Goal: Task Accomplishment & Management: Use online tool/utility

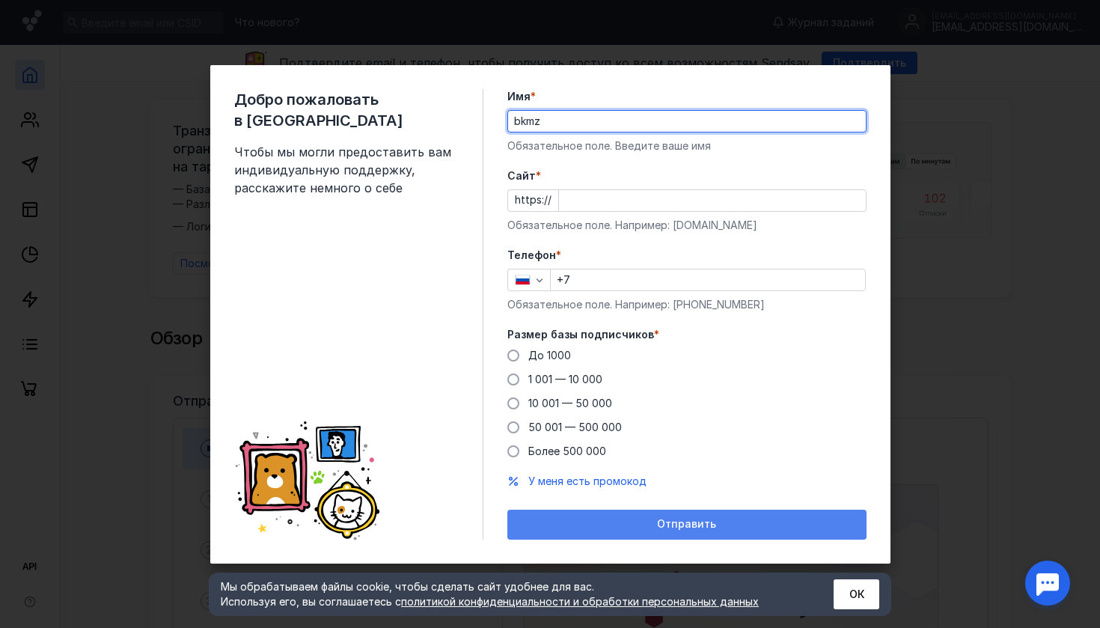
type input "bkmz"
click at [629, 516] on div "Отправить" at bounding box center [686, 525] width 359 height 30
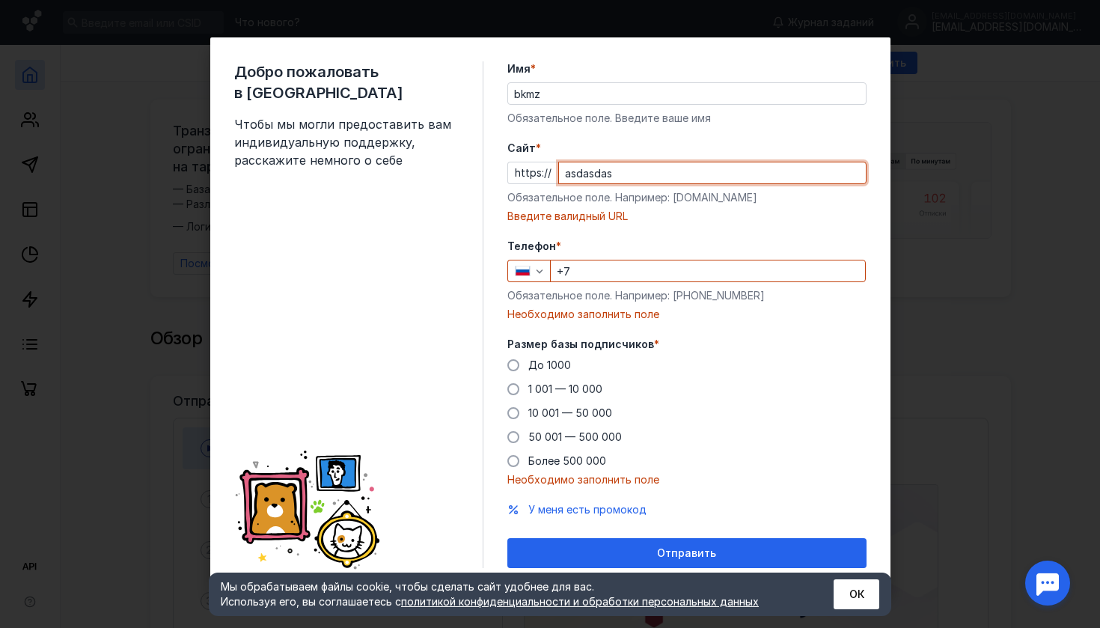
type input "asdasdas"
click at [594, 294] on div "Обязательное поле. Например: [PHONE_NUMBER]" at bounding box center [686, 295] width 359 height 15
click at [594, 278] on input "+7" at bounding box center [708, 270] width 314 height 21
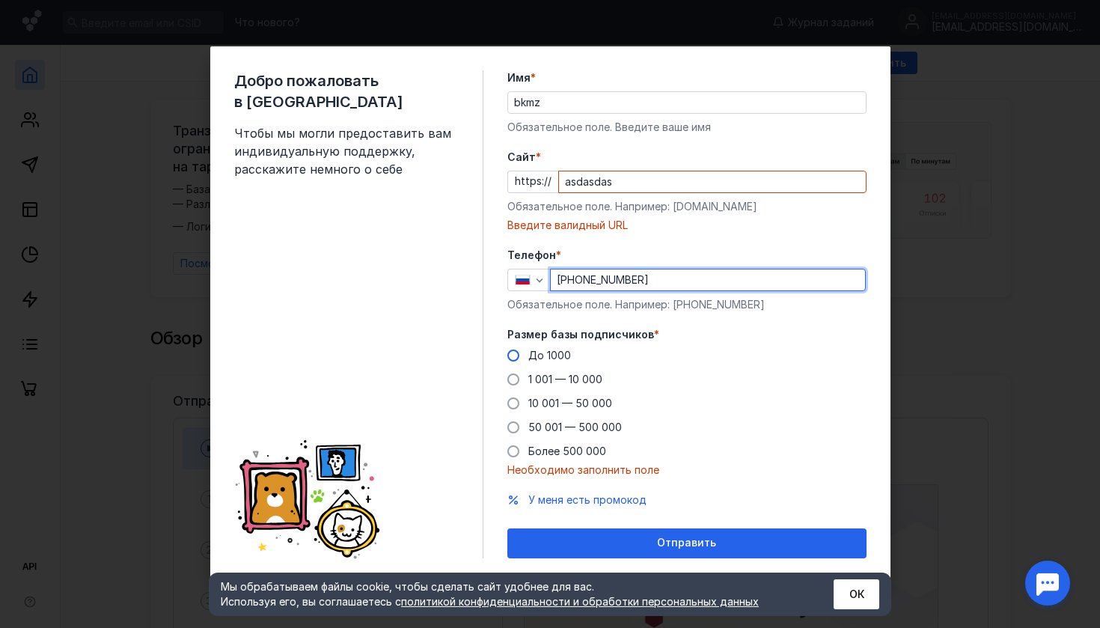
type input "[PHONE_NUMBER]"
click at [540, 357] on span "До 1000" at bounding box center [549, 355] width 43 height 13
click at [0, 0] on input "До 1000" at bounding box center [0, 0] width 0 height 0
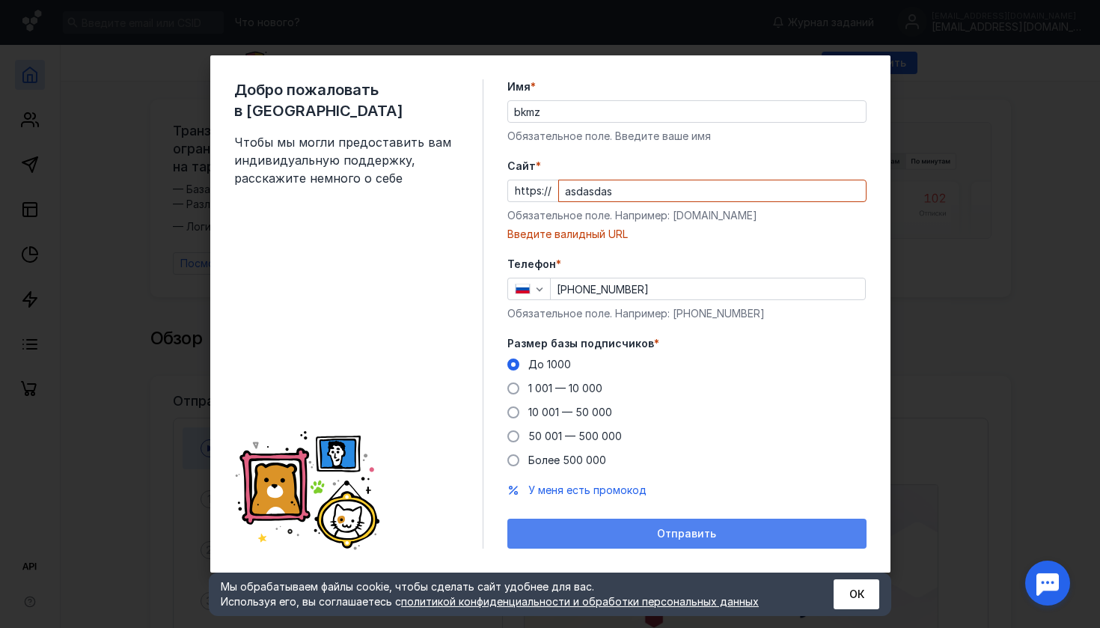
click at [635, 535] on div "Отправить" at bounding box center [687, 534] width 344 height 13
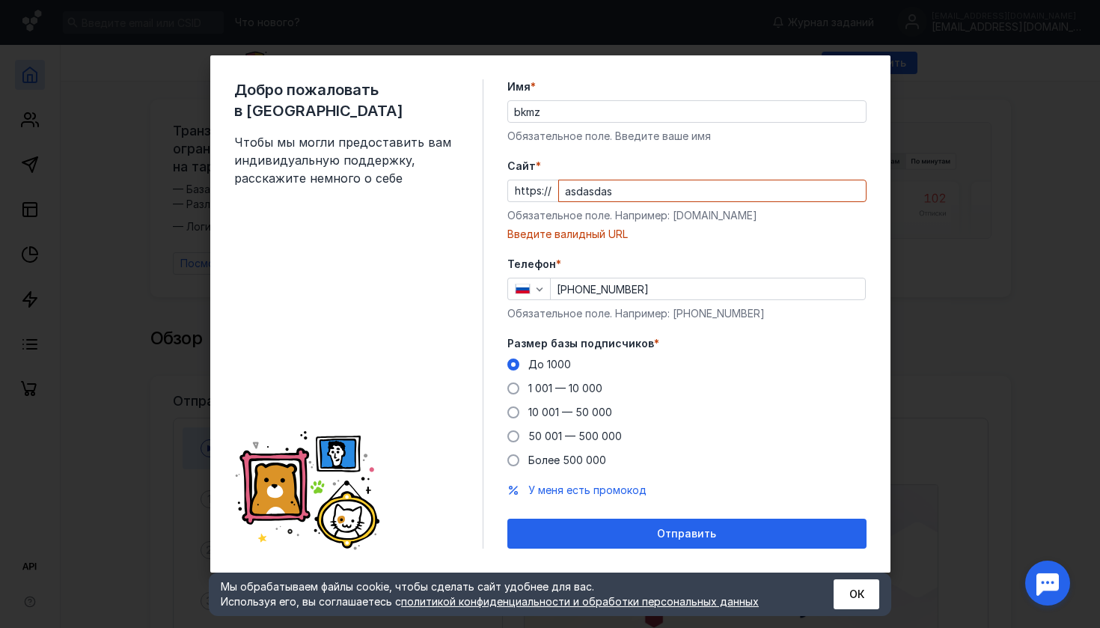
click at [620, 189] on input "asdasdas" at bounding box center [712, 190] width 307 height 21
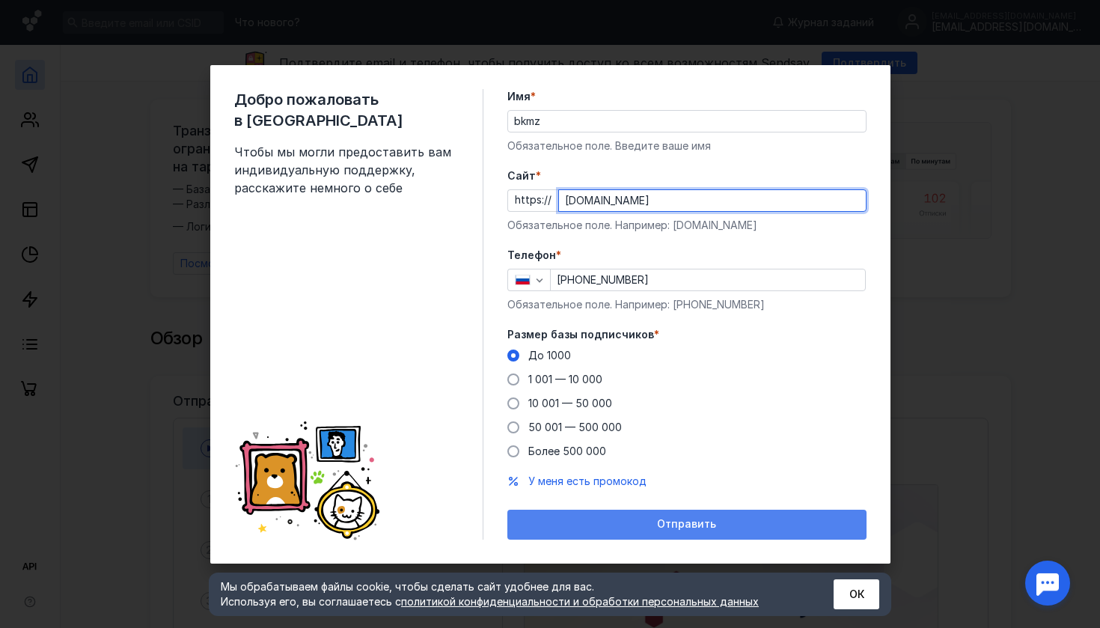
type input "[DOMAIN_NAME]"
click at [646, 533] on div "Отправить" at bounding box center [686, 525] width 359 height 30
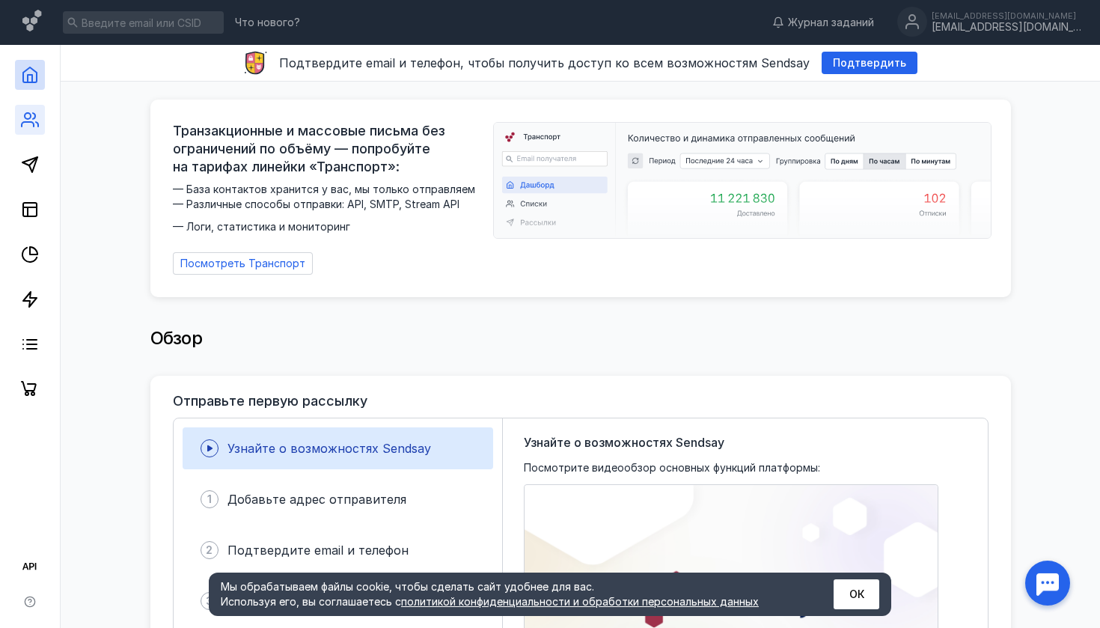
click at [16, 123] on link at bounding box center [30, 120] width 30 height 30
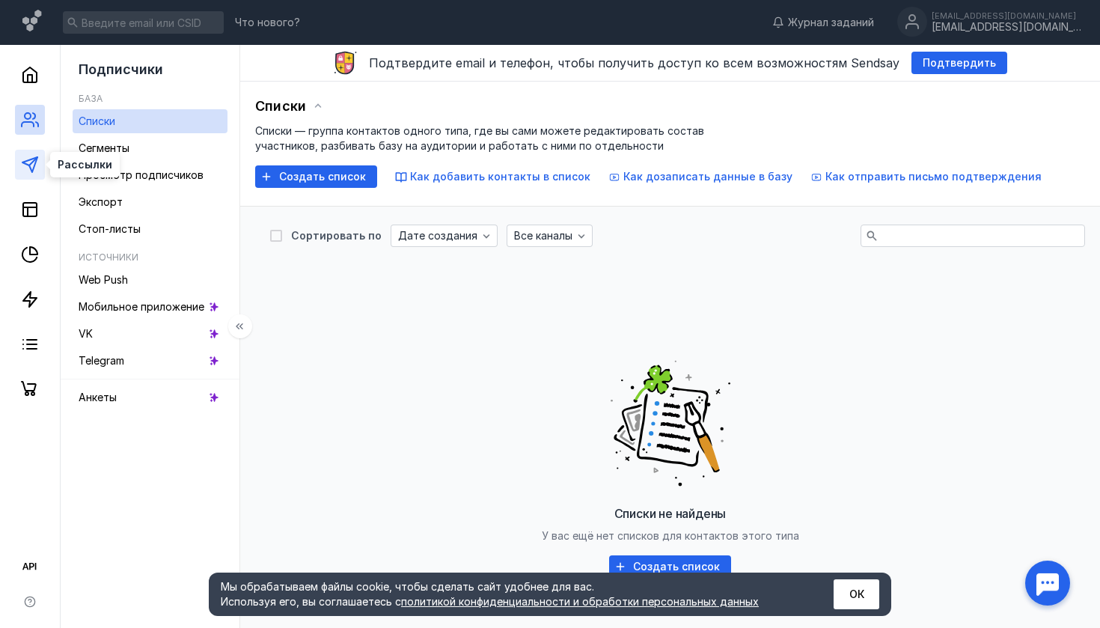
click at [25, 158] on icon at bounding box center [30, 165] width 18 height 18
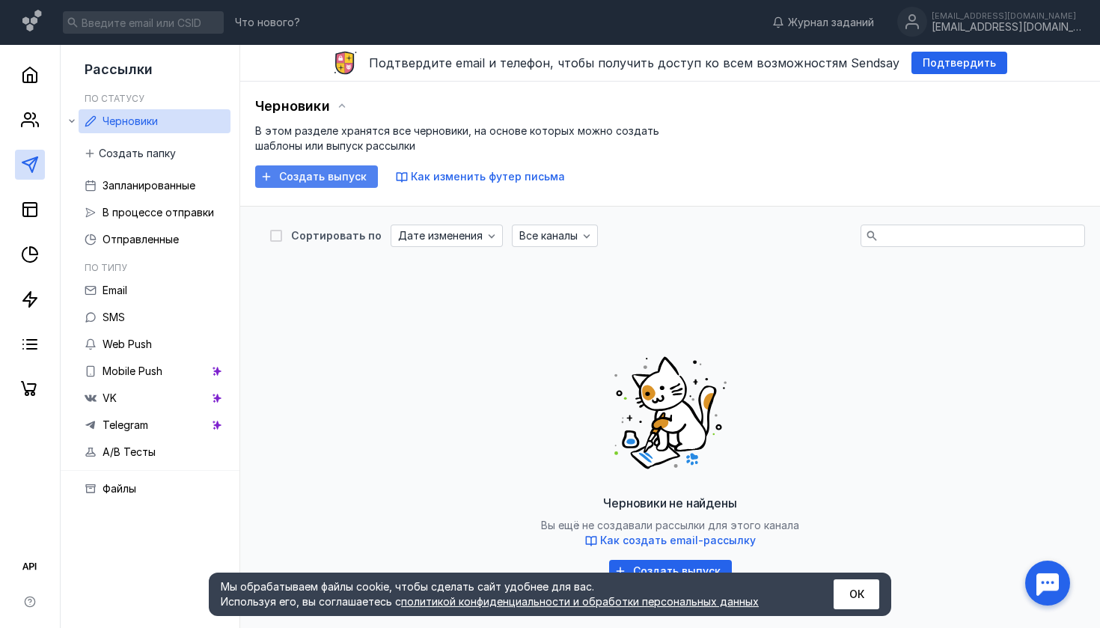
click at [303, 174] on span "Создать выпуск" at bounding box center [323, 177] width 88 height 13
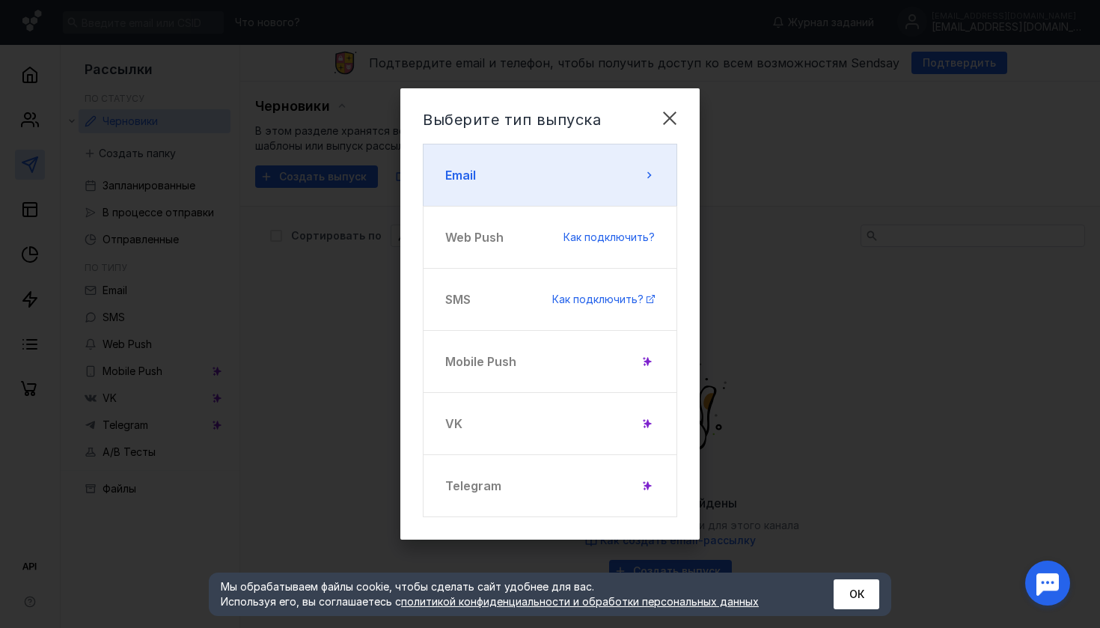
click at [502, 180] on button "Email" at bounding box center [550, 175] width 254 height 63
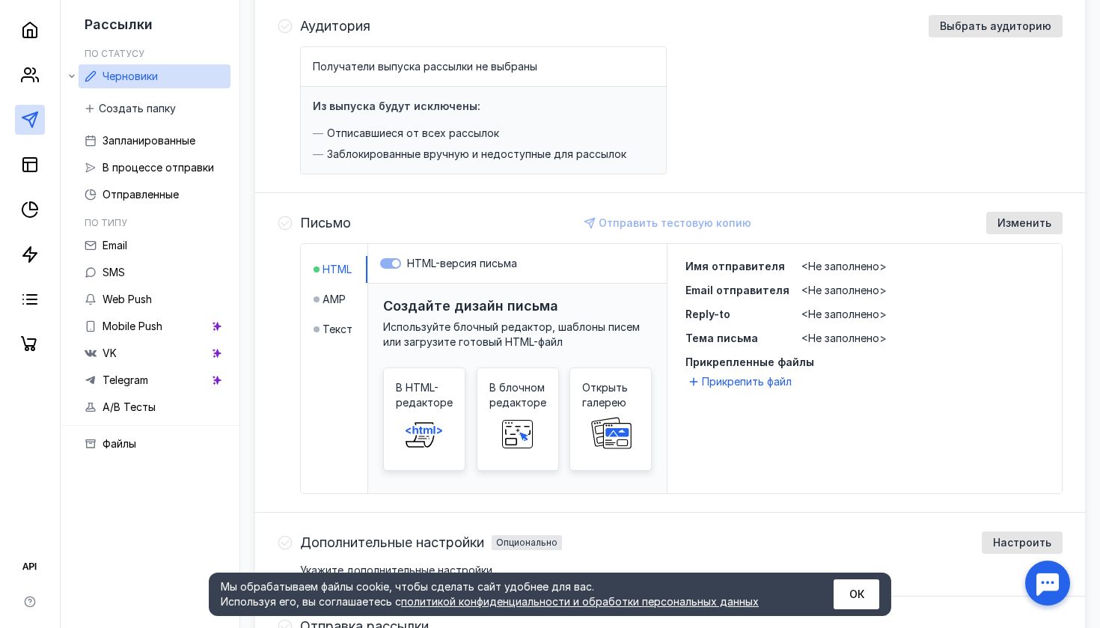
scroll to position [183, 0]
click at [429, 404] on span "В HTML-редакторе" at bounding box center [424, 394] width 57 height 30
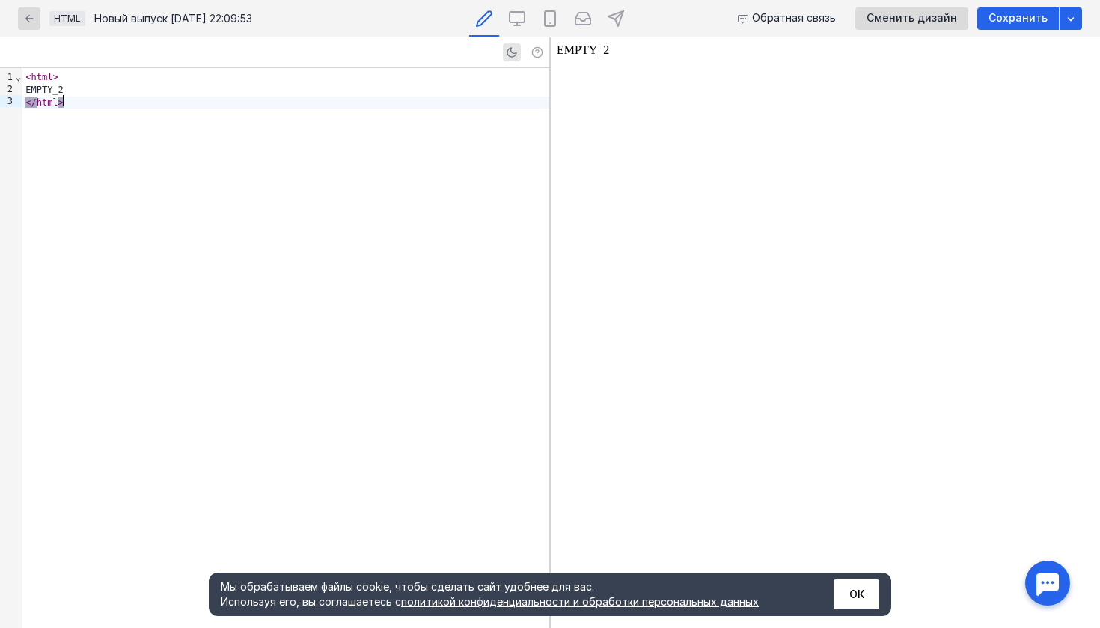
drag, startPoint x: 358, startPoint y: 146, endPoint x: 351, endPoint y: 228, distance: 82.6
click at [351, 228] on div "< html > EMPTY_2 </ html >" at bounding box center [285, 348] width 527 height 560
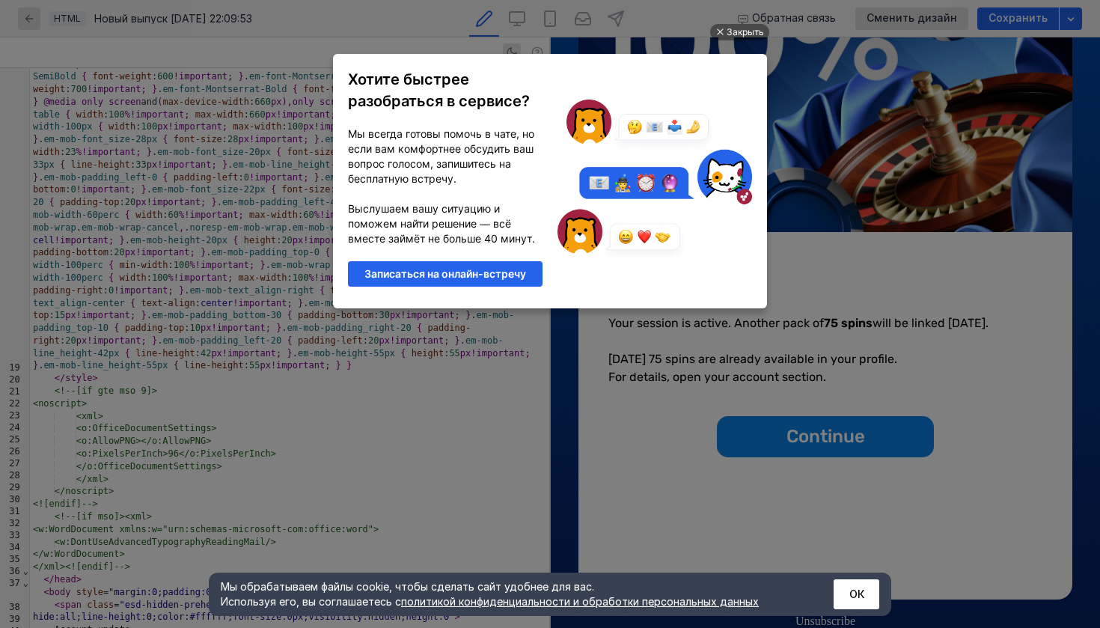
scroll to position [185, 0]
click at [730, 30] on div "Закрыть" at bounding box center [745, 32] width 37 height 16
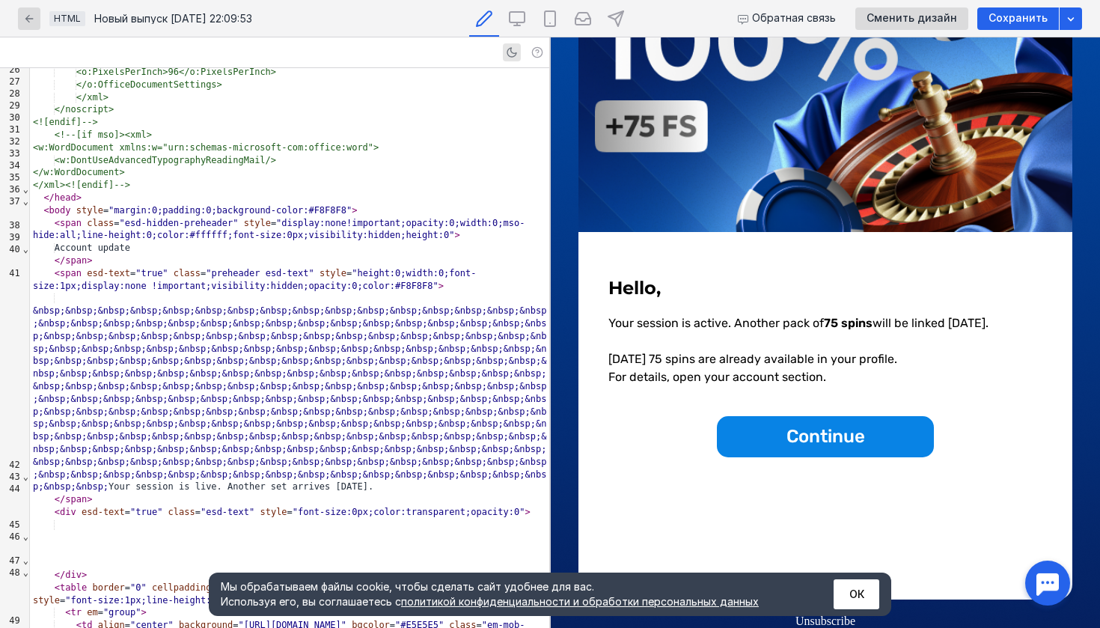
scroll to position [711, 0]
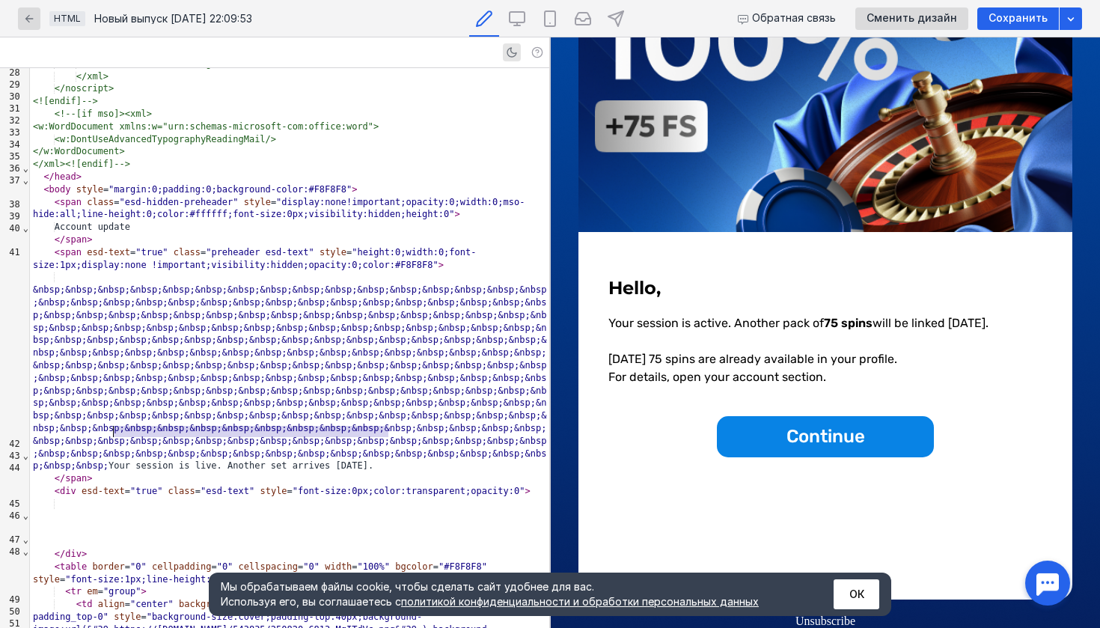
drag, startPoint x: 399, startPoint y: 429, endPoint x: 114, endPoint y: 428, distance: 285.1
click at [114, 428] on div "&nbsp; ‌ &nbsp; ‌ &nbsp; ‌ &nbsp; ‌ &nbsp; ‌ &nbsp; ‌ &nbsp; ‌ &nbsp; ‌ &nbsp; …" at bounding box center [289, 371] width 519 height 201
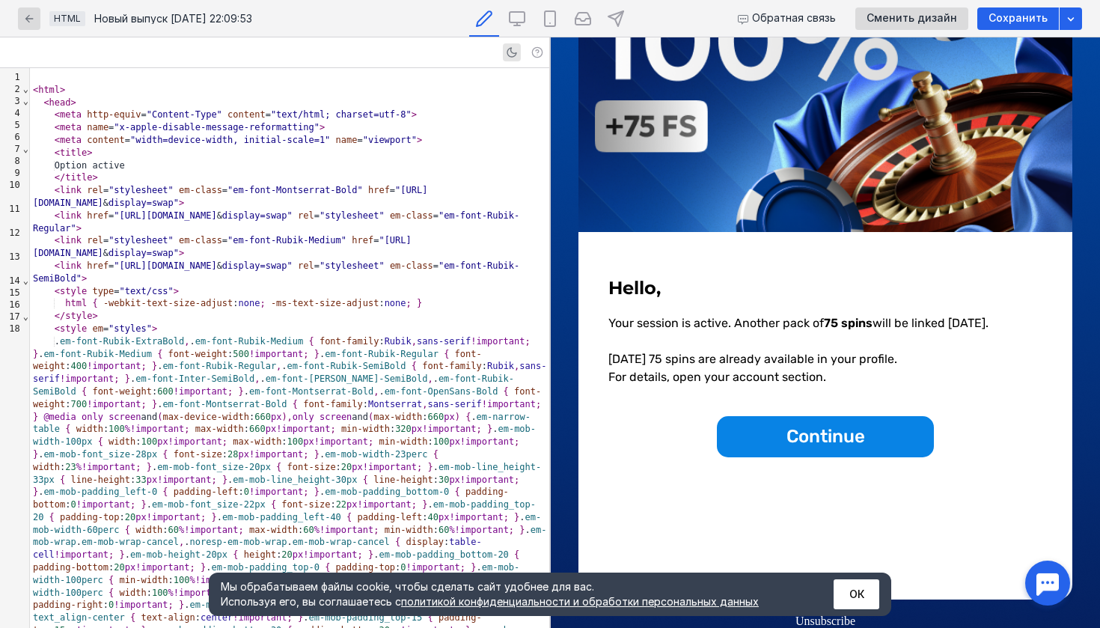
scroll to position [0, 0]
drag, startPoint x: 145, startPoint y: 159, endPoint x: 64, endPoint y: 156, distance: 81.6
click at [64, 159] on div "Option active" at bounding box center [289, 165] width 519 height 13
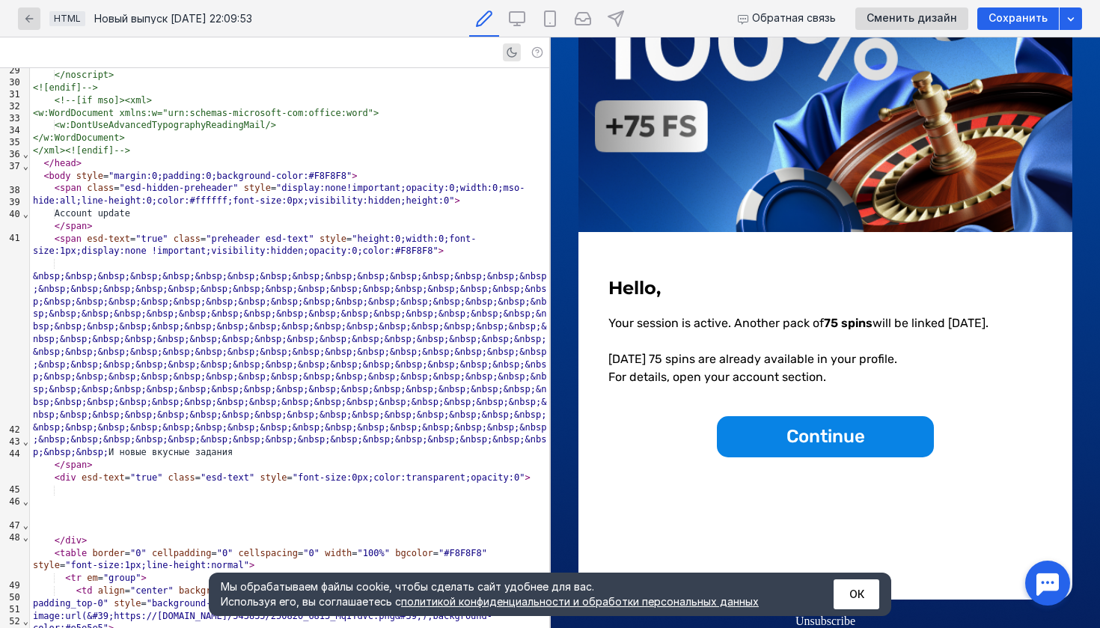
scroll to position [783, 0]
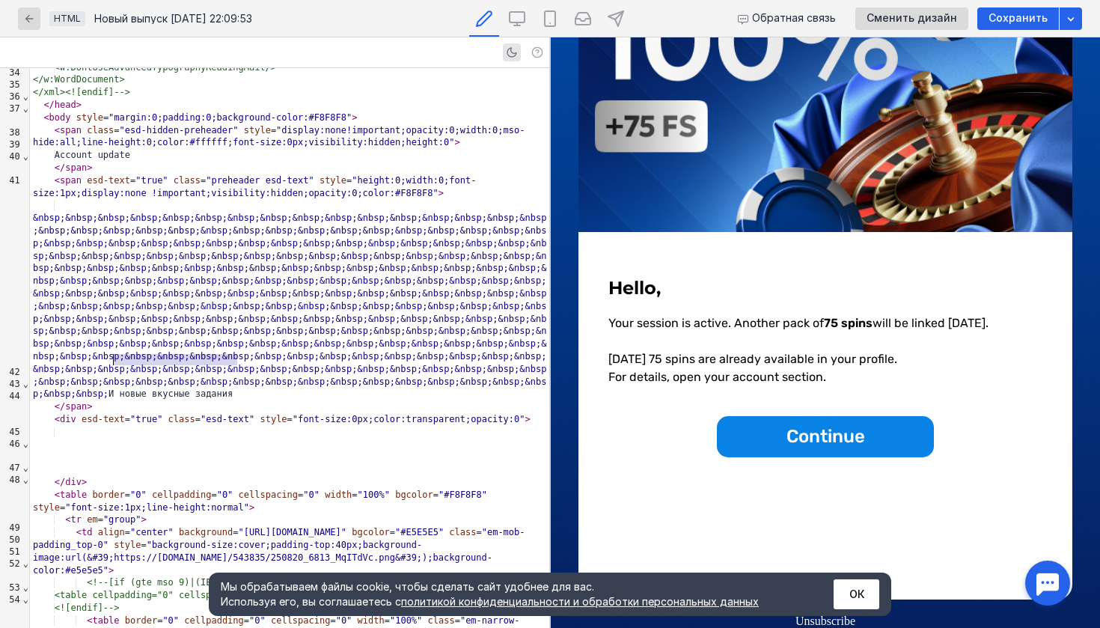
drag, startPoint x: 241, startPoint y: 358, endPoint x: 114, endPoint y: 355, distance: 127.3
click at [114, 355] on div "&nbsp; ‌ &nbsp; ‌ &nbsp; ‌ &nbsp; ‌ &nbsp; ‌ &nbsp; ‌ &nbsp; ‌ &nbsp; ‌ &nbsp; …" at bounding box center [289, 299] width 519 height 201
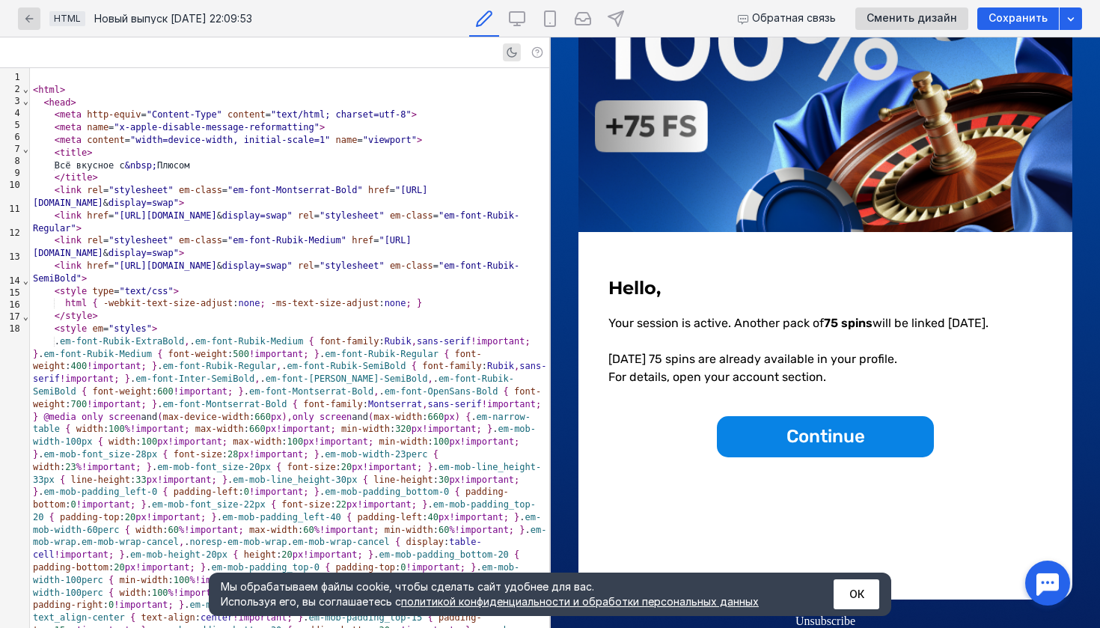
scroll to position [33, 0]
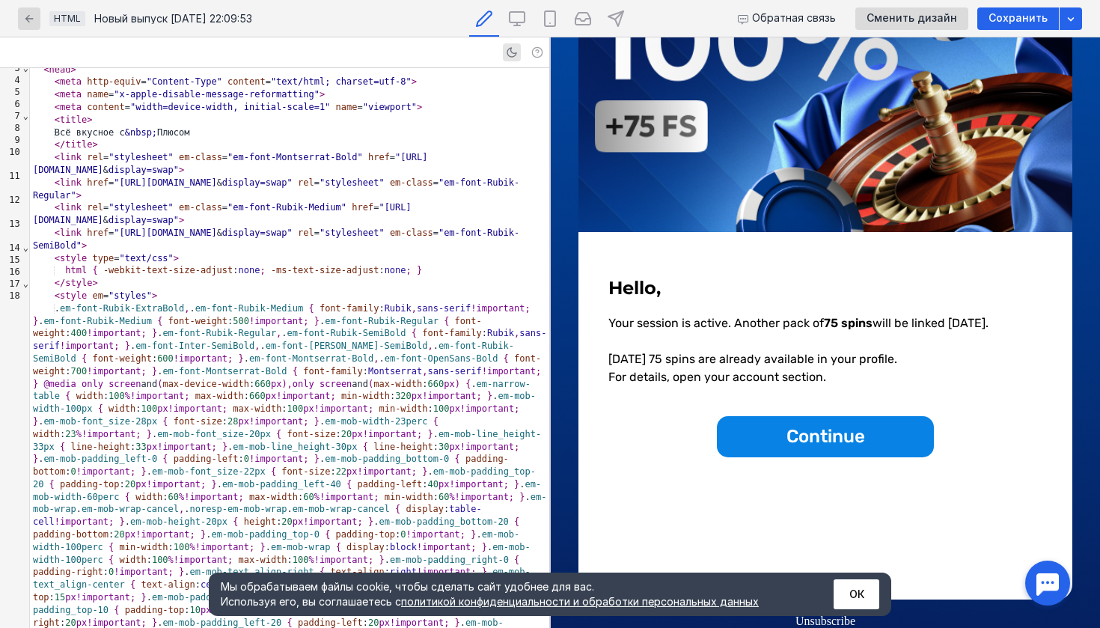
click at [629, 287] on strong "Hello," at bounding box center [634, 288] width 52 height 22
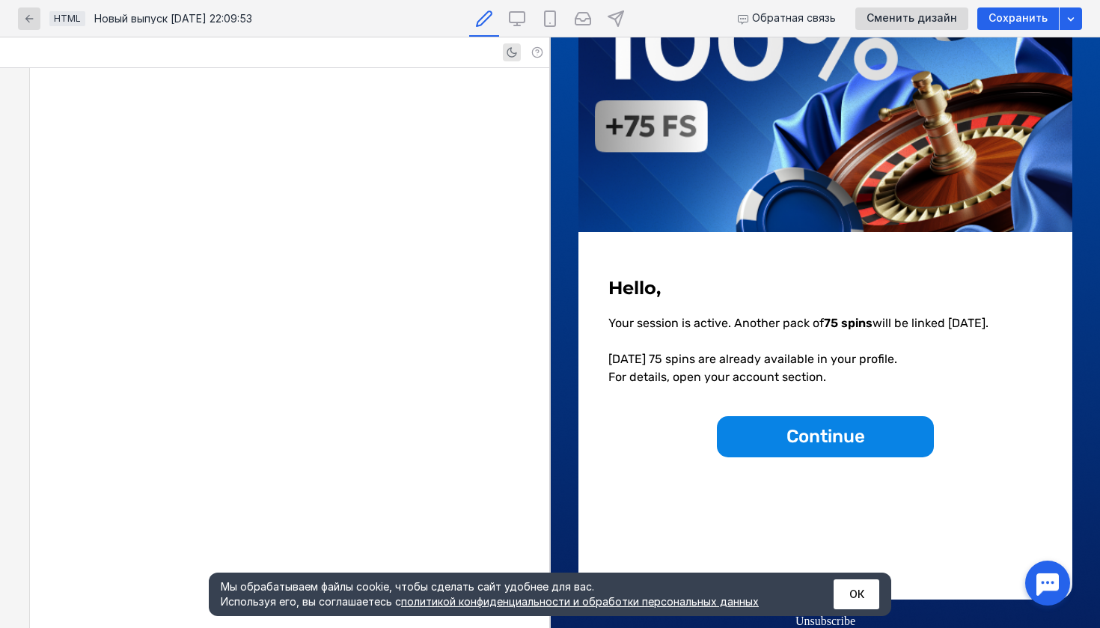
scroll to position [2135, 0]
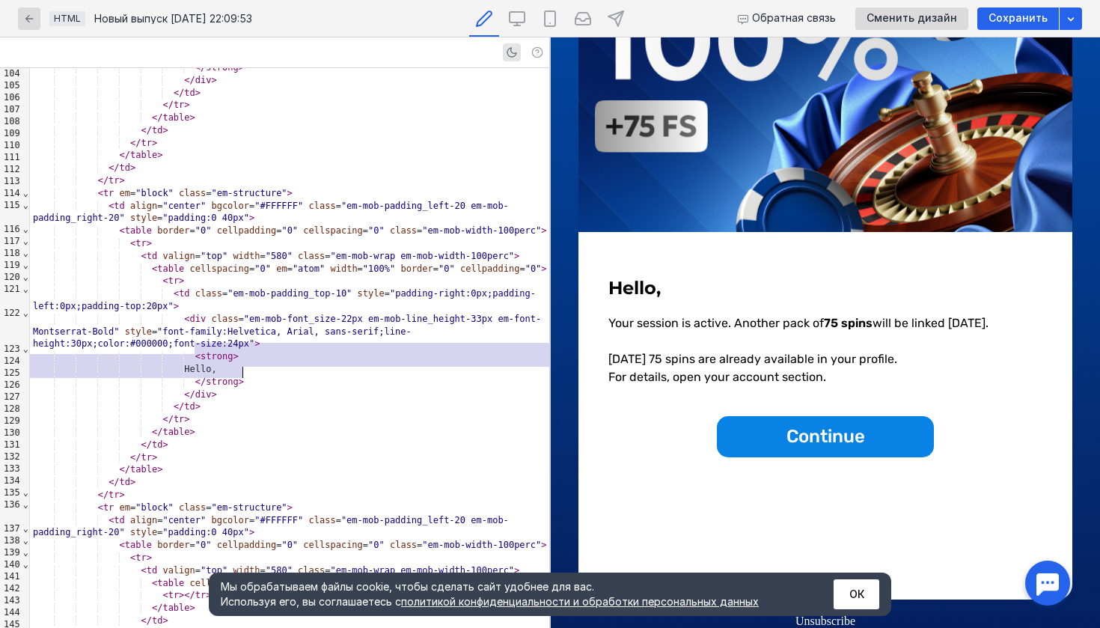
click at [233, 363] on div "Hello," at bounding box center [289, 369] width 519 height 13
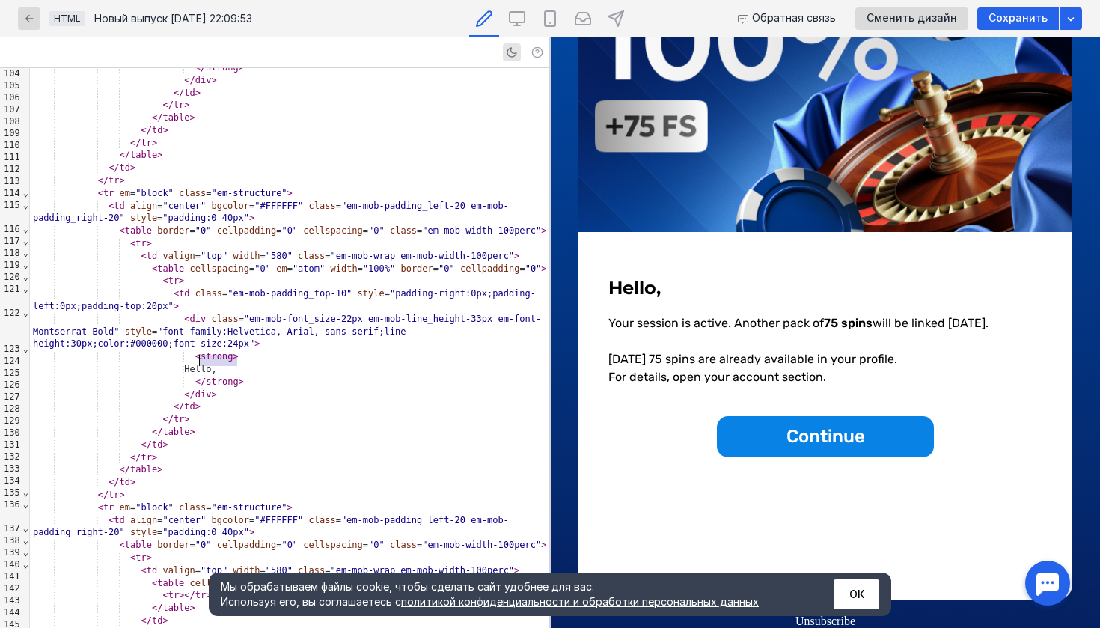
drag, startPoint x: 242, startPoint y: 362, endPoint x: 199, endPoint y: 362, distance: 43.4
click at [199, 363] on div "Hello," at bounding box center [289, 369] width 519 height 13
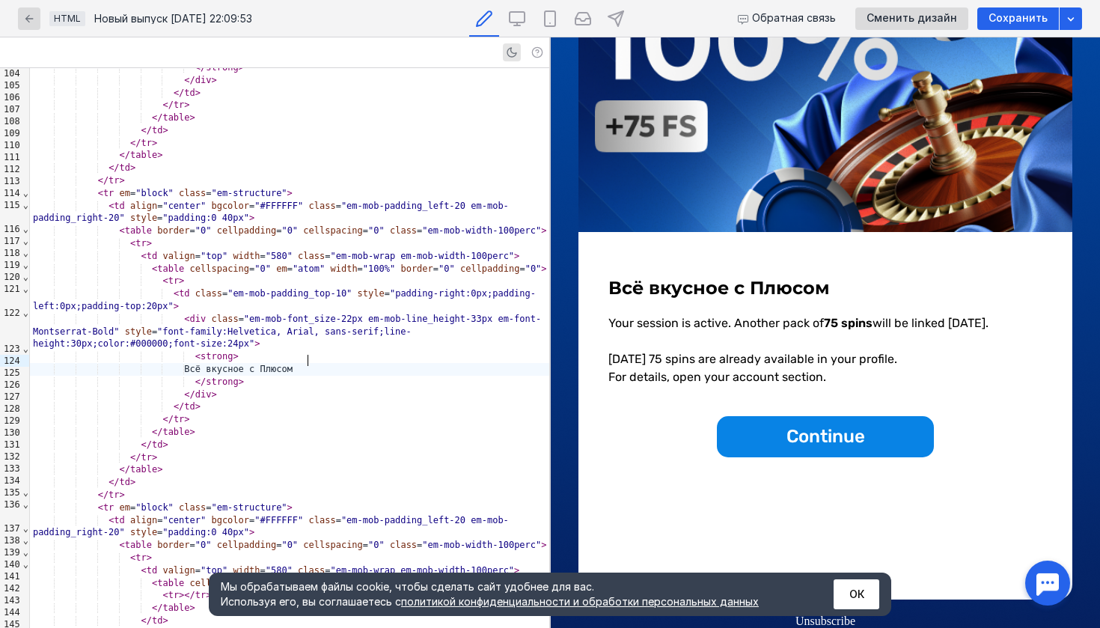
scroll to position [206, 0]
click at [260, 363] on div "Всё вкусное с Плюсом" at bounding box center [289, 369] width 519 height 13
click at [289, 363] on div "Всё вкусное с Плюсом" at bounding box center [289, 369] width 519 height 13
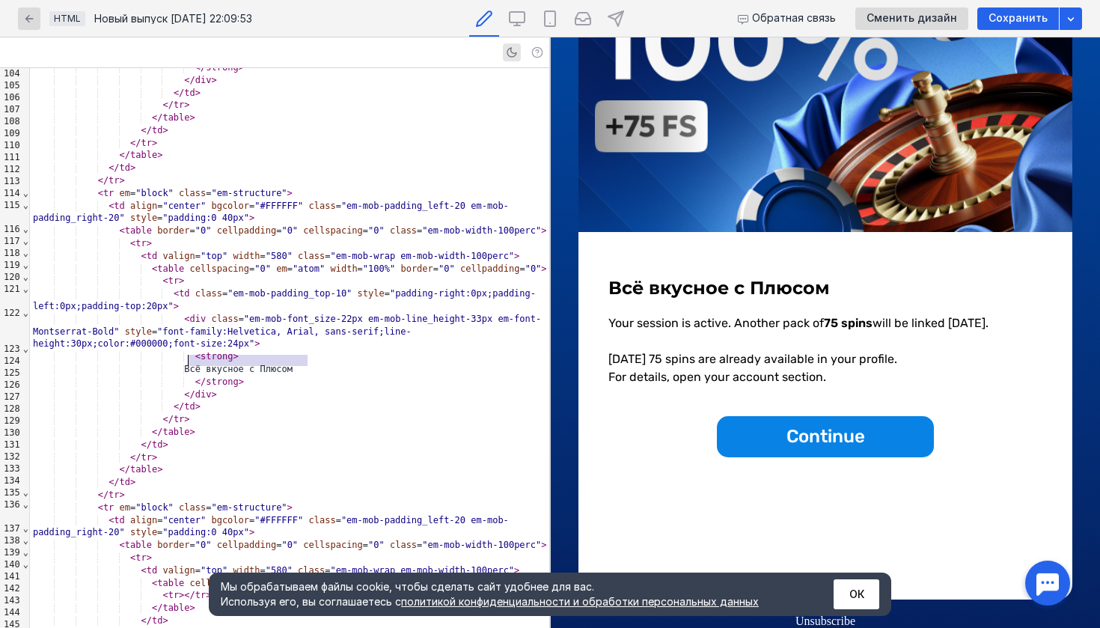
drag, startPoint x: 318, startPoint y: 361, endPoint x: 187, endPoint y: 361, distance: 131.0
click at [186, 363] on div "Всё вкусное с Плюсом" at bounding box center [289, 369] width 519 height 13
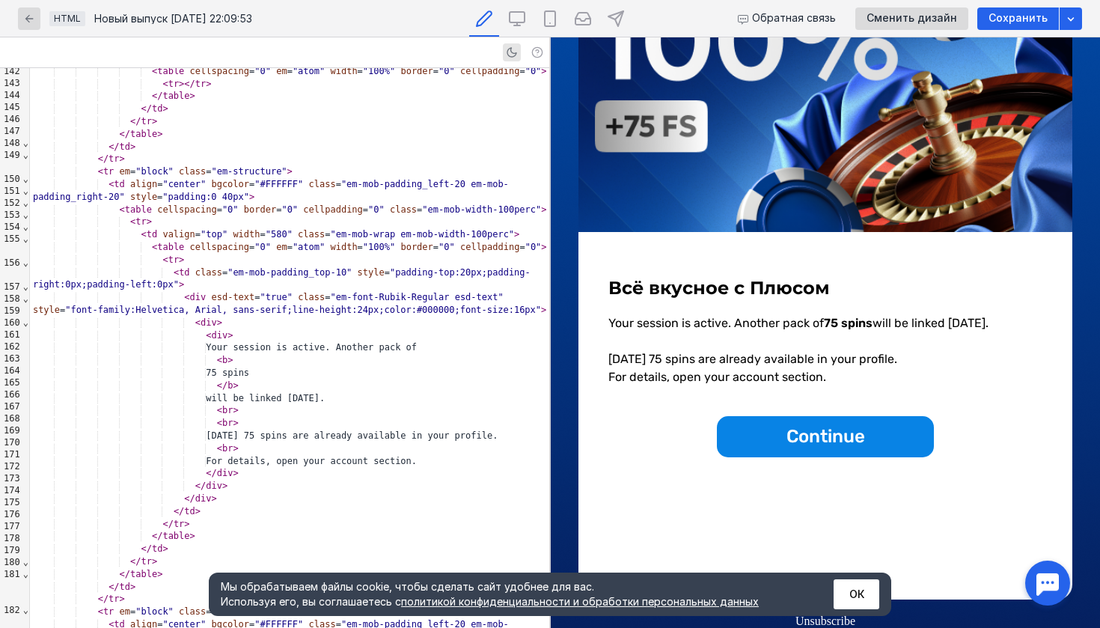
scroll to position [2660, 0]
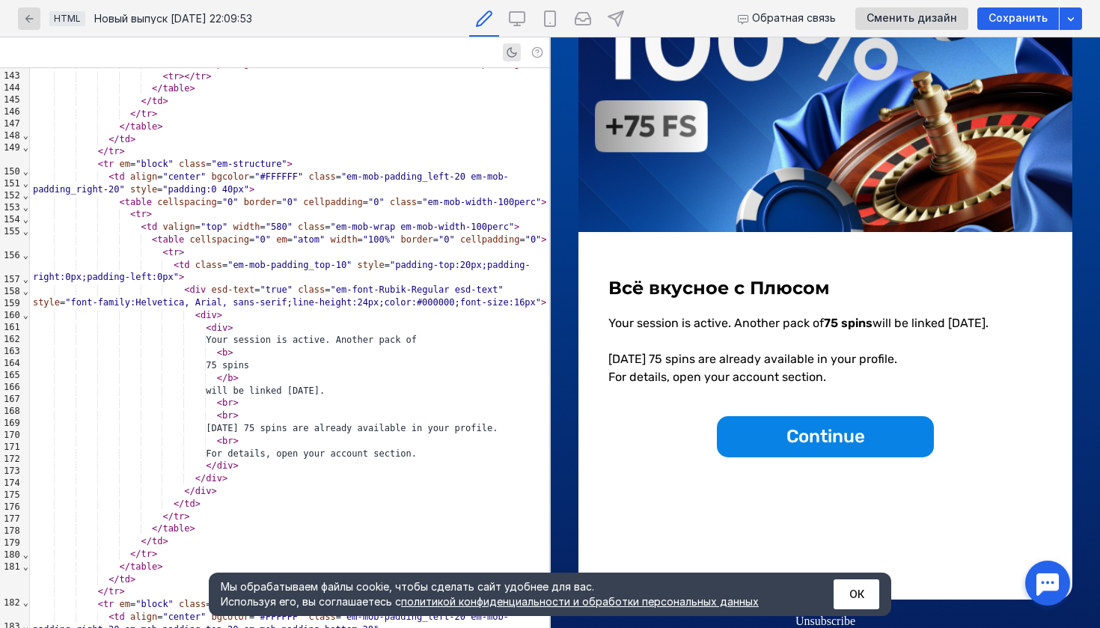
click at [247, 359] on div "75 spins" at bounding box center [289, 365] width 519 height 13
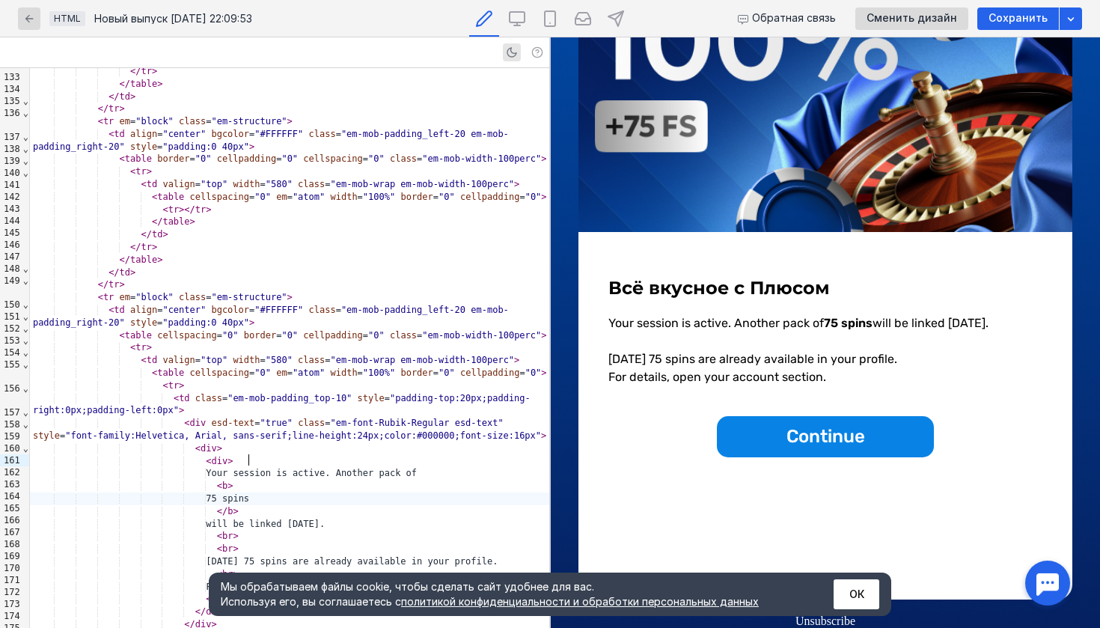
scroll to position [2525, 0]
click at [709, 324] on div "Your session is active. Another pack of 75 spins will be linked [DATE]. [DATE] …" at bounding box center [825, 350] width 434 height 72
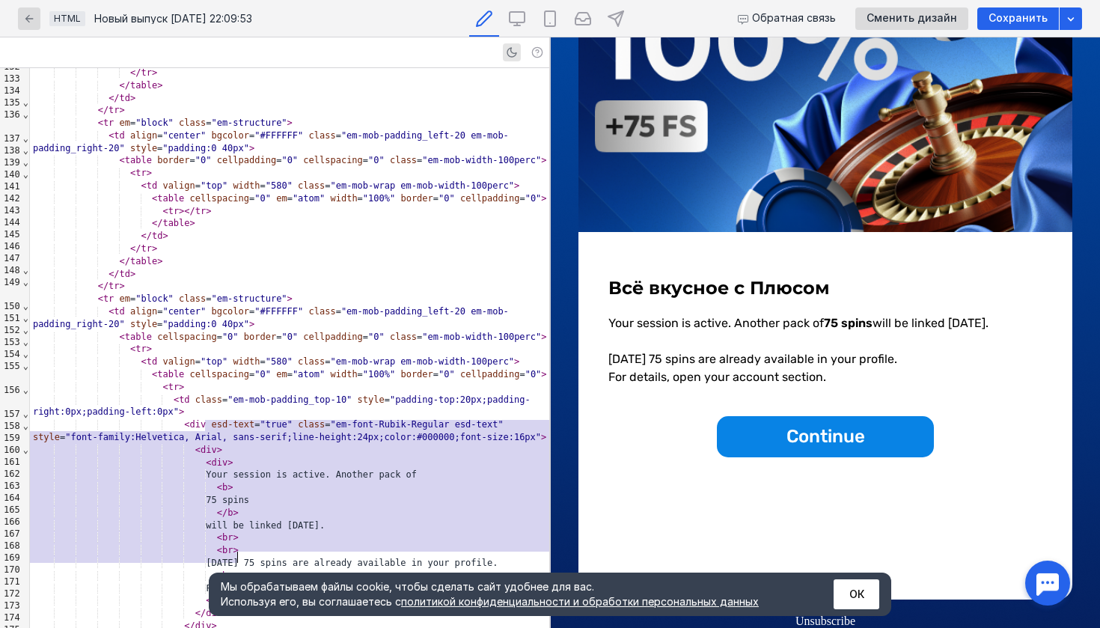
scroll to position [2602, 0]
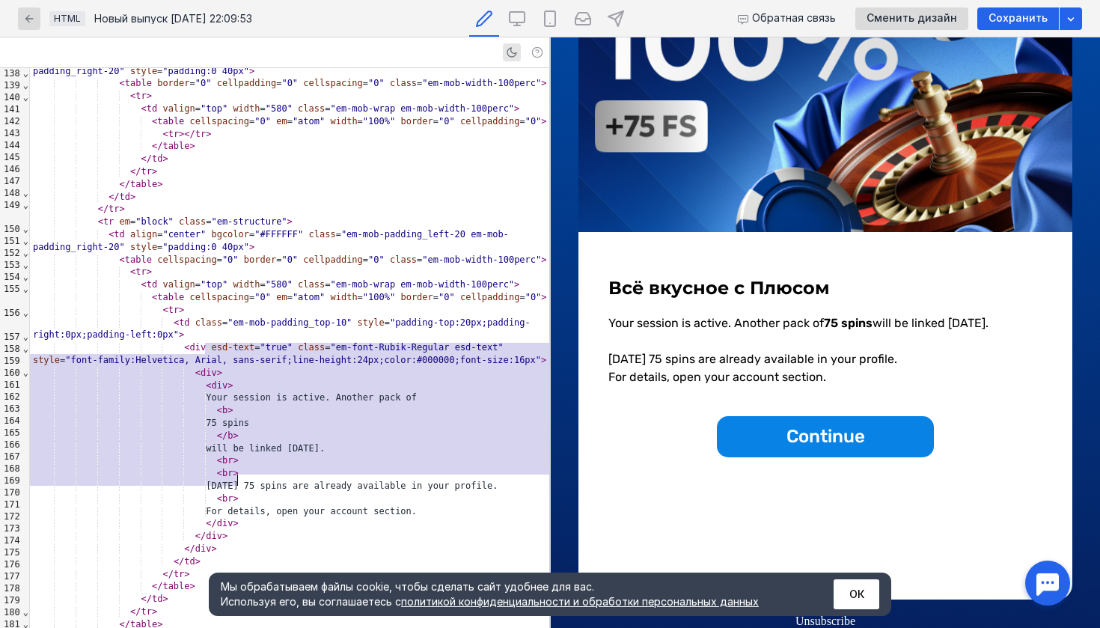
click at [281, 404] on div "< b >" at bounding box center [289, 410] width 519 height 13
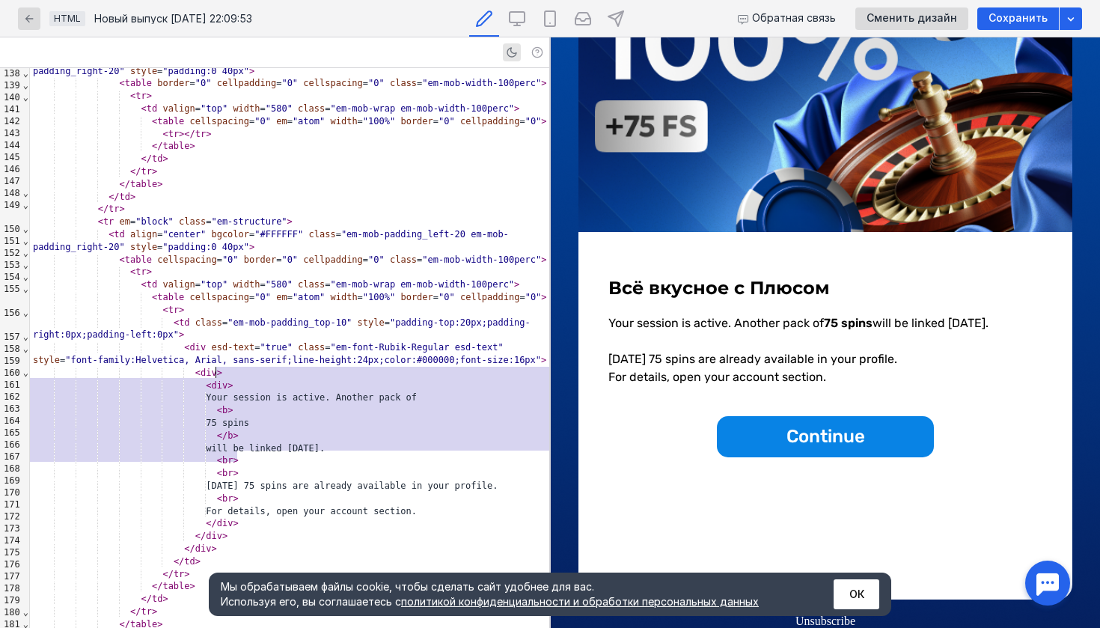
drag, startPoint x: 247, startPoint y: 456, endPoint x: 216, endPoint y: 375, distance: 86.7
click at [216, 375] on div "</ div > </ td > </ tr > </ table > </ td > </ tr > </ table > </ td > </ tr > …" at bounding box center [289, 136] width 519 height 5340
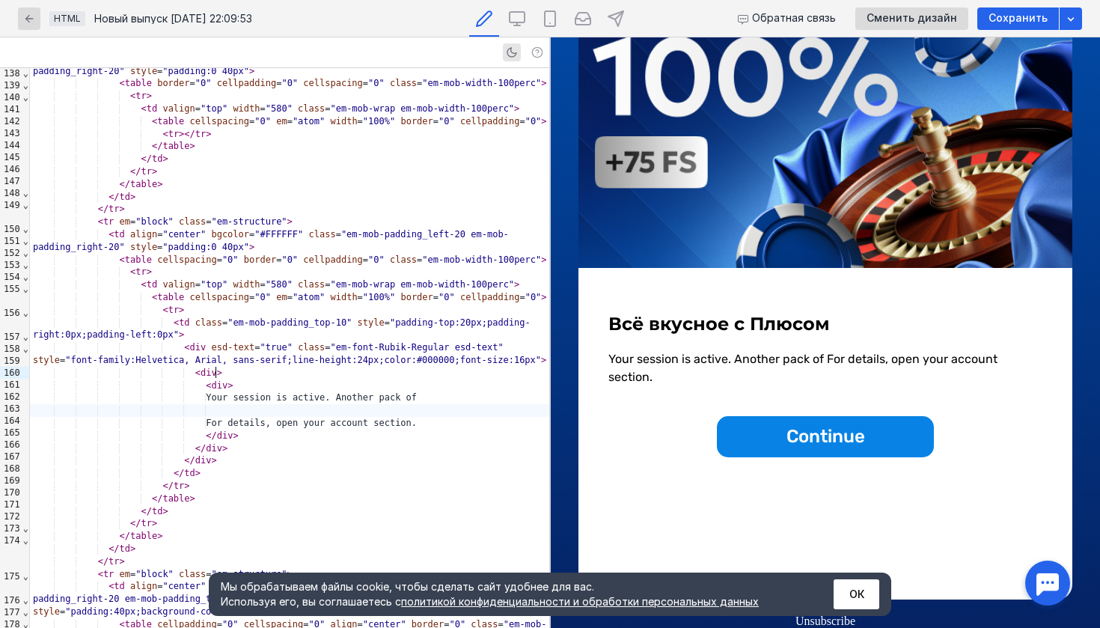
scroll to position [152, 0]
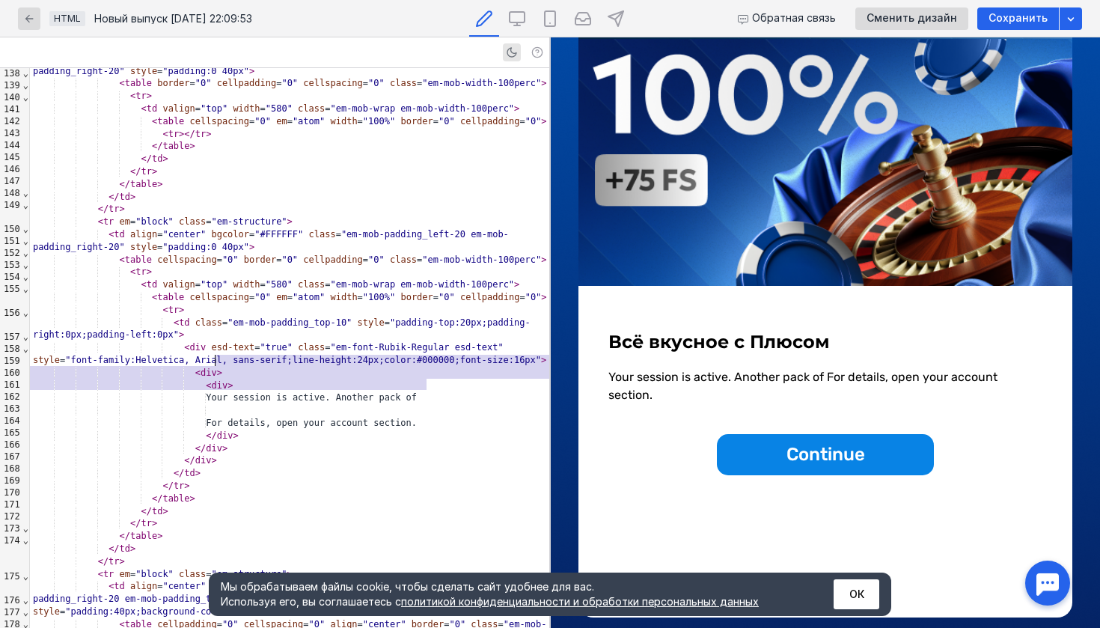
drag, startPoint x: 430, startPoint y: 386, endPoint x: 214, endPoint y: 361, distance: 216.9
click at [214, 361] on div "</ div > </ td > </ tr > </ table > </ td > </ tr > </ table > </ td > </ tr > …" at bounding box center [289, 91] width 519 height 5251
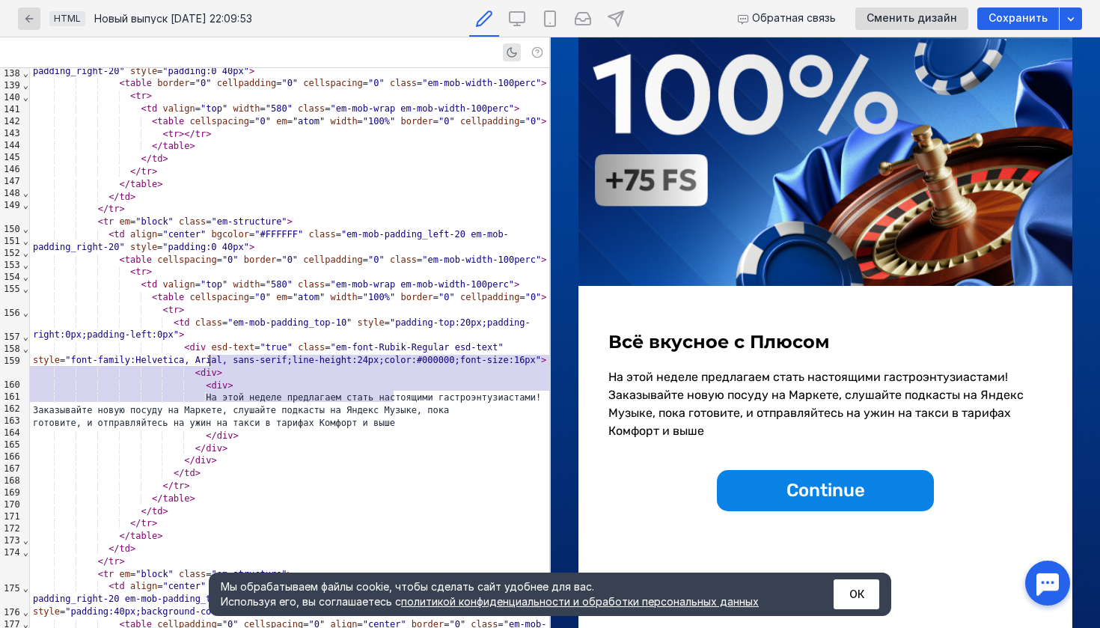
drag, startPoint x: 402, startPoint y: 401, endPoint x: 211, endPoint y: 359, distance: 195.4
click at [211, 359] on div "</ div > </ td > </ tr > </ table > </ td > </ tr > </ table > </ td > </ tr > …" at bounding box center [289, 91] width 519 height 5251
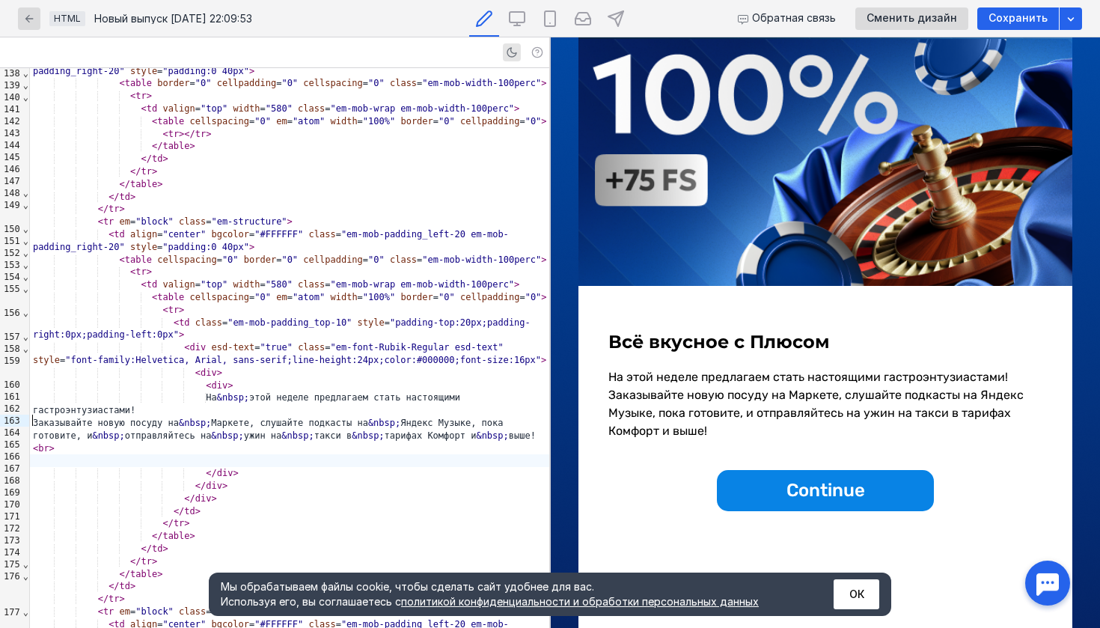
click at [194, 454] on div at bounding box center [289, 460] width 519 height 13
click at [134, 430] on div "готовите, и &nbsp; отправляйтесь на &nbsp; ужин на &nbsp; [PERSON_NAME] в &nbsp…" at bounding box center [289, 436] width 519 height 13
click at [132, 442] on div "< br >" at bounding box center [289, 448] width 519 height 13
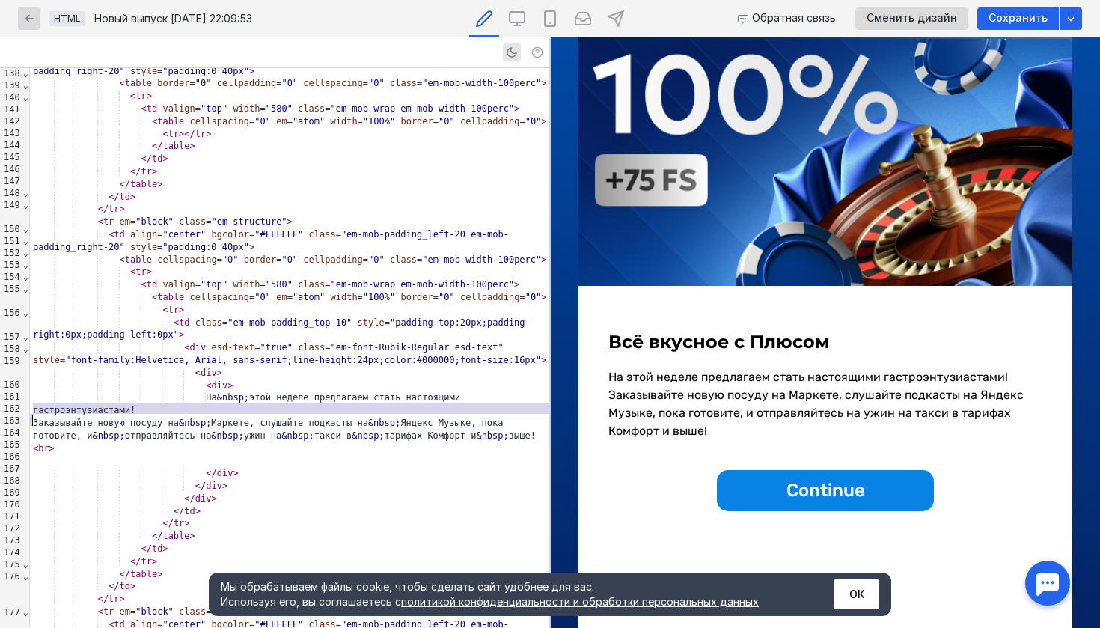
click at [132, 442] on div "< br >" at bounding box center [289, 448] width 519 height 13
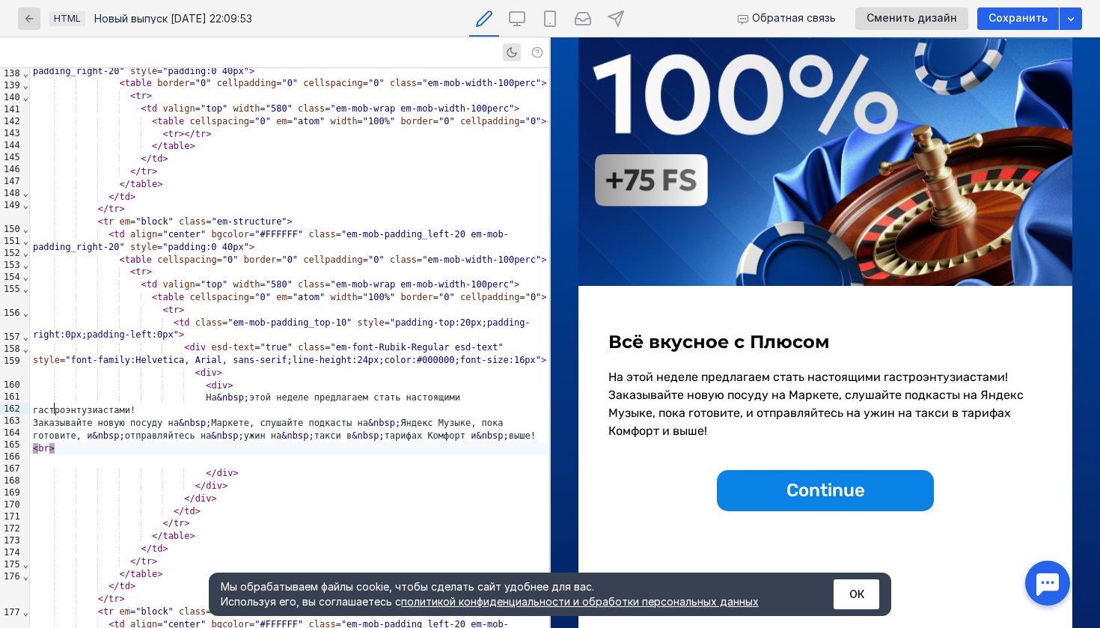
click at [79, 442] on div "< br >" at bounding box center [289, 448] width 519 height 13
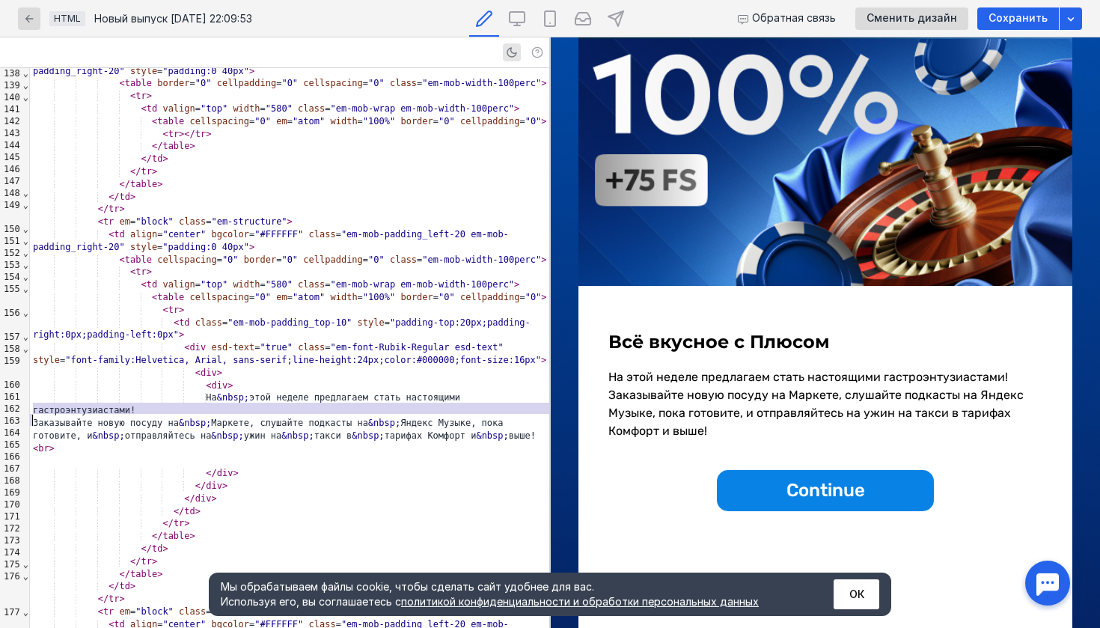
click at [47, 480] on span at bounding box center [108, 485] width 151 height 10
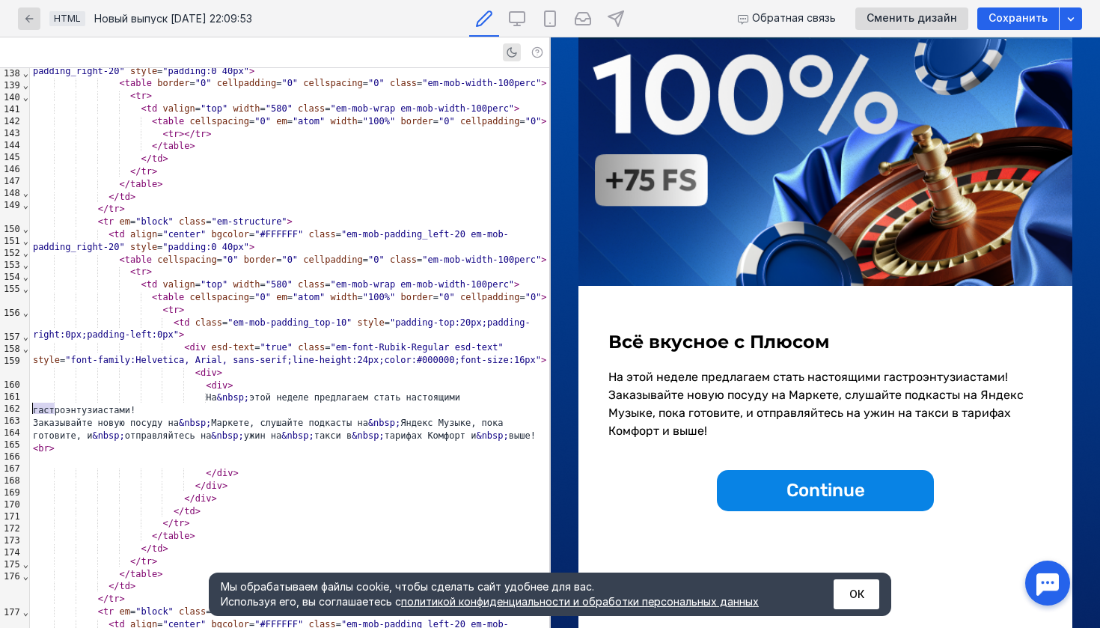
drag, startPoint x: 61, startPoint y: 410, endPoint x: 26, endPoint y: 410, distance: 35.2
click at [26, 410] on div "999 105 106 107 108 109 110 111 112 113 114 115 116 117 118 119 120 121 122 123…" at bounding box center [274, 348] width 549 height 560
copy div "< br"
click at [66, 442] on div "< br >" at bounding box center [289, 448] width 519 height 13
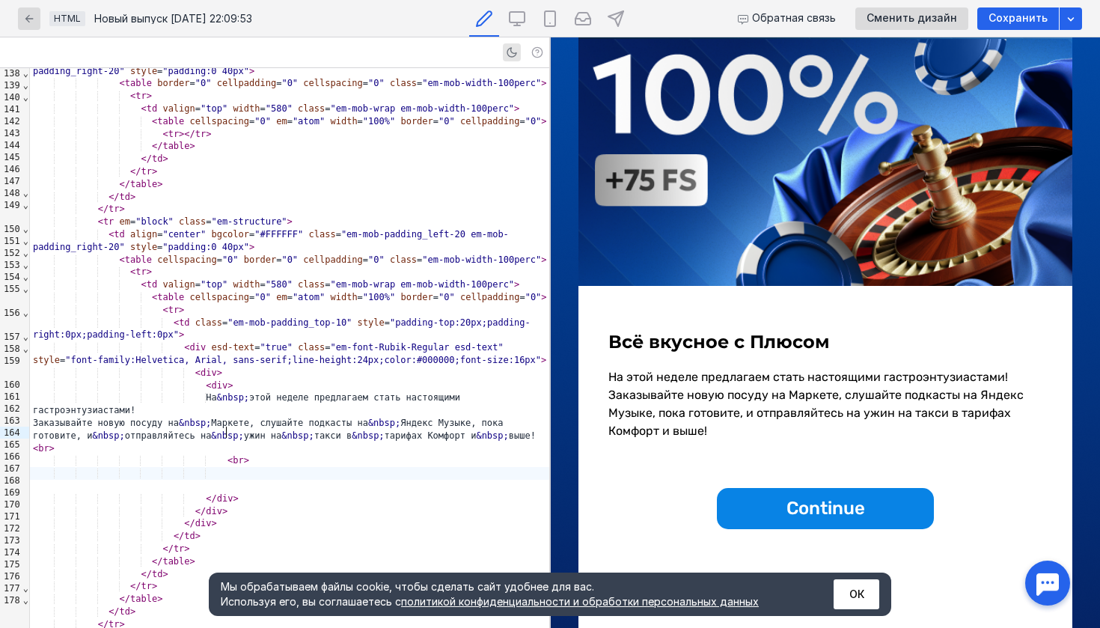
click at [228, 467] on div at bounding box center [289, 473] width 519 height 13
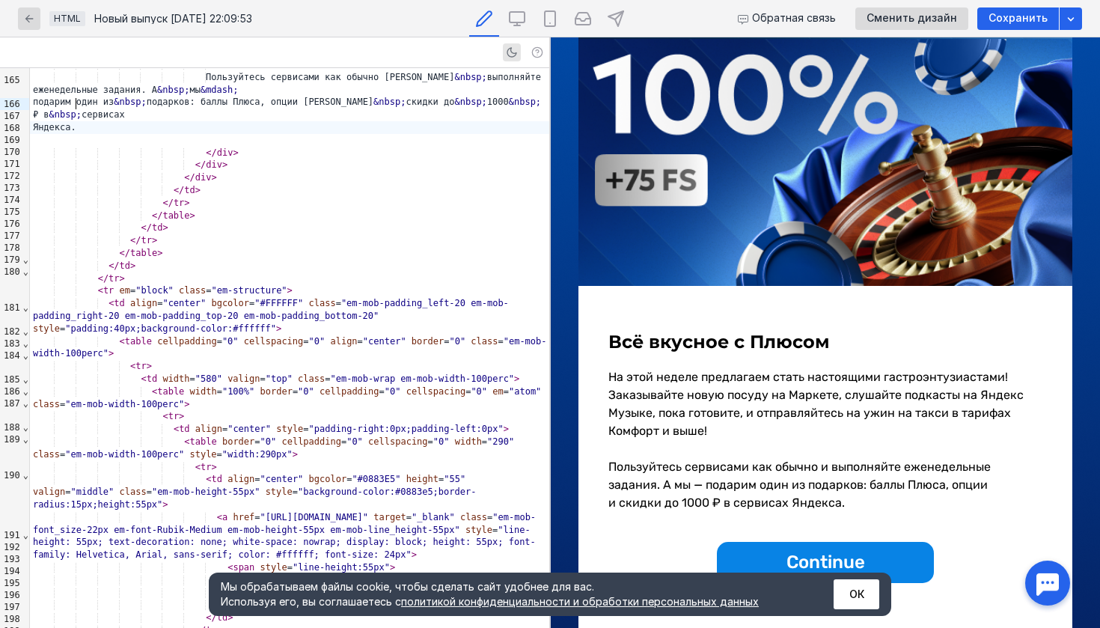
scroll to position [3024, 0]
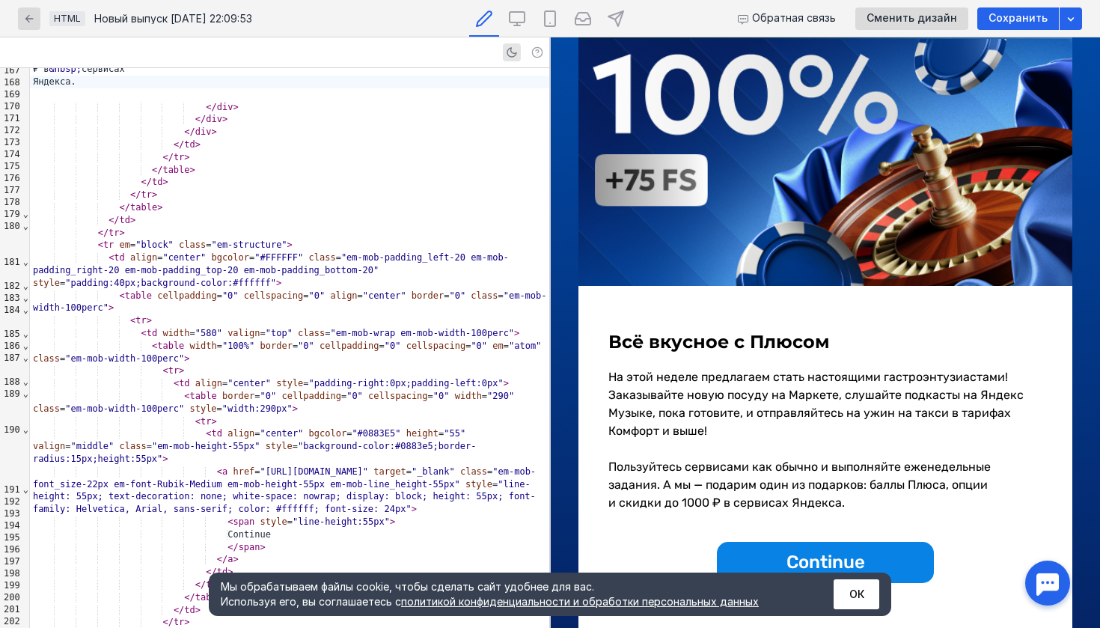
click at [802, 559] on span "Continue" at bounding box center [826, 562] width 79 height 21
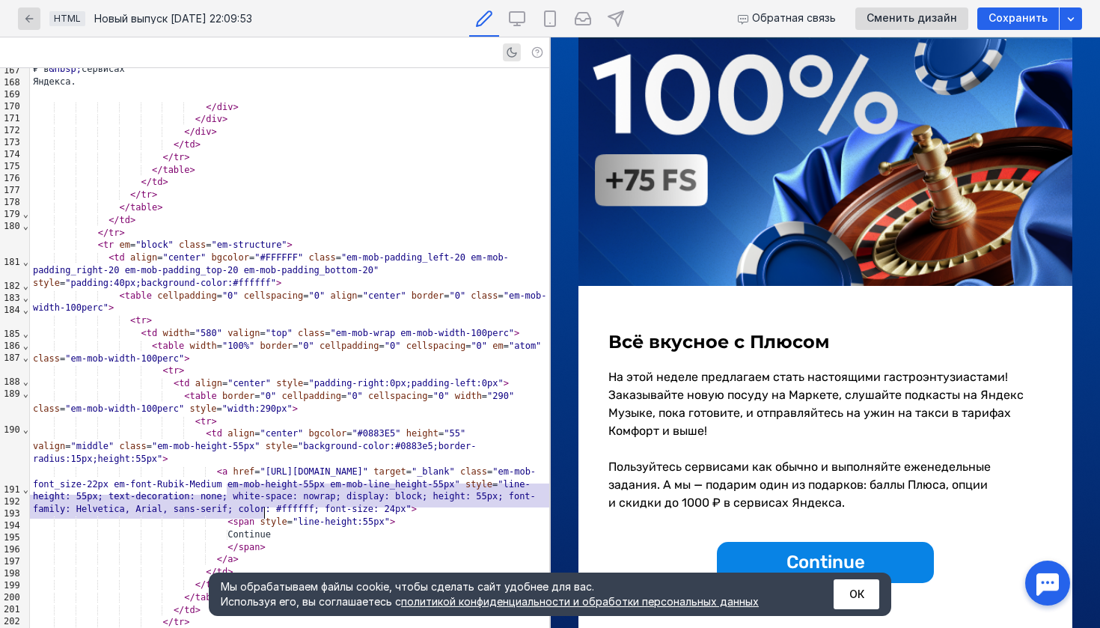
scroll to position [3165, 0]
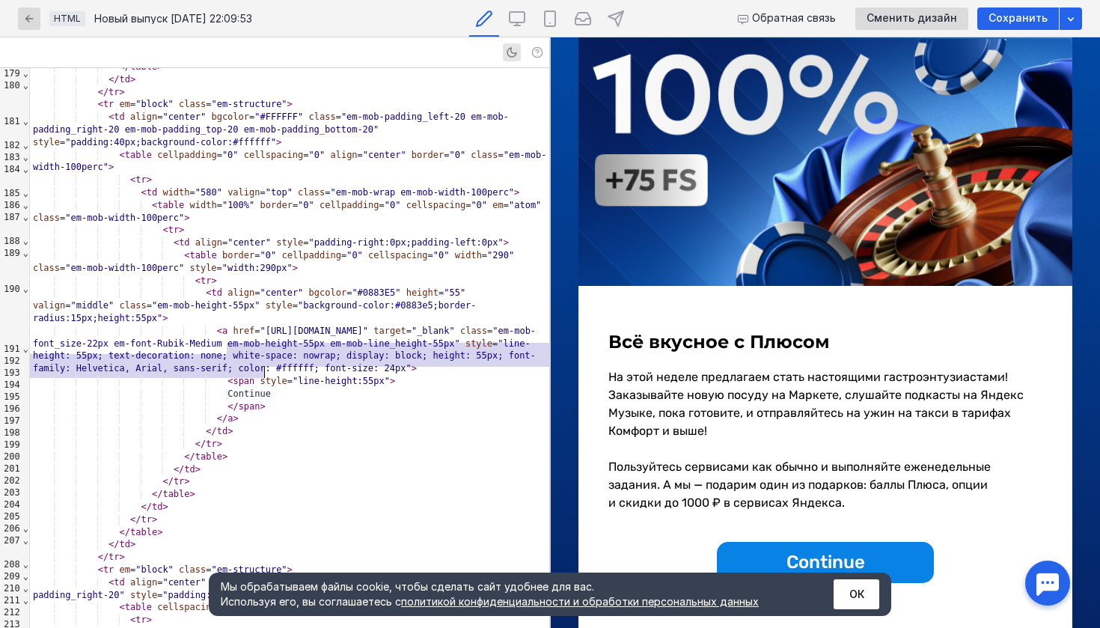
click at [278, 400] on div "</ span >" at bounding box center [289, 406] width 519 height 13
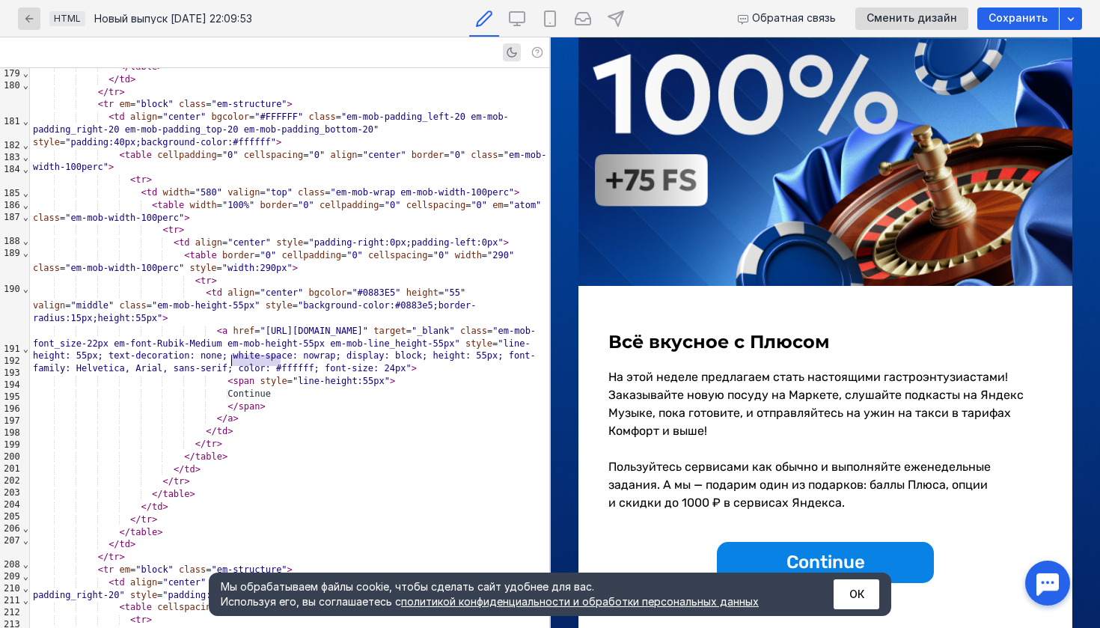
drag, startPoint x: 288, startPoint y: 366, endPoint x: 234, endPoint y: 357, distance: 54.6
click at [234, 388] on div "Continue" at bounding box center [289, 394] width 519 height 13
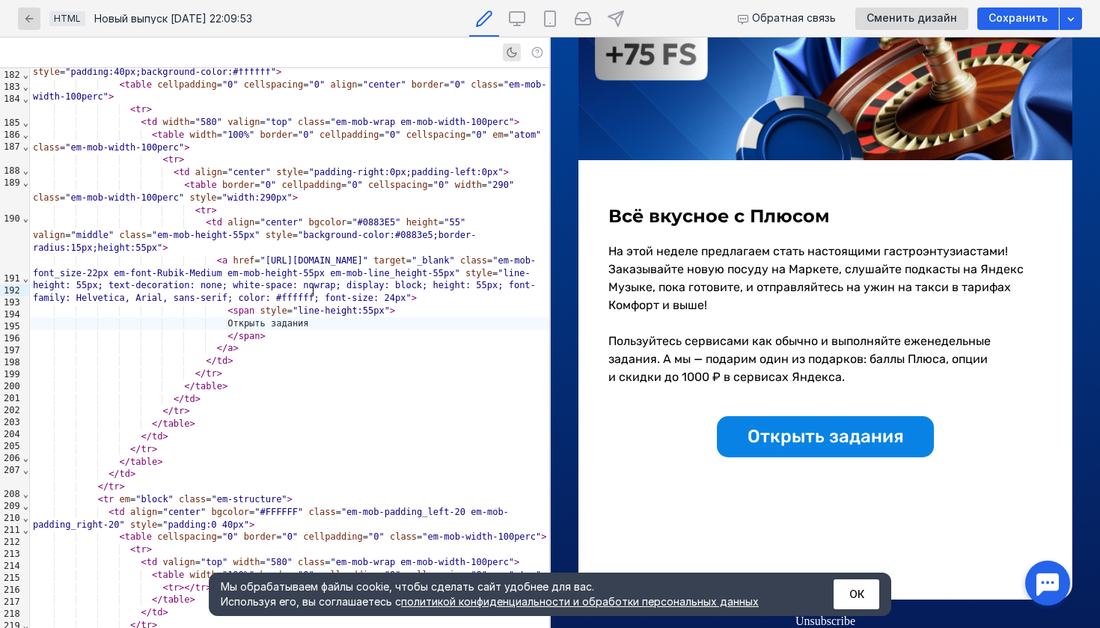
scroll to position [278, 0]
click at [861, 585] on button "ОК" at bounding box center [857, 594] width 46 height 30
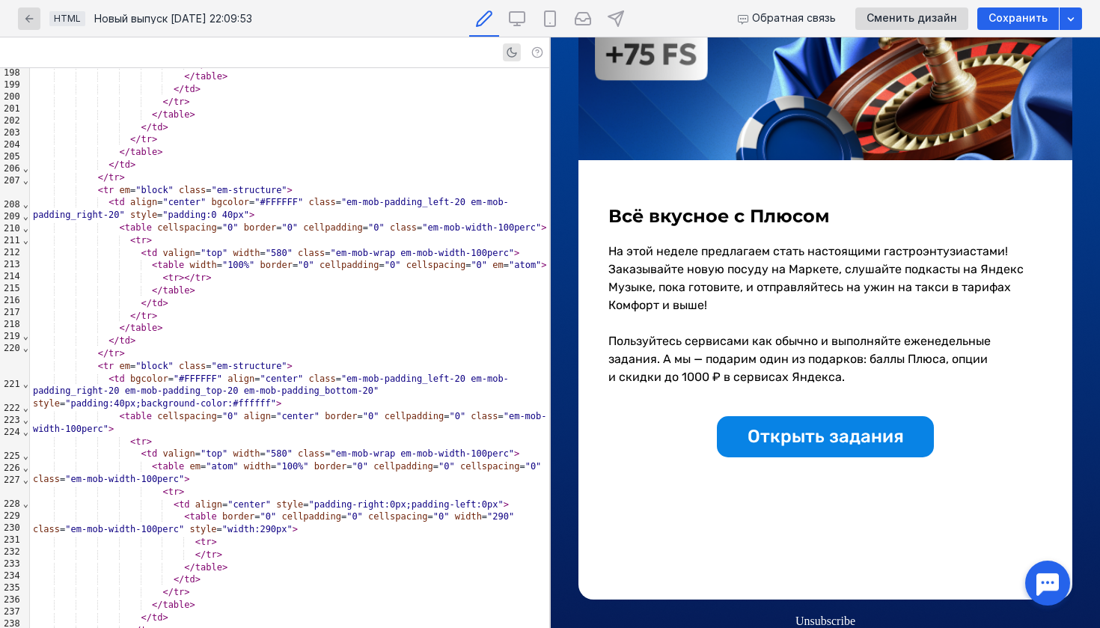
scroll to position [3527, 0]
click at [730, 495] on td at bounding box center [826, 517] width 494 height 60
click at [775, 437] on span "Открыть задания" at bounding box center [826, 436] width 156 height 21
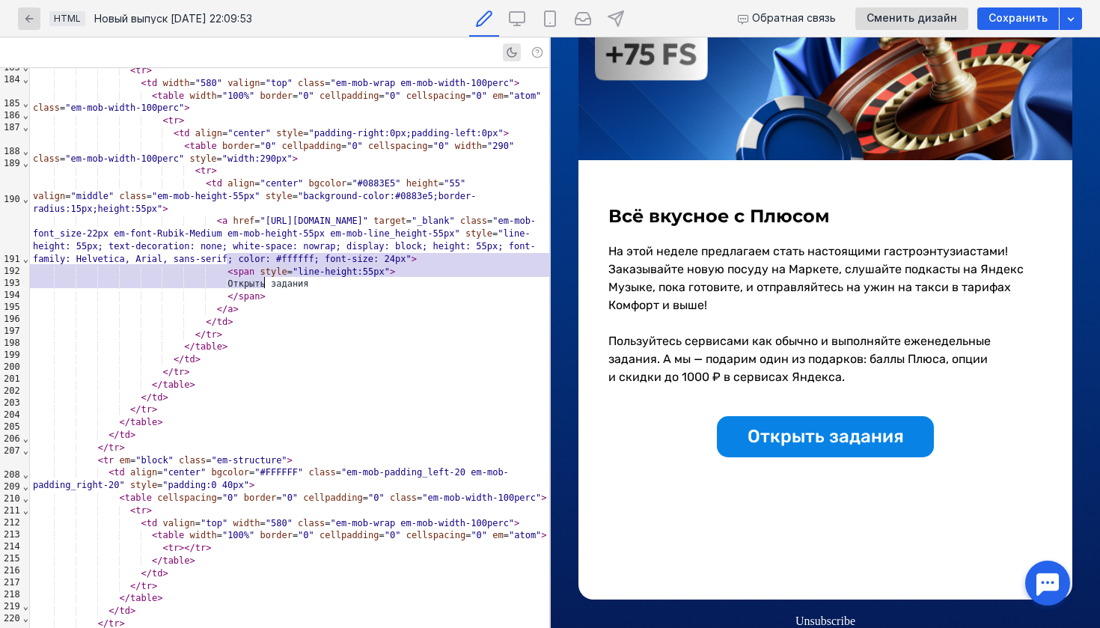
scroll to position [3264, 0]
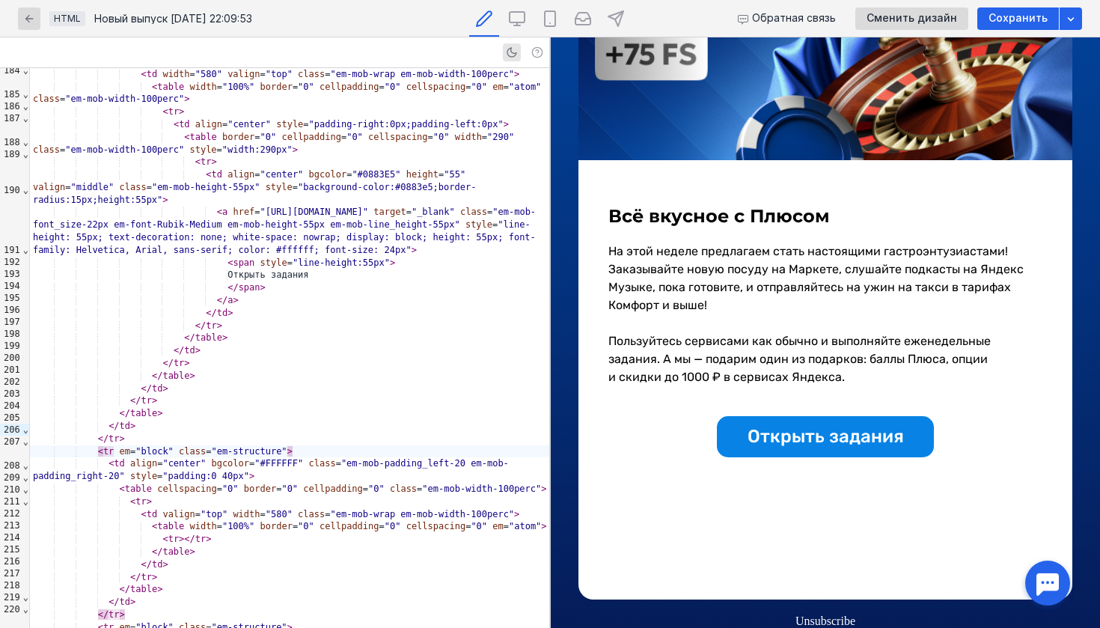
click at [26, 430] on span "⌄" at bounding box center [25, 429] width 7 height 10
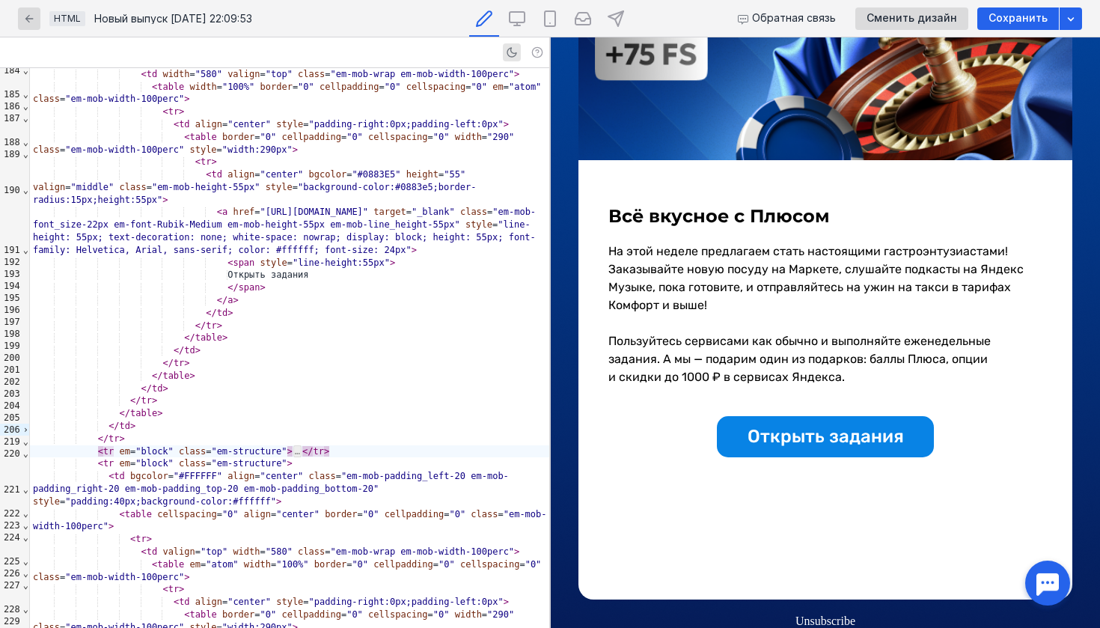
click at [26, 440] on span "⌄" at bounding box center [25, 441] width 7 height 10
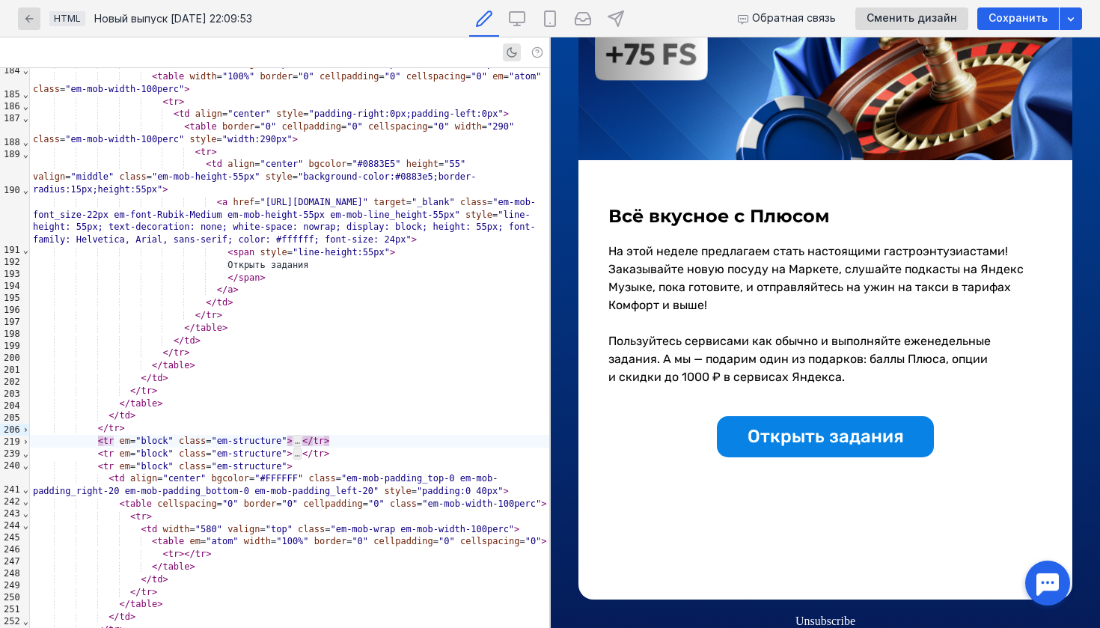
click at [26, 453] on span "⌄" at bounding box center [25, 453] width 7 height 10
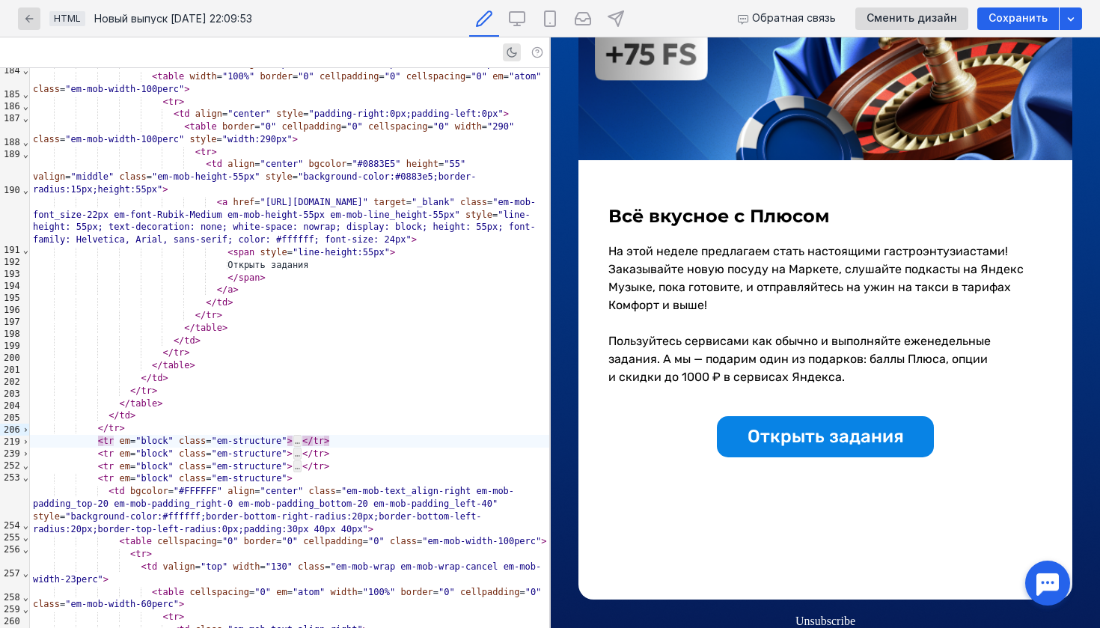
click at [27, 463] on span "⌄" at bounding box center [25, 465] width 7 height 10
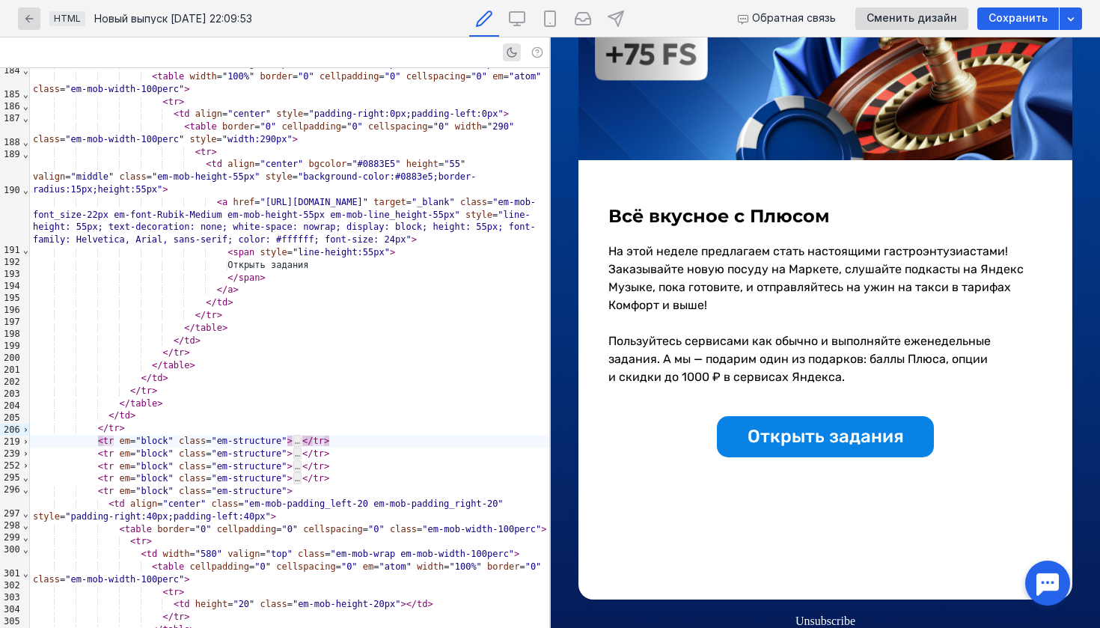
click at [26, 477] on span "⌄" at bounding box center [25, 477] width 7 height 10
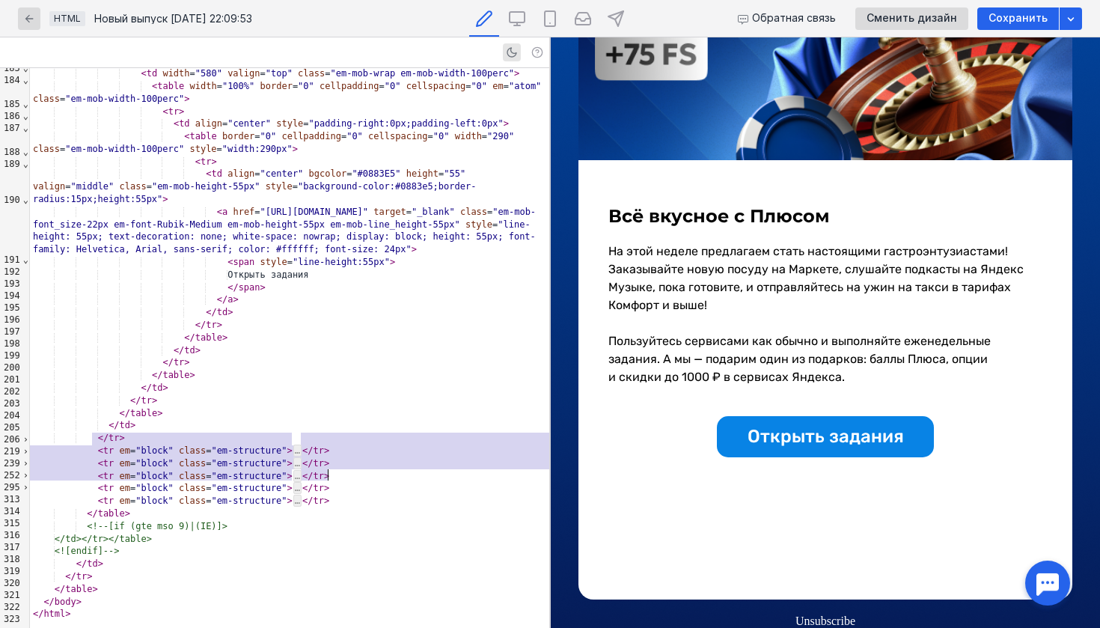
drag, startPoint x: 93, startPoint y: 439, endPoint x: 335, endPoint y: 475, distance: 245.2
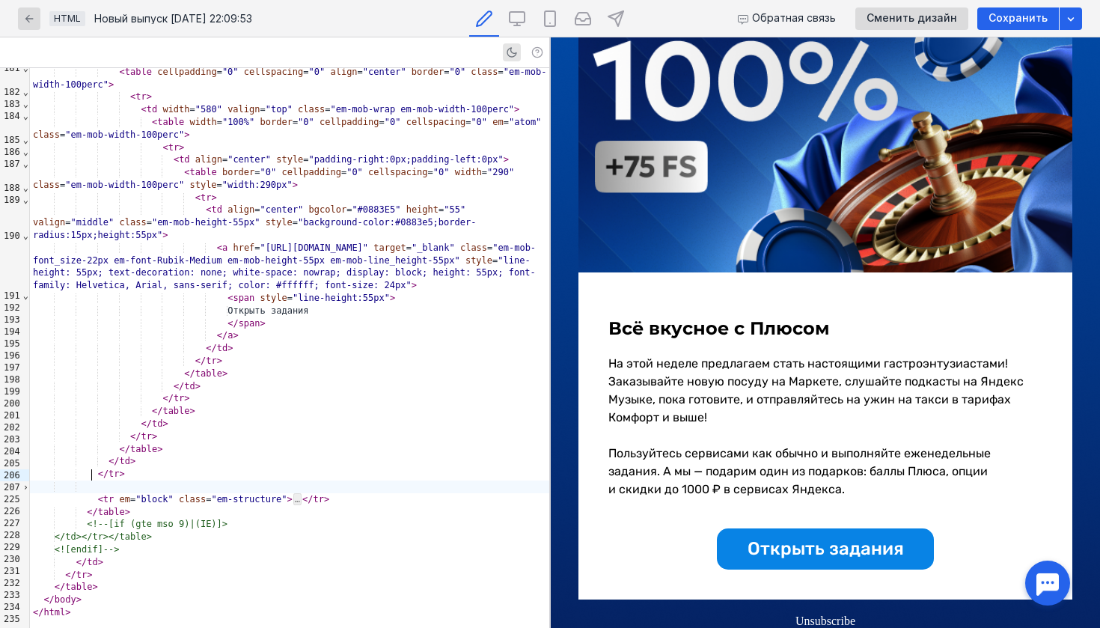
scroll to position [165, 0]
click at [27, 486] on span "›" at bounding box center [25, 487] width 7 height 10
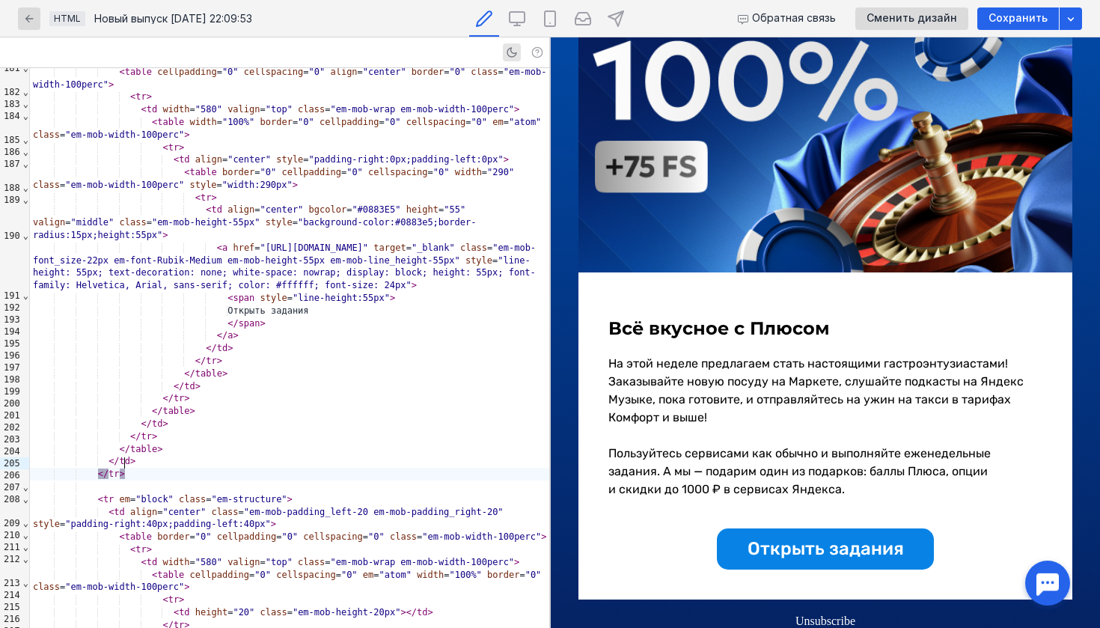
click at [137, 468] on div "</ tr >" at bounding box center [289, 474] width 519 height 13
click at [122, 480] on div at bounding box center [289, 486] width 519 height 13
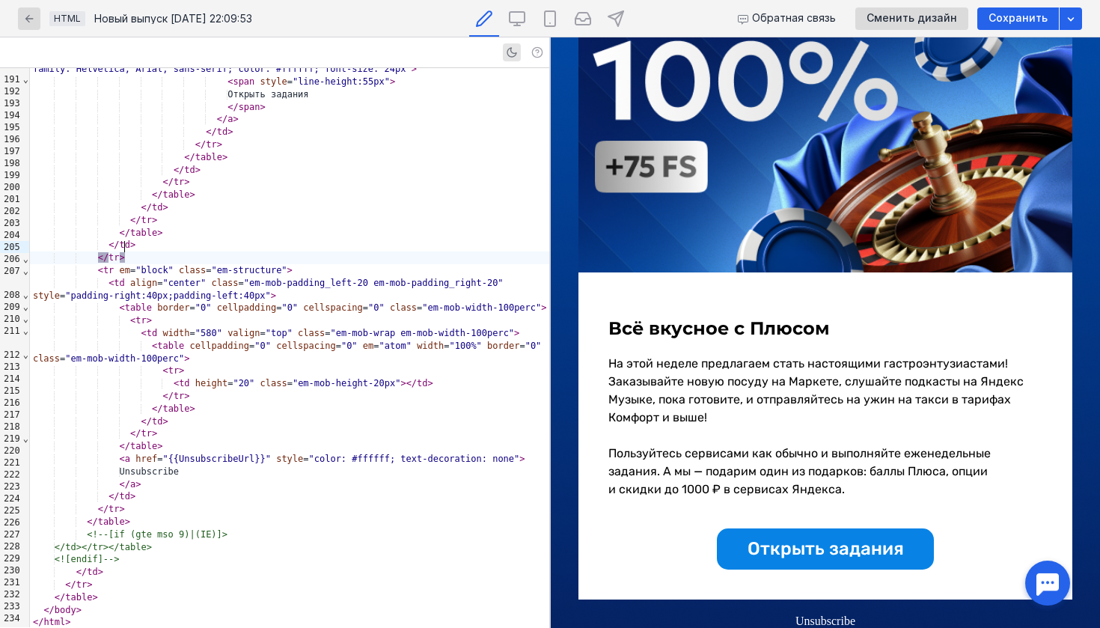
scroll to position [3434, 0]
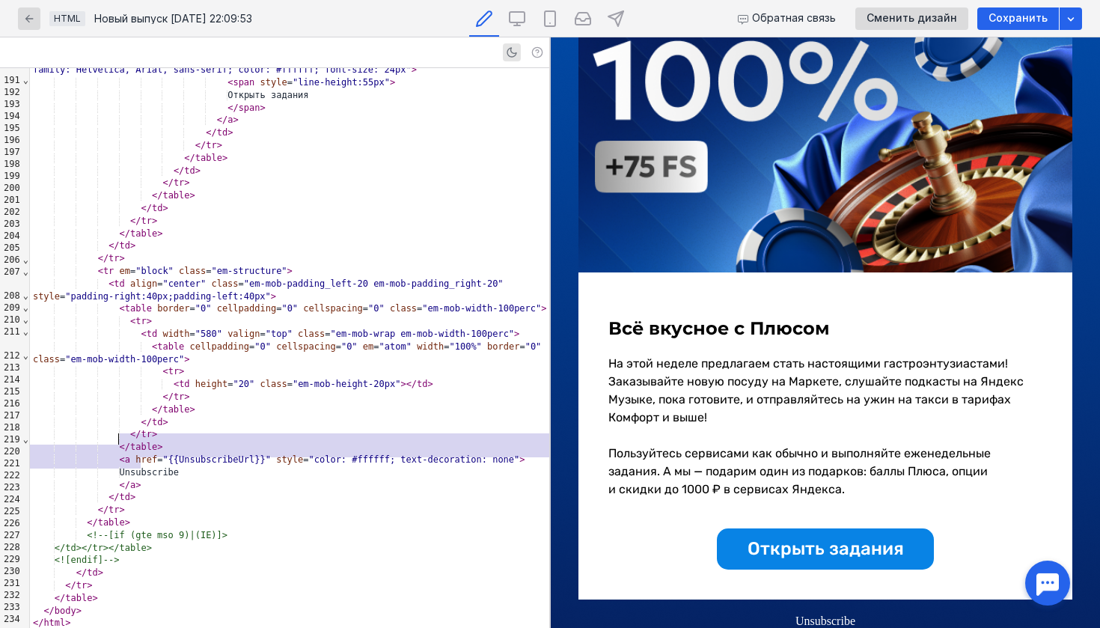
drag, startPoint x: 146, startPoint y: 465, endPoint x: 120, endPoint y: 441, distance: 36.0
copy div "< a href = "{{UnsubscribeUrl}}" style = "color: #ffffff; text-decoration: none"…"
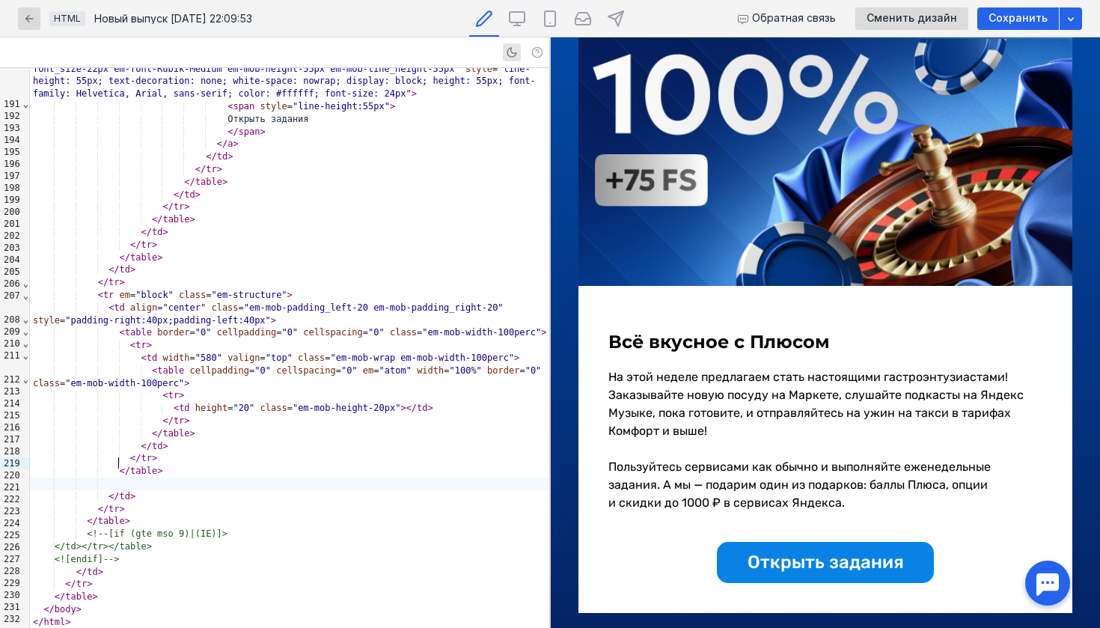
scroll to position [152, 0]
click at [165, 452] on div "</ tr >" at bounding box center [289, 458] width 519 height 13
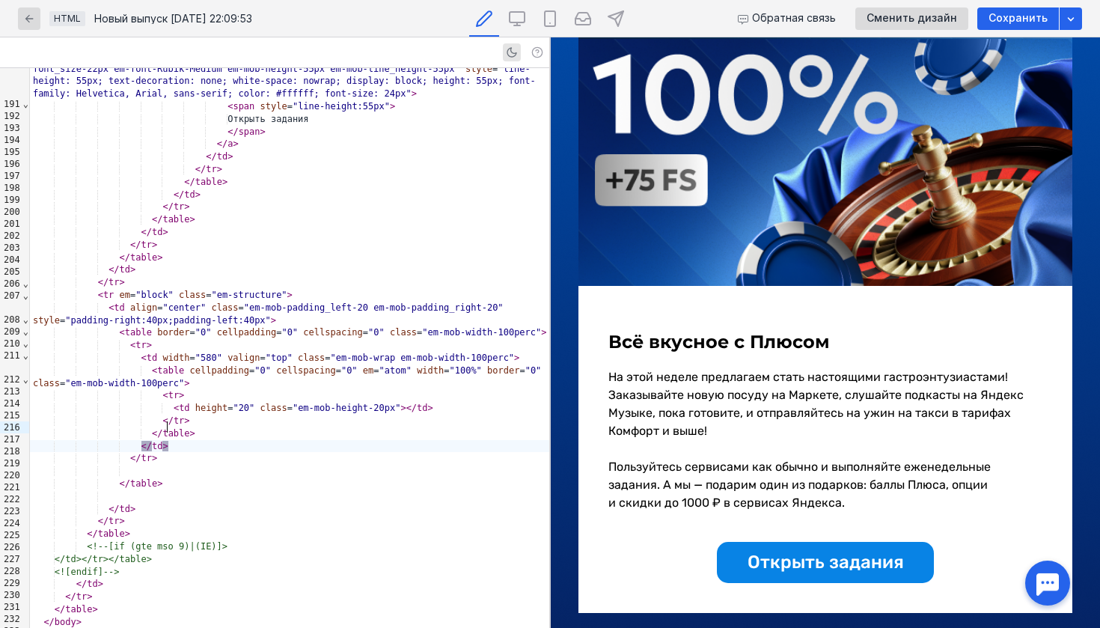
click at [186, 440] on div "</ td >" at bounding box center [289, 446] width 519 height 13
click at [207, 427] on div "</ table >" at bounding box center [289, 433] width 519 height 13
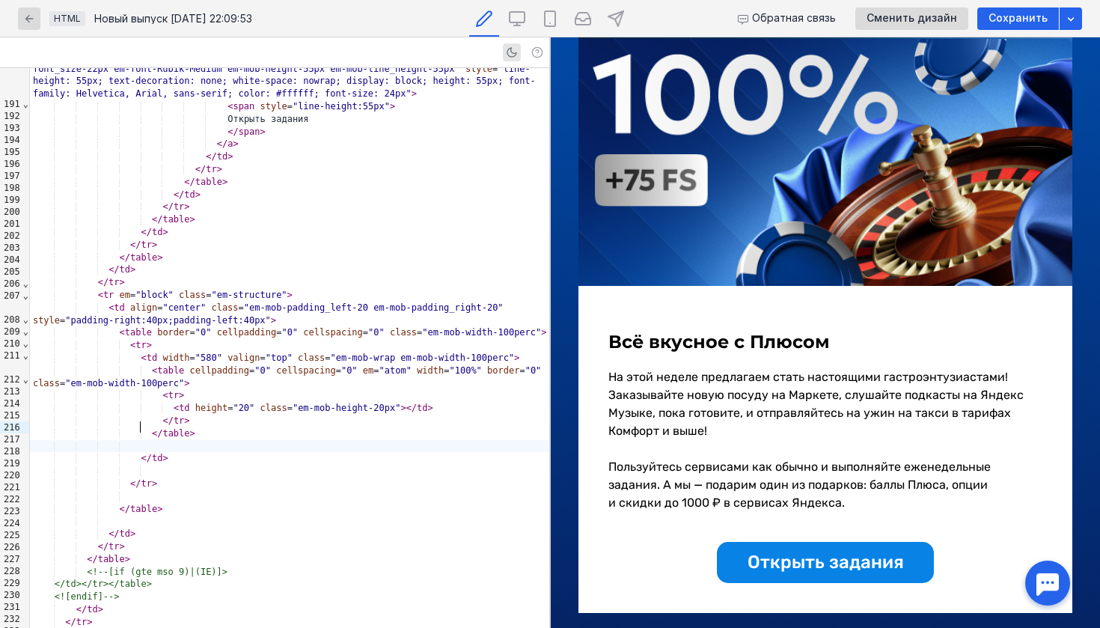
click at [222, 427] on div "</ table >" at bounding box center [289, 433] width 519 height 13
click at [239, 415] on div "</ tr >" at bounding box center [289, 421] width 519 height 13
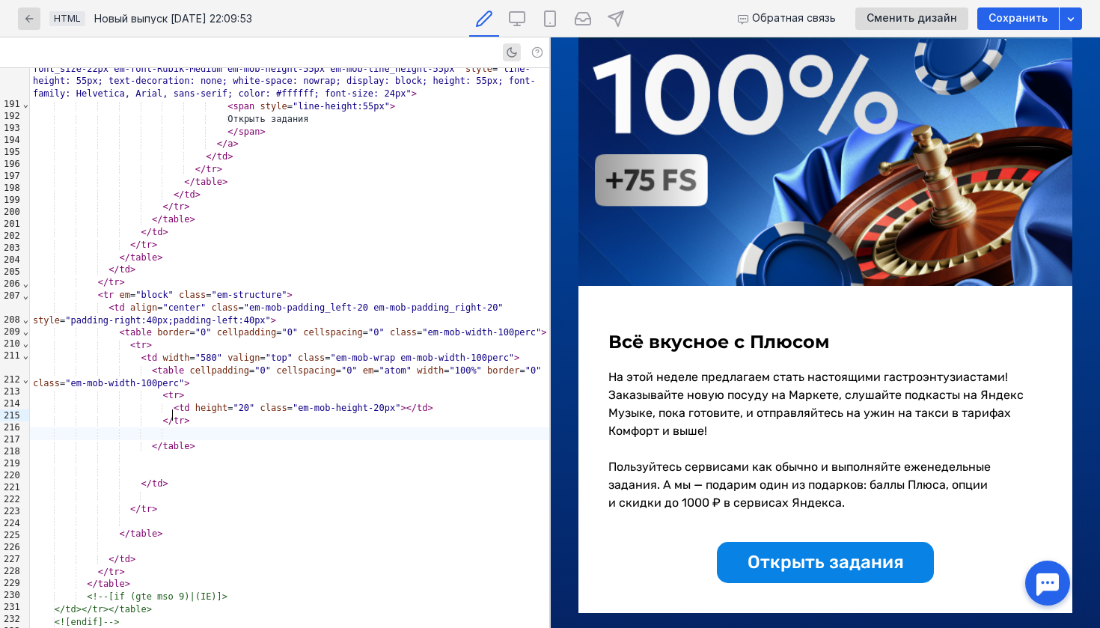
click at [204, 389] on div "< tr >" at bounding box center [289, 395] width 519 height 13
click at [192, 389] on div "< tr >" at bounding box center [289, 395] width 519 height 13
click at [435, 402] on div "< td height = "20" class = "em-mob-height-20px" > </ td >" at bounding box center [289, 408] width 519 height 13
click at [442, 402] on div "< td height = "20" class = "em-mob-height-20px" > </ td >" at bounding box center [289, 408] width 519 height 13
click at [431, 403] on span ">" at bounding box center [430, 408] width 5 height 10
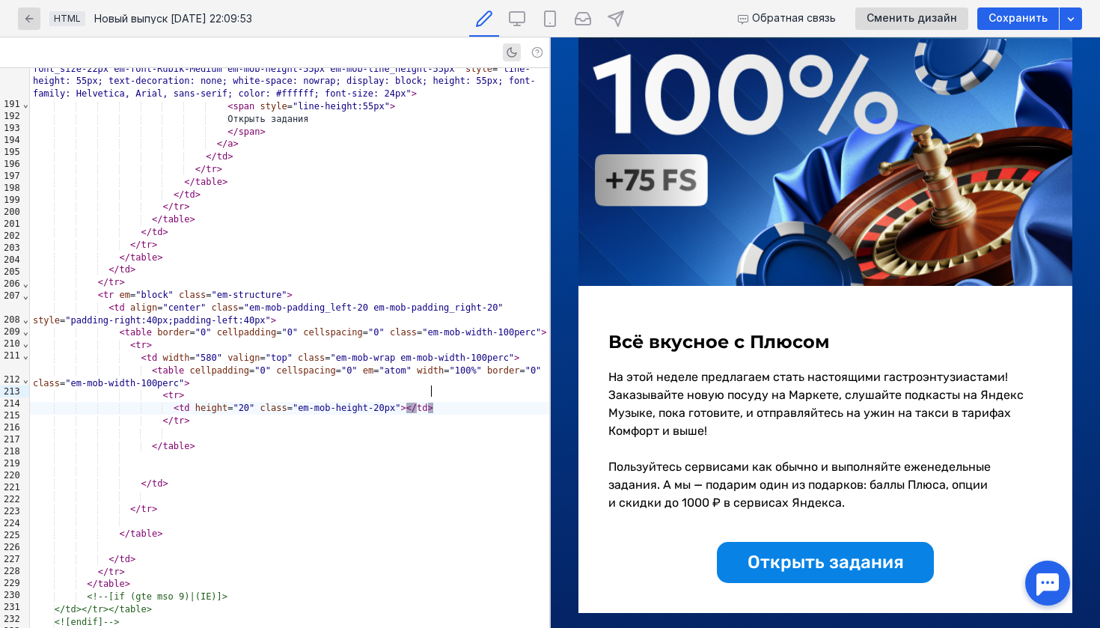
click at [438, 402] on div "< td height = "20" class = "em-mob-height-20px" > </ td >" at bounding box center [289, 408] width 519 height 13
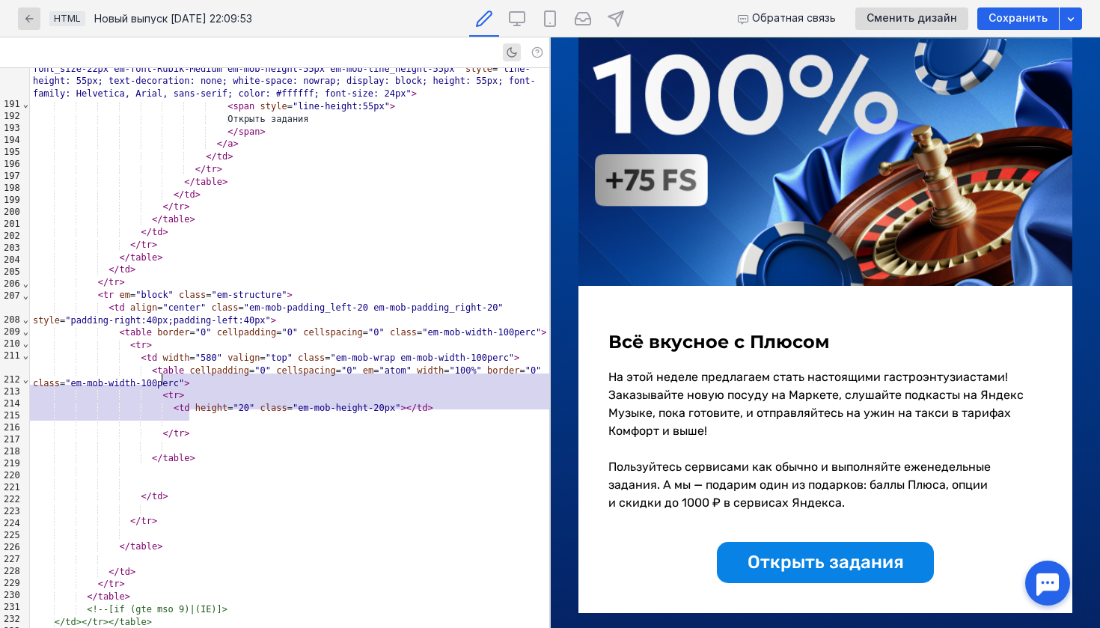
drag, startPoint x: 194, startPoint y: 418, endPoint x: 163, endPoint y: 381, distance: 47.8
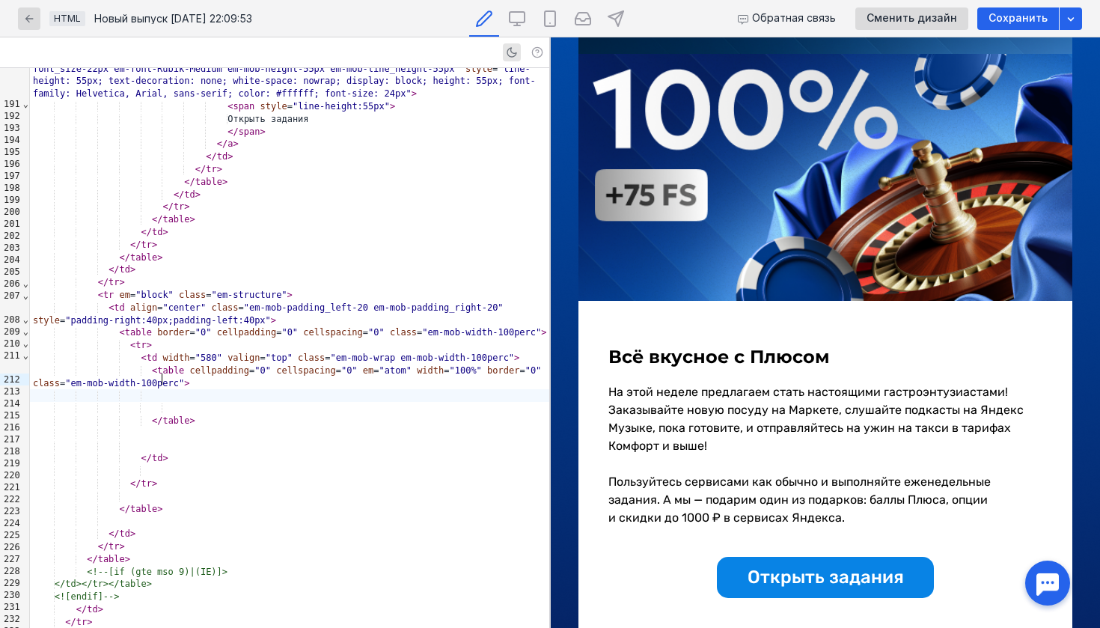
scroll to position [137, 0]
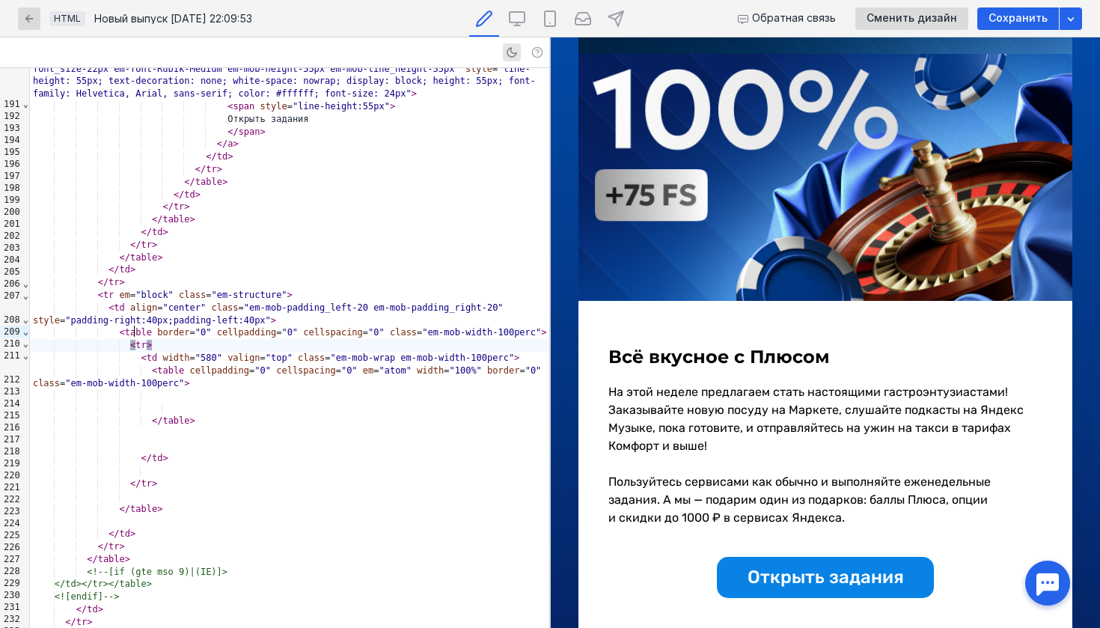
click at [138, 340] on span "tr" at bounding box center [140, 345] width 10 height 10
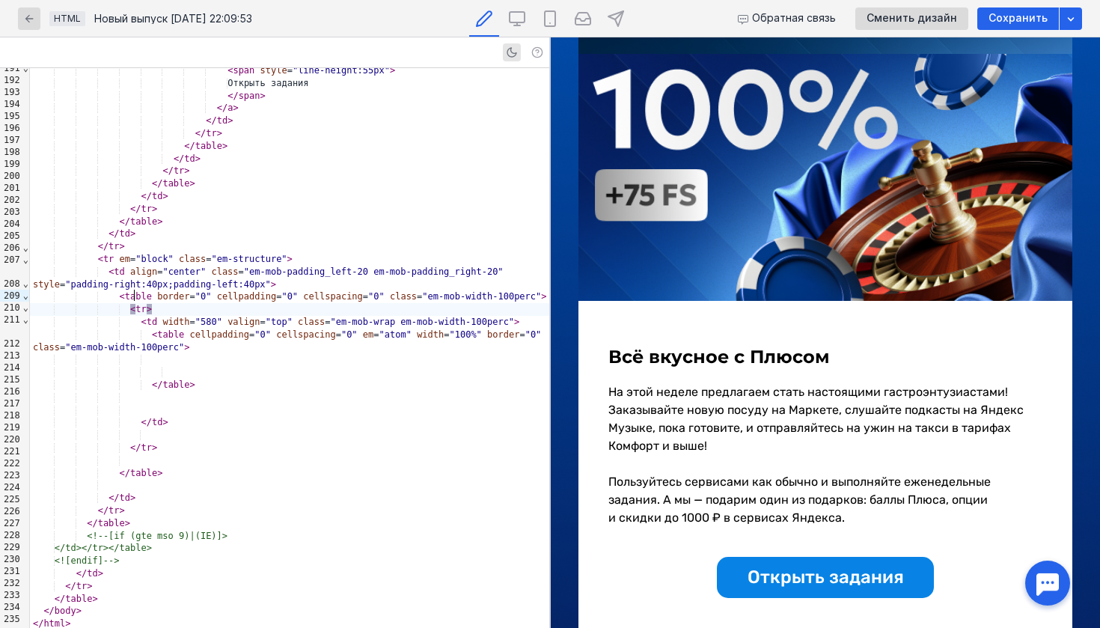
scroll to position [3446, 0]
click at [25, 297] on span "⌄" at bounding box center [25, 295] width 7 height 10
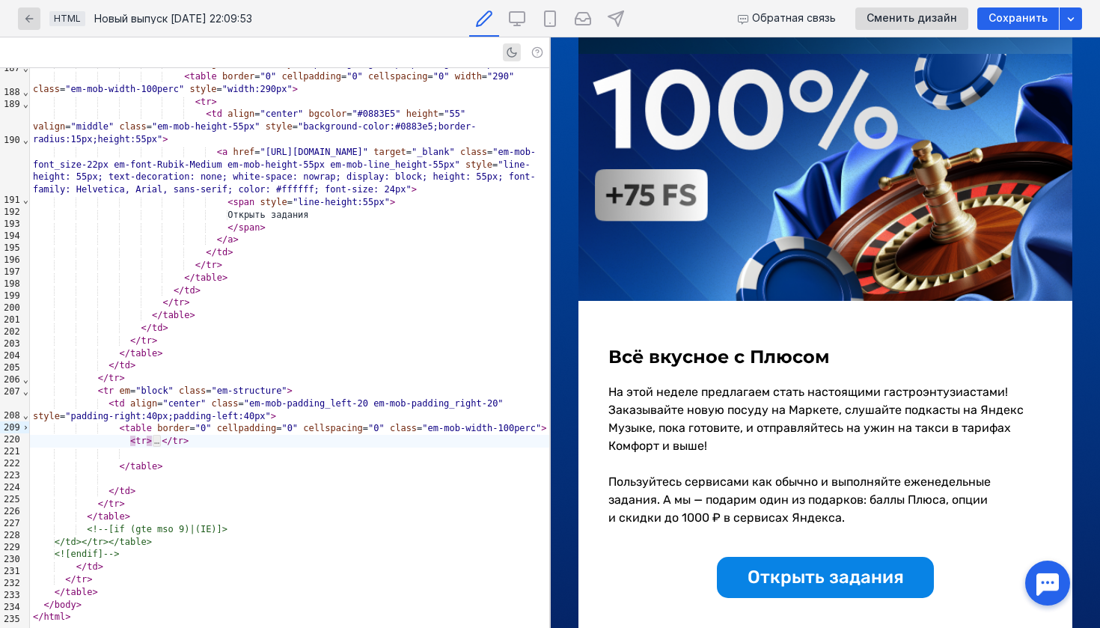
click at [23, 426] on span "›" at bounding box center [25, 427] width 7 height 10
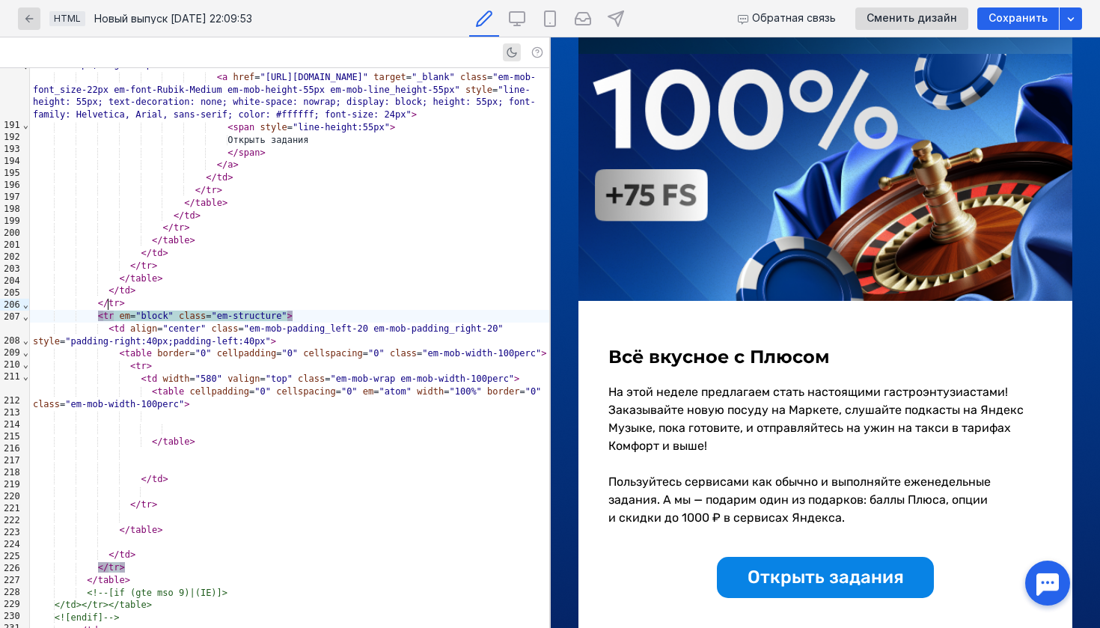
click at [177, 360] on div "< tr >" at bounding box center [289, 366] width 519 height 13
click at [189, 410] on div at bounding box center [289, 416] width 519 height 13
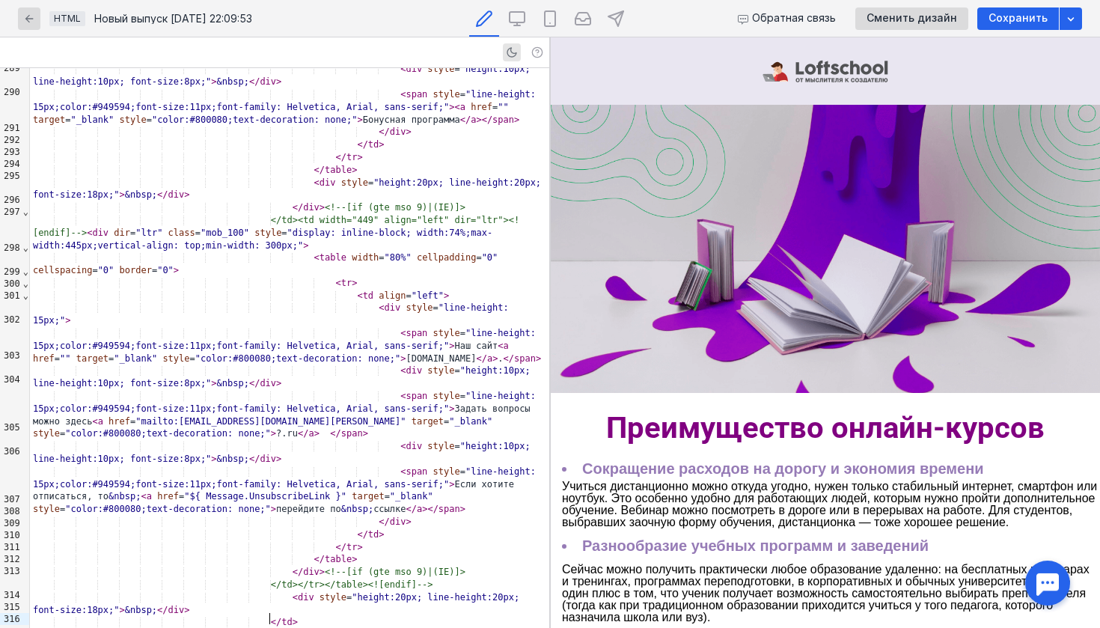
scroll to position [0, 0]
click at [788, 68] on img at bounding box center [826, 71] width 126 height 22
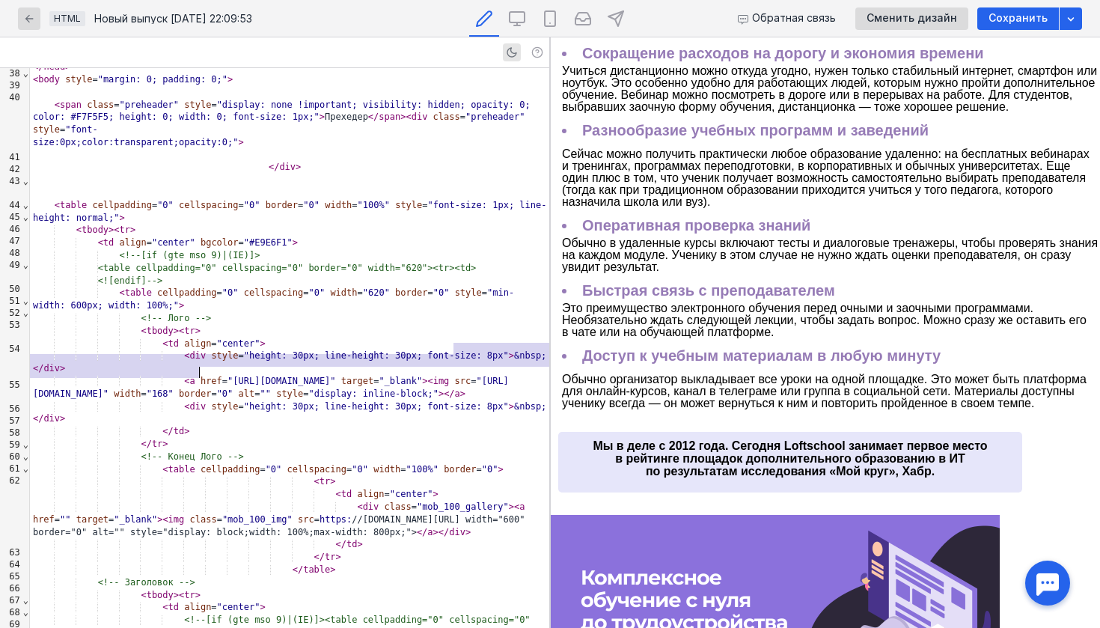
scroll to position [349, 0]
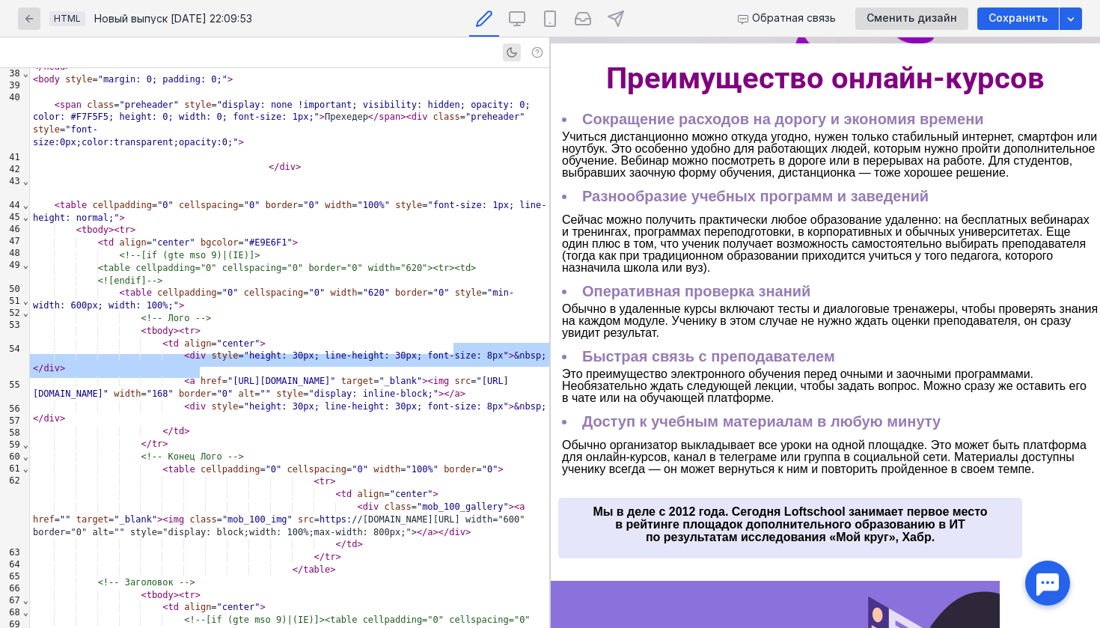
click at [646, 202] on li "Разнообразие учебных программ и заведений" at bounding box center [831, 196] width 538 height 12
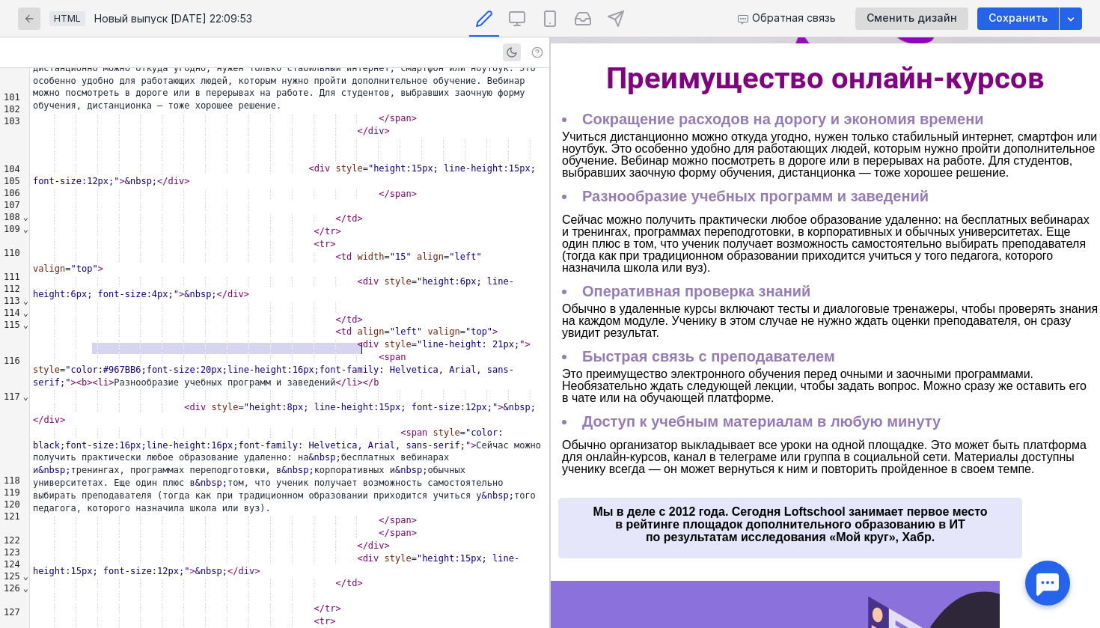
scroll to position [1620, 0]
click at [698, 153] on span "Сокращение расходов на дорогу и экономия времени Учиться дистанционно можно отк…" at bounding box center [831, 146] width 538 height 67
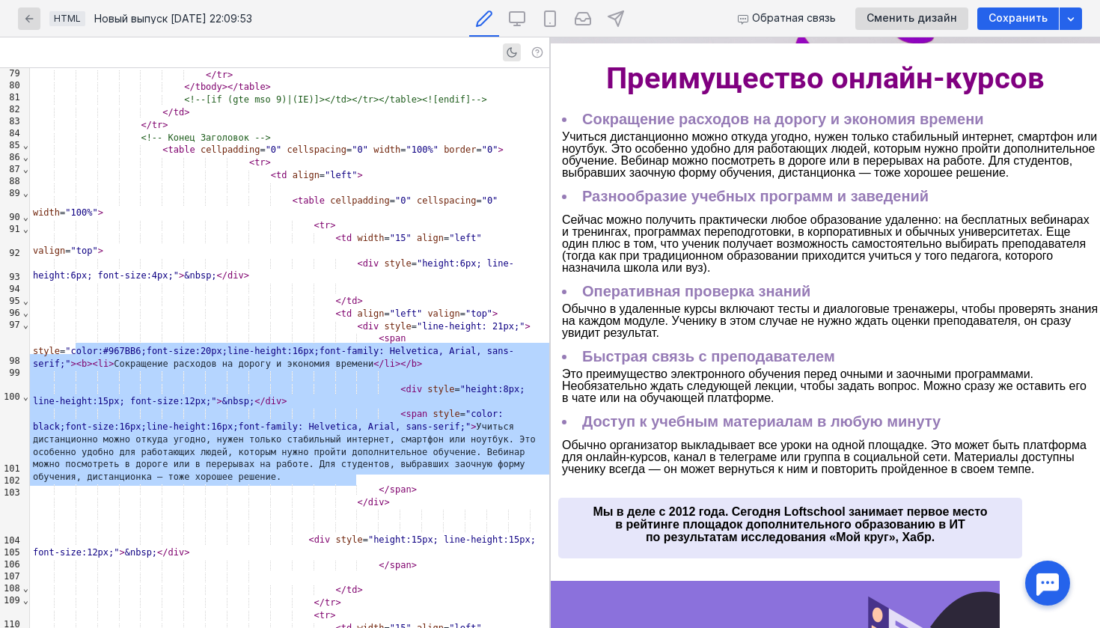
click at [632, 117] on li "Сокращение расходов на дорогу и экономия времени" at bounding box center [831, 119] width 538 height 12
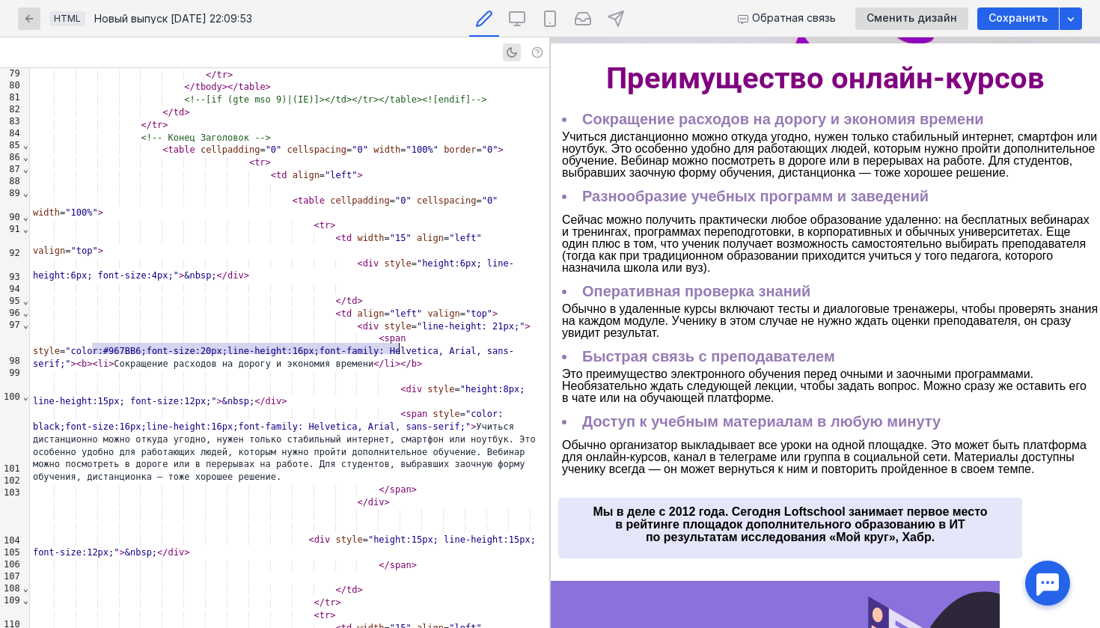
click at [25, 331] on div "⌄" at bounding box center [25, 337] width 7 height 36
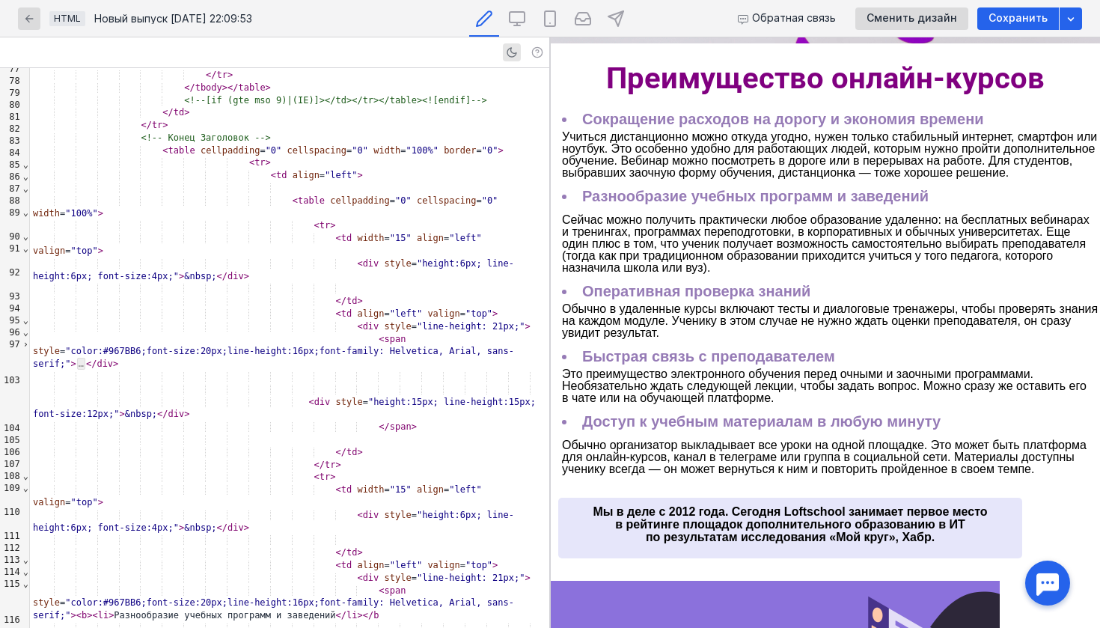
scroll to position [1232, 0]
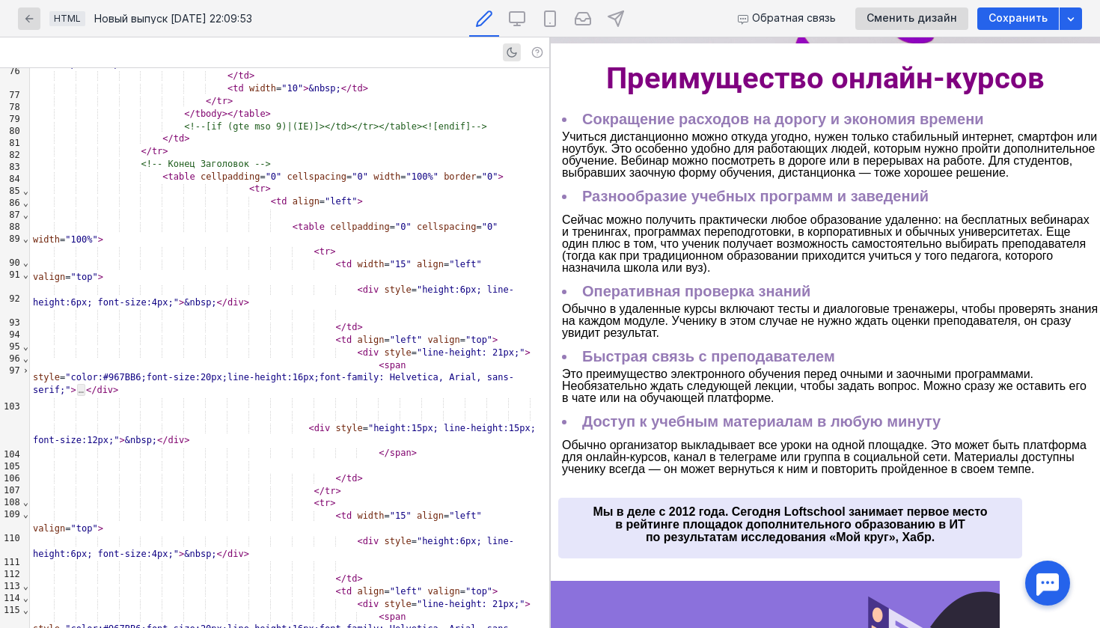
click at [638, 229] on span "Сейчас можно получить практически любое образование удаленно: на бесплатных веб…" at bounding box center [826, 243] width 528 height 61
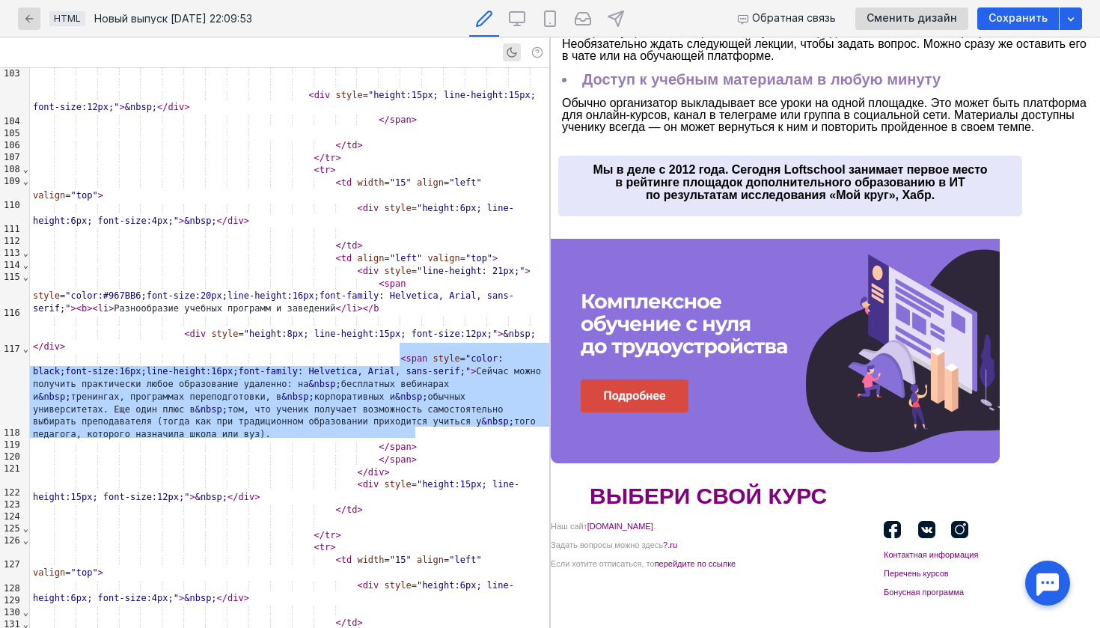
scroll to position [703, 0]
click at [697, 347] on img at bounding box center [775, 351] width 449 height 225
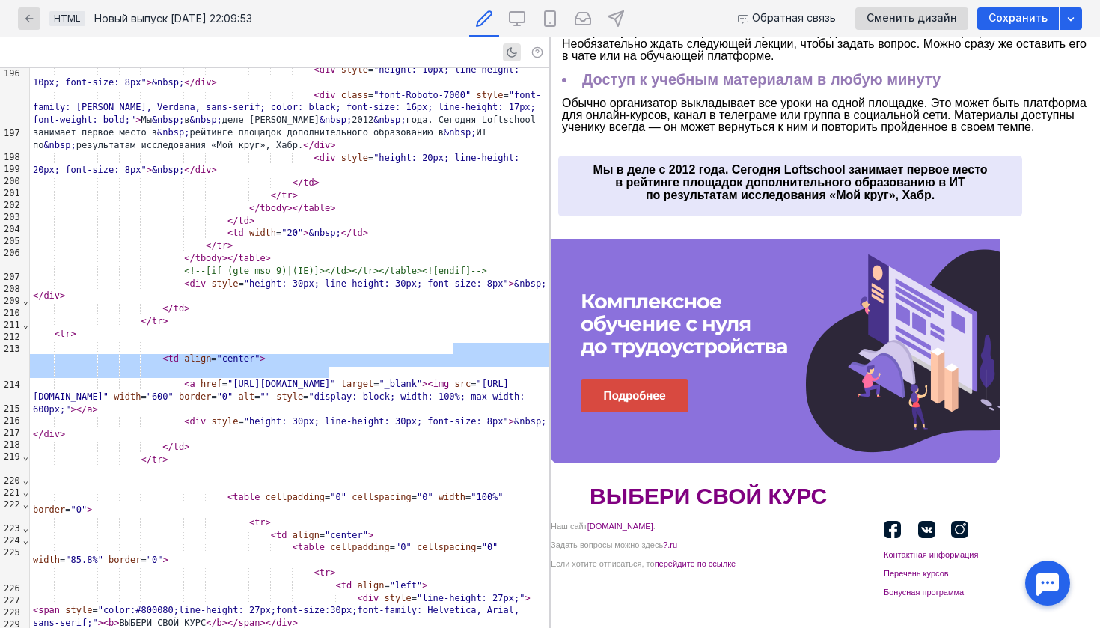
click at [27, 305] on span "⌄" at bounding box center [25, 301] width 7 height 10
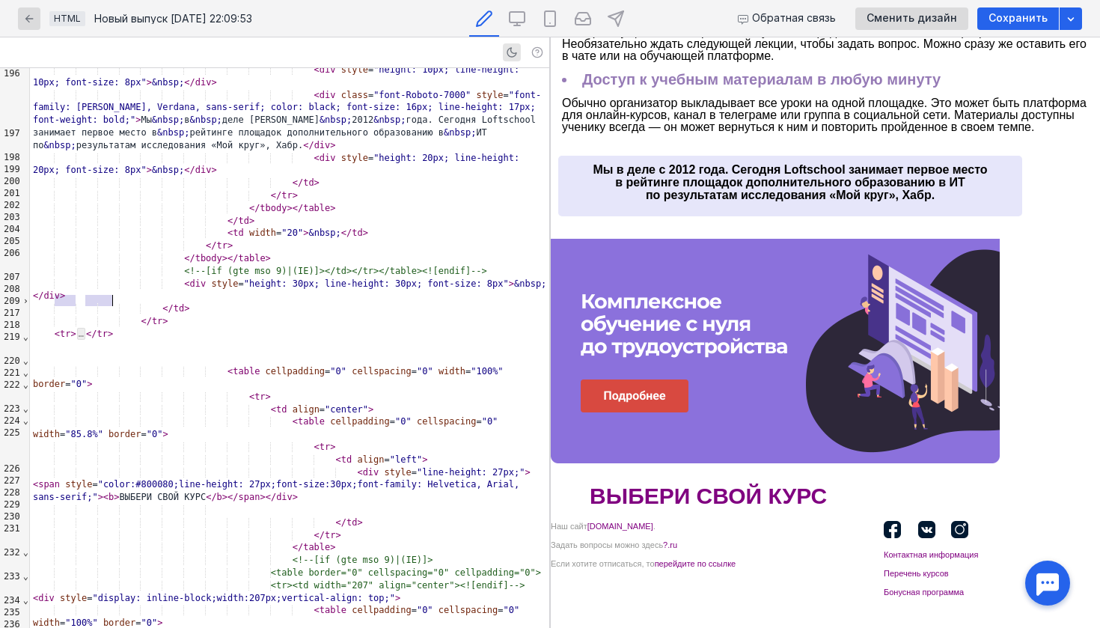
drag, startPoint x: 48, startPoint y: 301, endPoint x: 132, endPoint y: 302, distance: 83.8
click at [132, 328] on div "< tr > … </ tr >" at bounding box center [289, 334] width 519 height 13
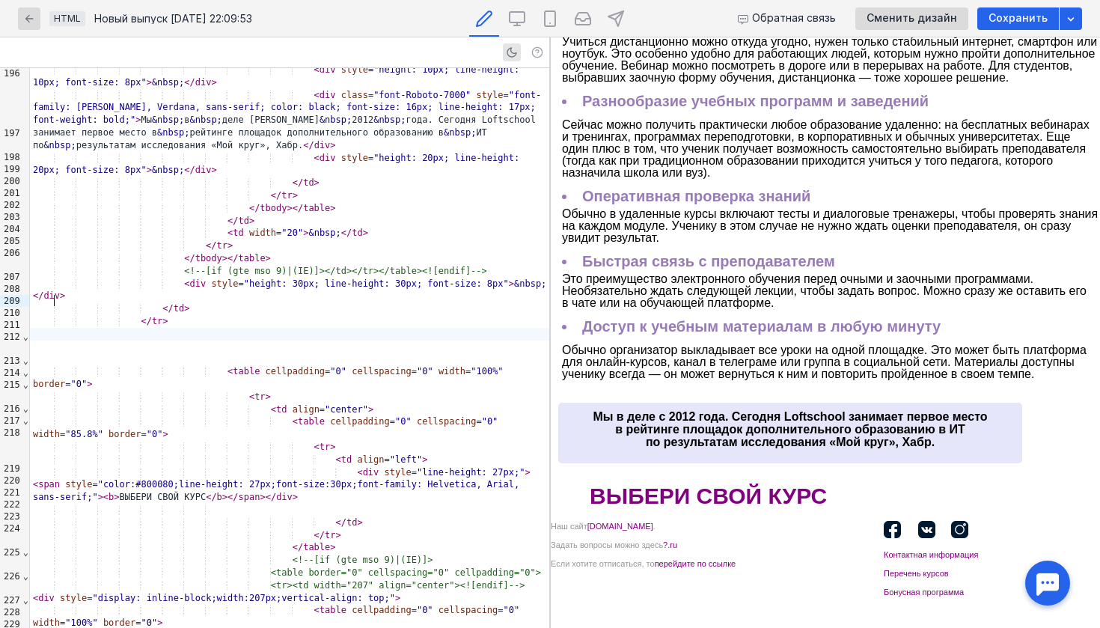
scroll to position [457, 0]
click at [607, 328] on li "Доступ к учебным материалам в любую минуту" at bounding box center [831, 326] width 538 height 12
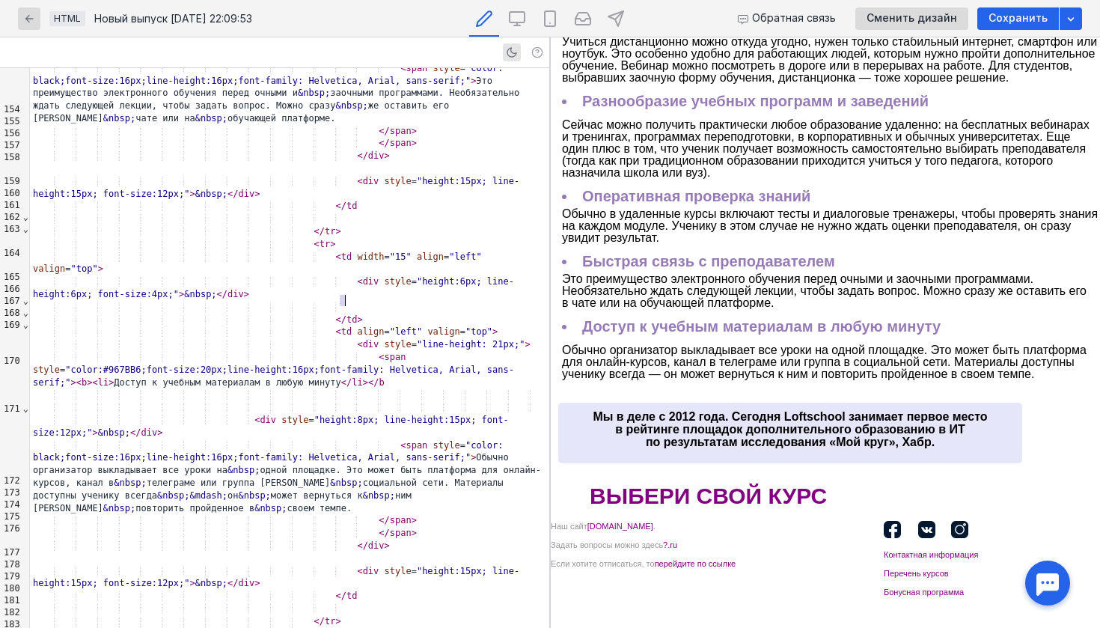
click at [343, 326] on span "td" at bounding box center [346, 331] width 10 height 10
click at [23, 303] on span "⌄" at bounding box center [25, 301] width 7 height 10
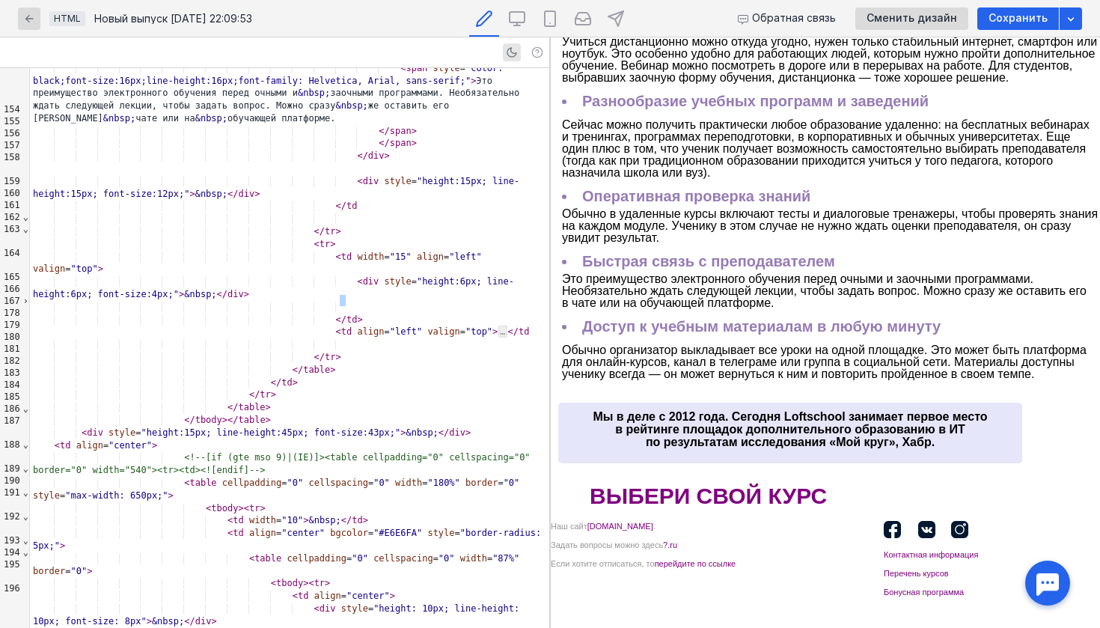
click at [26, 304] on span "›" at bounding box center [25, 301] width 7 height 10
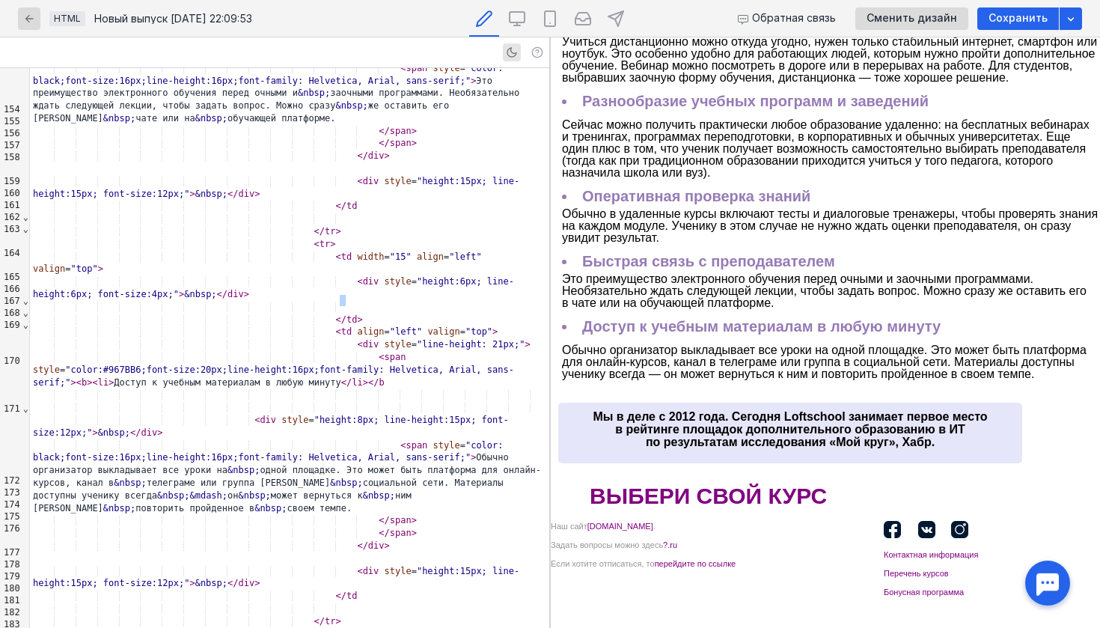
click at [25, 314] on span "⌄" at bounding box center [25, 313] width 7 height 10
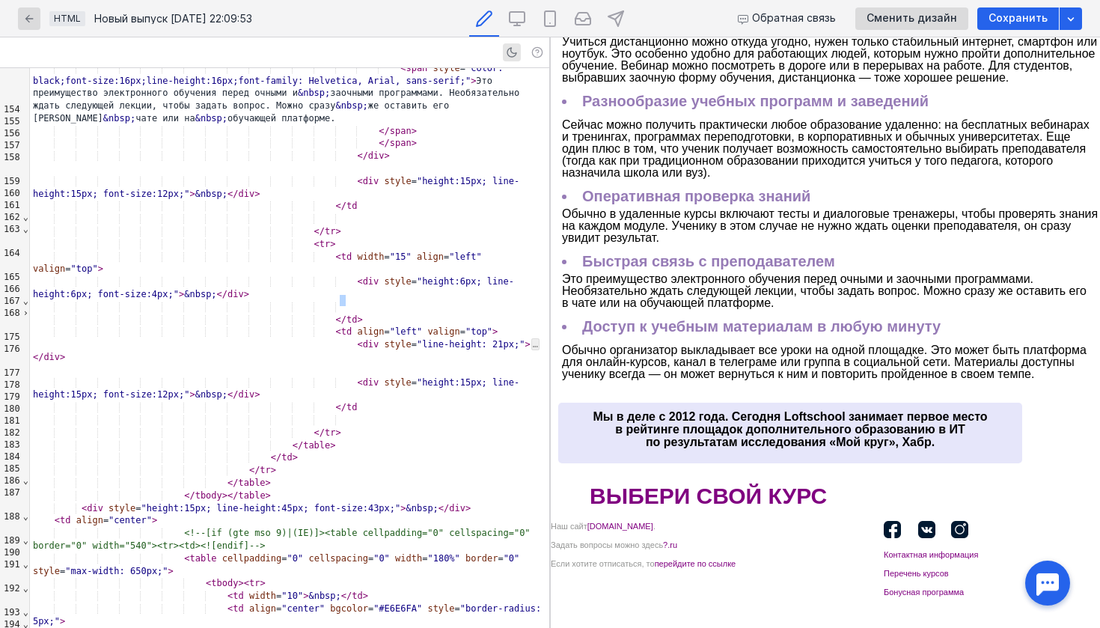
click at [25, 314] on span "›" at bounding box center [25, 313] width 7 height 10
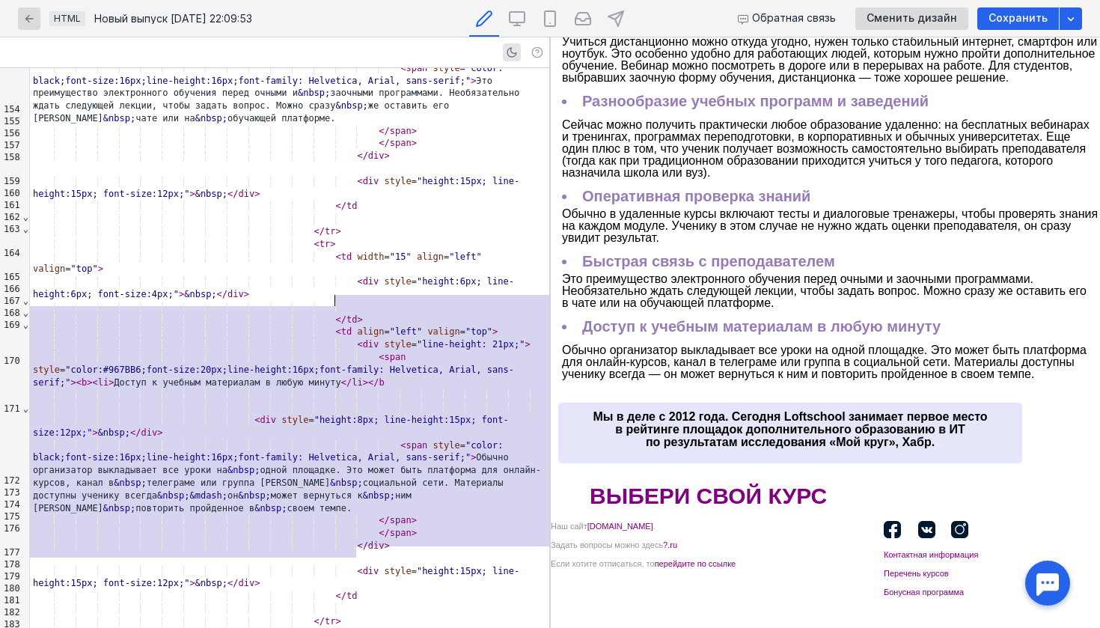
drag, startPoint x: 367, startPoint y: 555, endPoint x: 326, endPoint y: 303, distance: 254.7
click at [326, 303] on div "< div style = "height:8px; line-height:15px; font-size:12px;" > &nbsp; </ div >…" at bounding box center [289, 238] width 519 height 5400
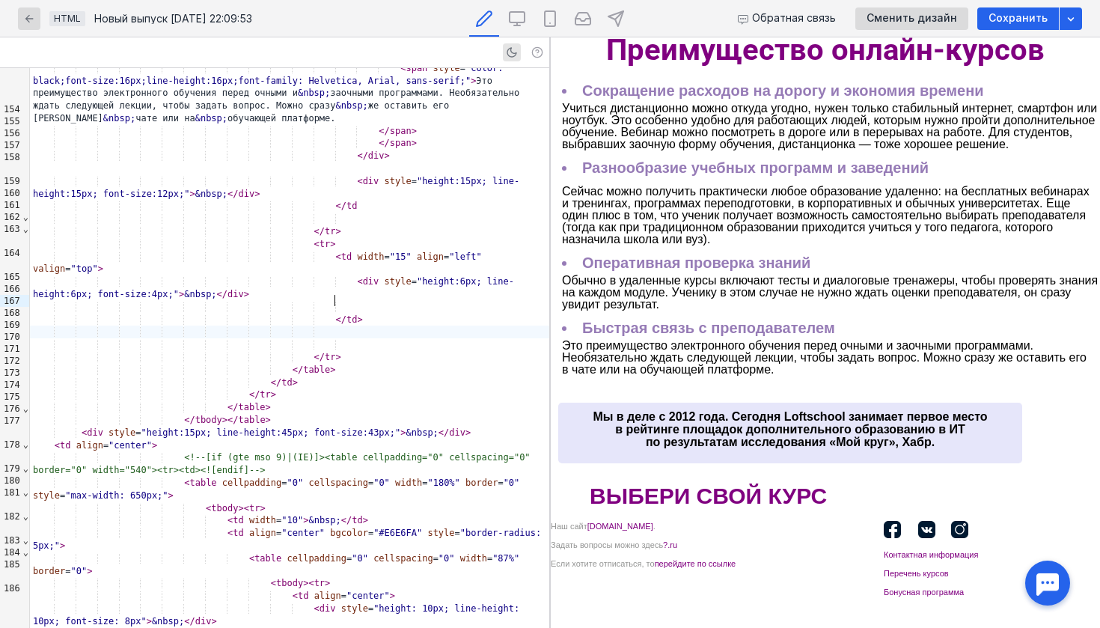
scroll to position [2500, 0]
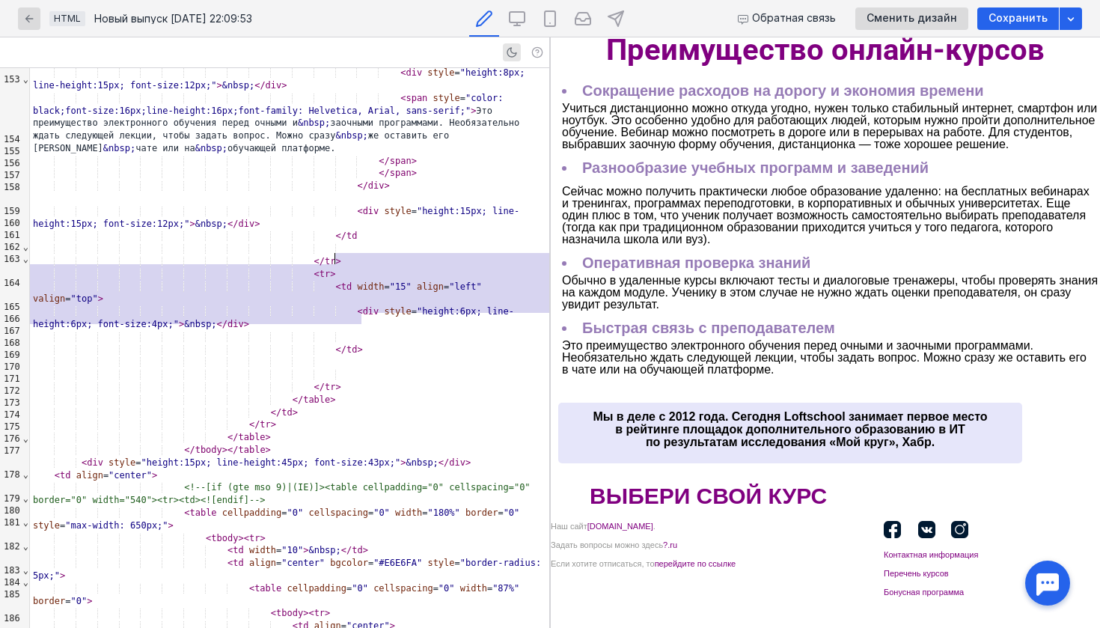
drag, startPoint x: 369, startPoint y: 323, endPoint x: 330, endPoint y: 260, distance: 73.9
click at [330, 260] on div "< div style = "height:8px; line-height:15px; font-size:12px;" > &nbsp; </ div >…" at bounding box center [289, 136] width 519 height 5137
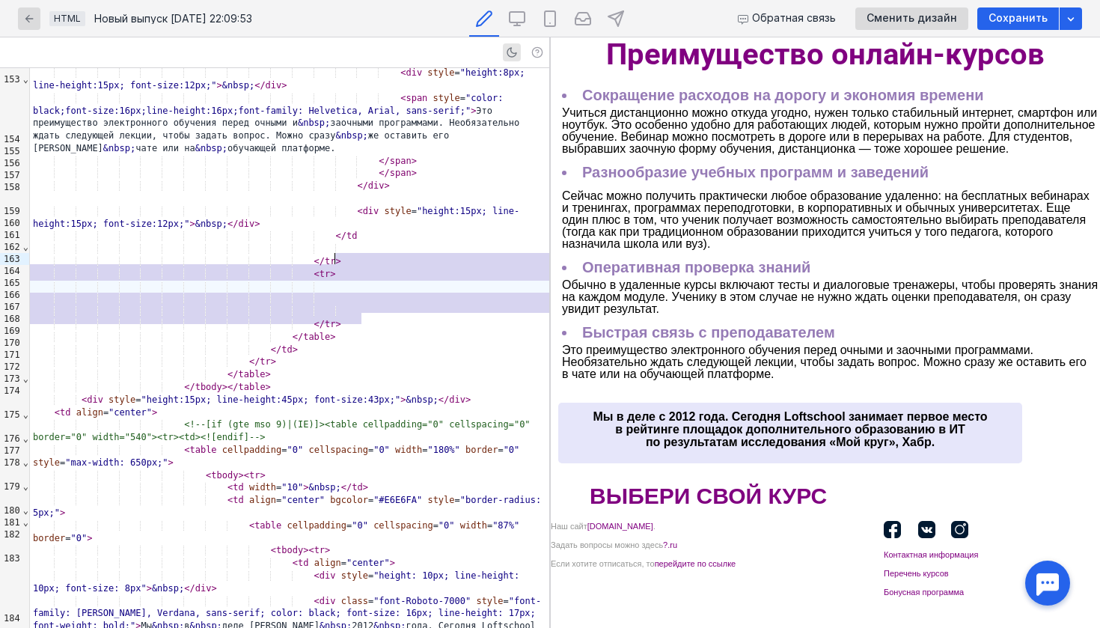
scroll to position [385, 0]
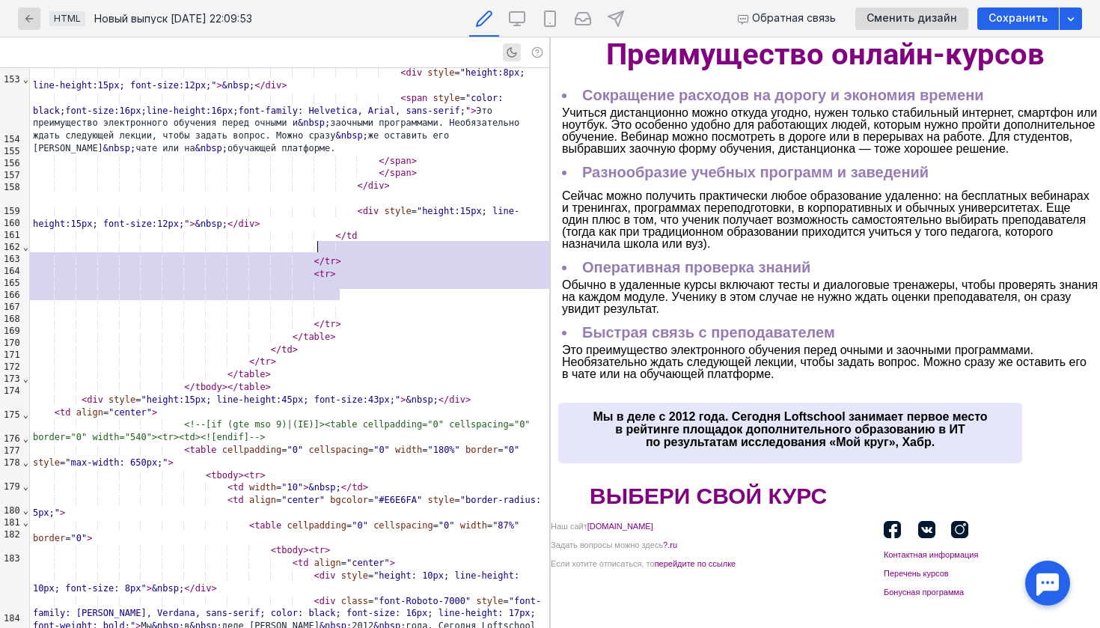
drag, startPoint x: 347, startPoint y: 298, endPoint x: 315, endPoint y: 246, distance: 60.5
click at [315, 246] on div "< div style = "height:8px; line-height:15px; font-size:12px;" > &nbsp; </ div >…" at bounding box center [289, 105] width 519 height 5074
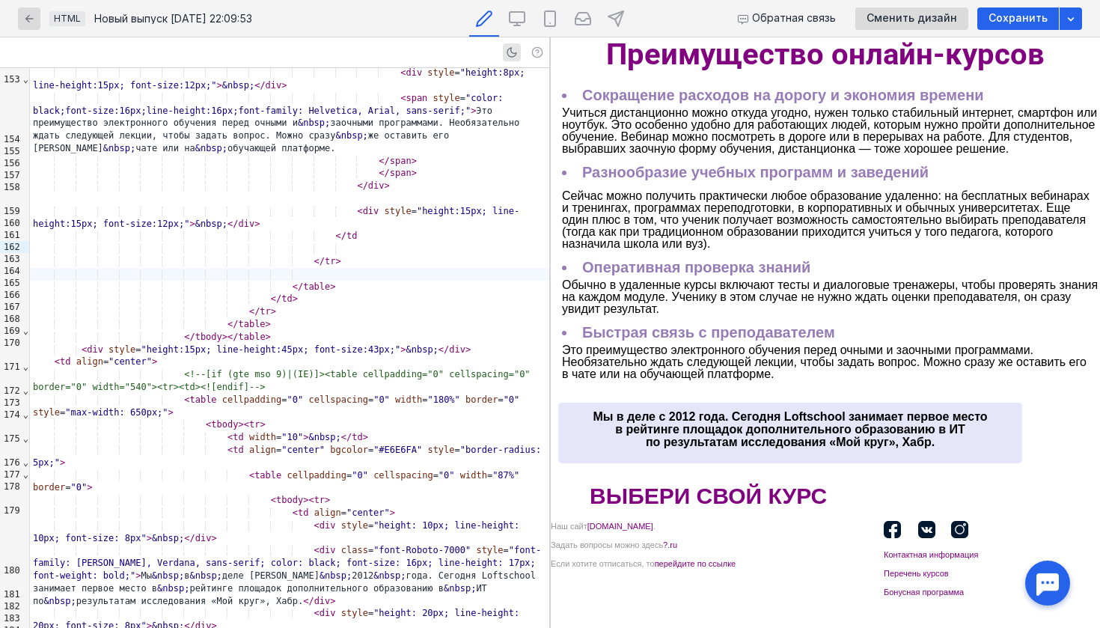
click at [639, 323] on div at bounding box center [831, 320] width 538 height 11
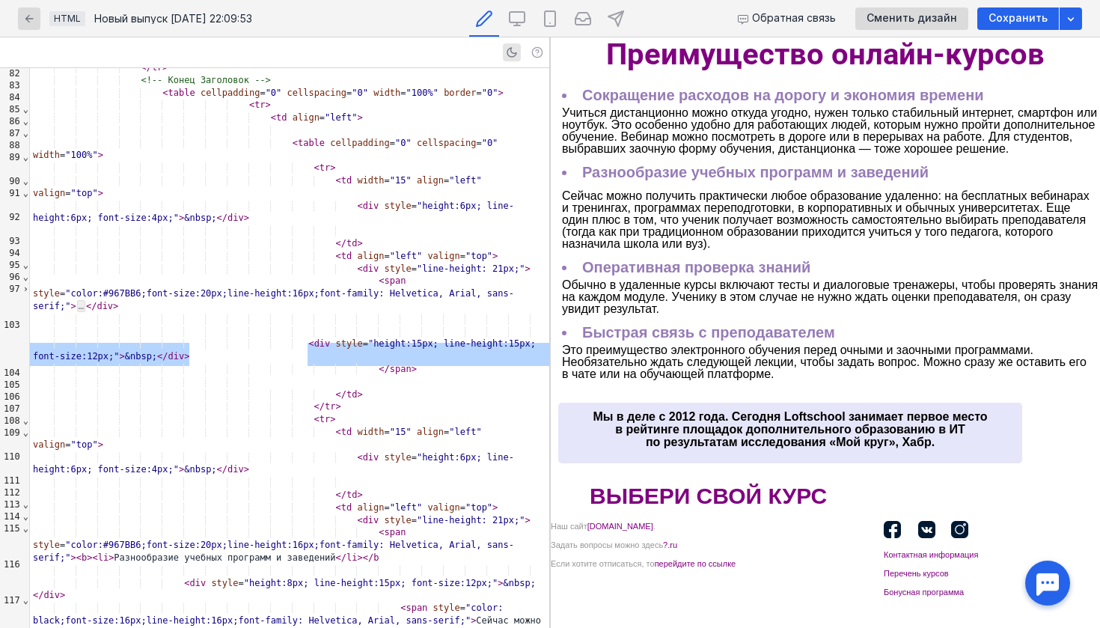
click at [636, 329] on li "Быстрая связь с преподавателем" at bounding box center [831, 332] width 538 height 12
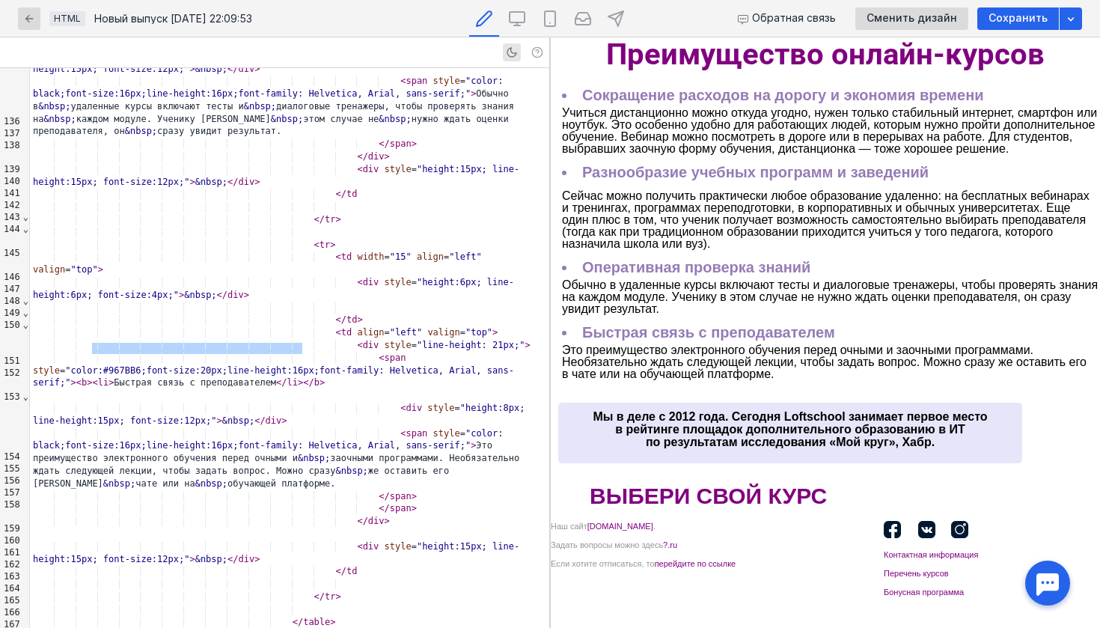
click at [602, 326] on li "Быстрая связь с преподавателем" at bounding box center [831, 332] width 538 height 12
click at [806, 368] on span "Это преимущество электронного обучения перед очными и заочными программами. Нео…" at bounding box center [824, 362] width 525 height 37
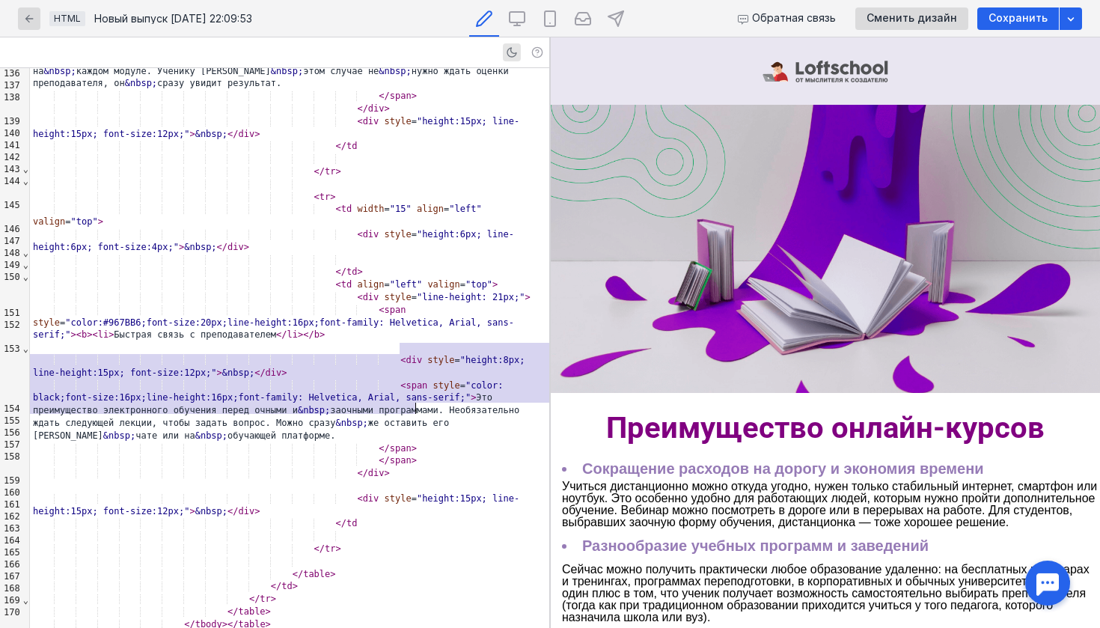
scroll to position [0, 0]
click at [378, 341] on div at bounding box center [289, 347] width 519 height 13
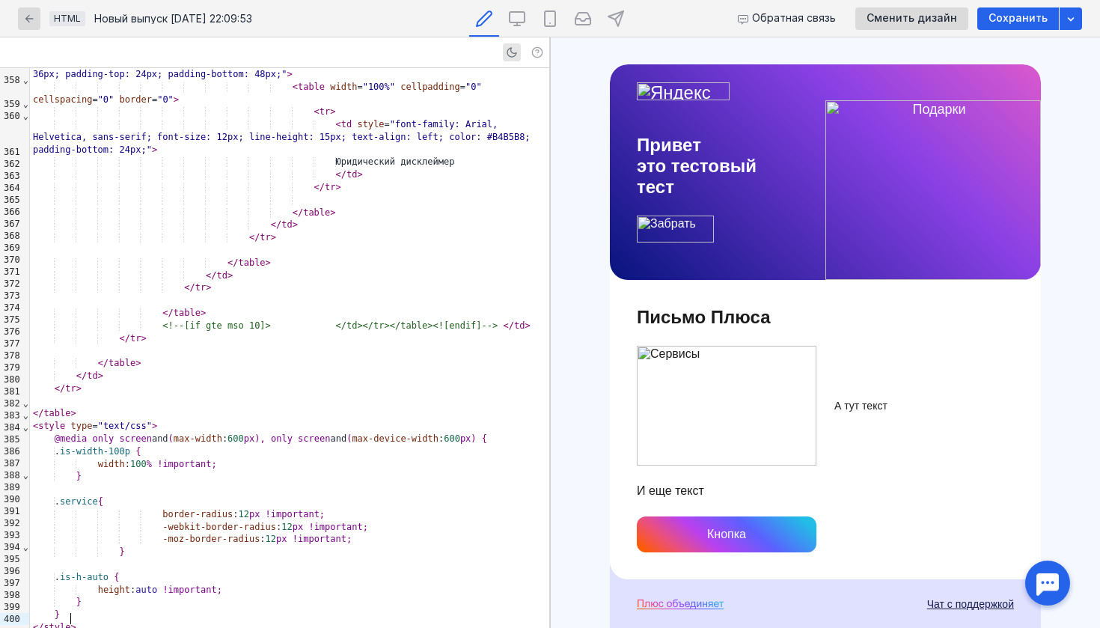
click at [861, 400] on td "А тут текст" at bounding box center [924, 405] width 180 height 15
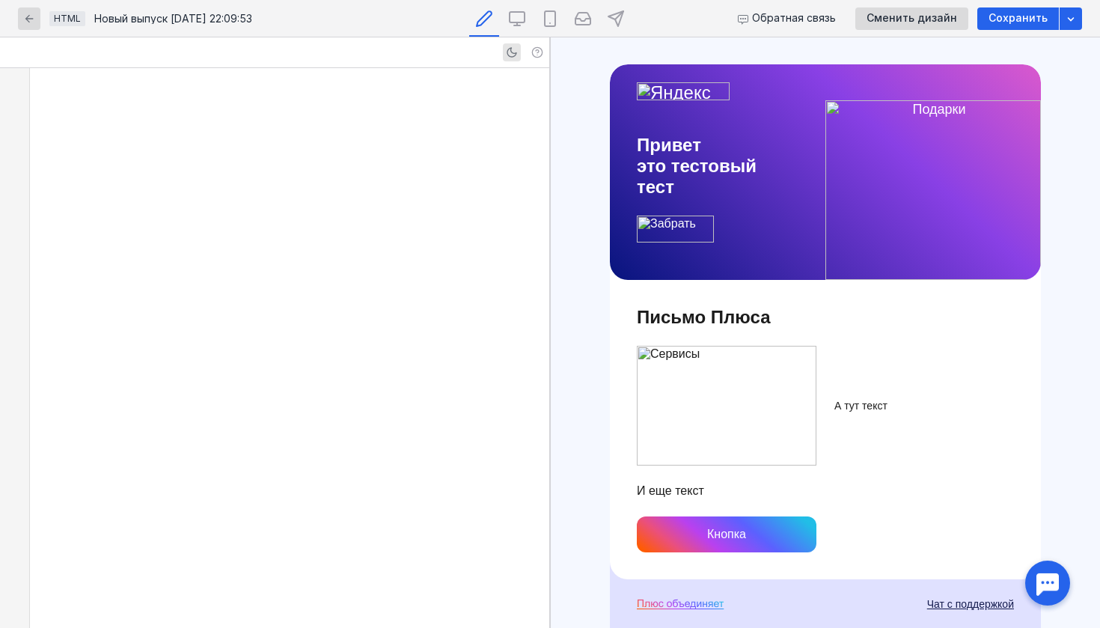
scroll to position [4063, 0]
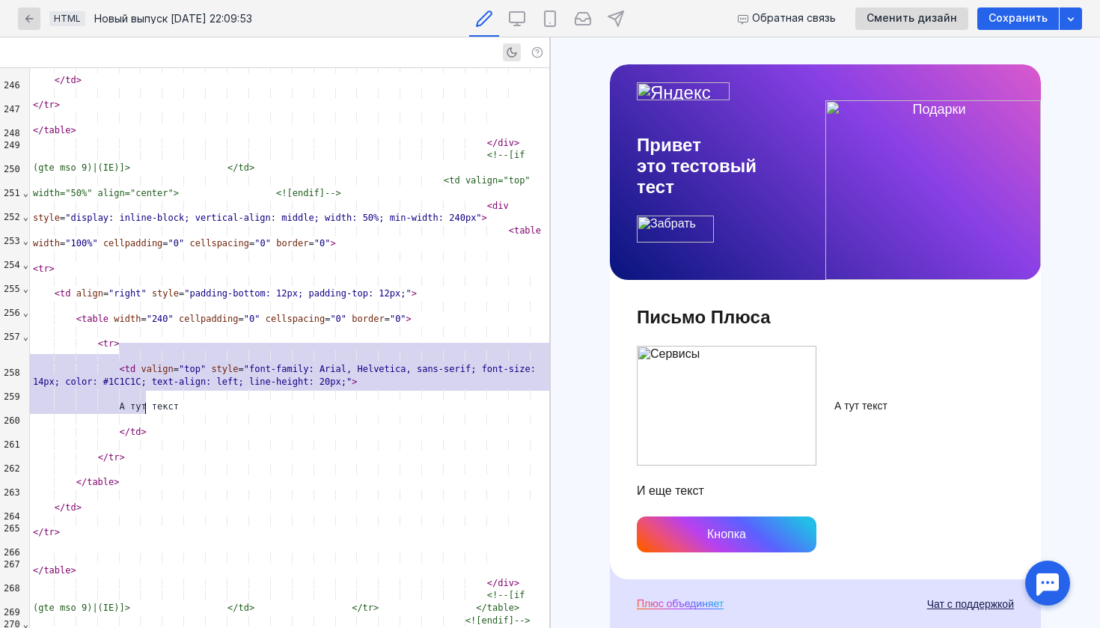
click at [173, 388] on div "А тут текст" at bounding box center [289, 400] width 519 height 25
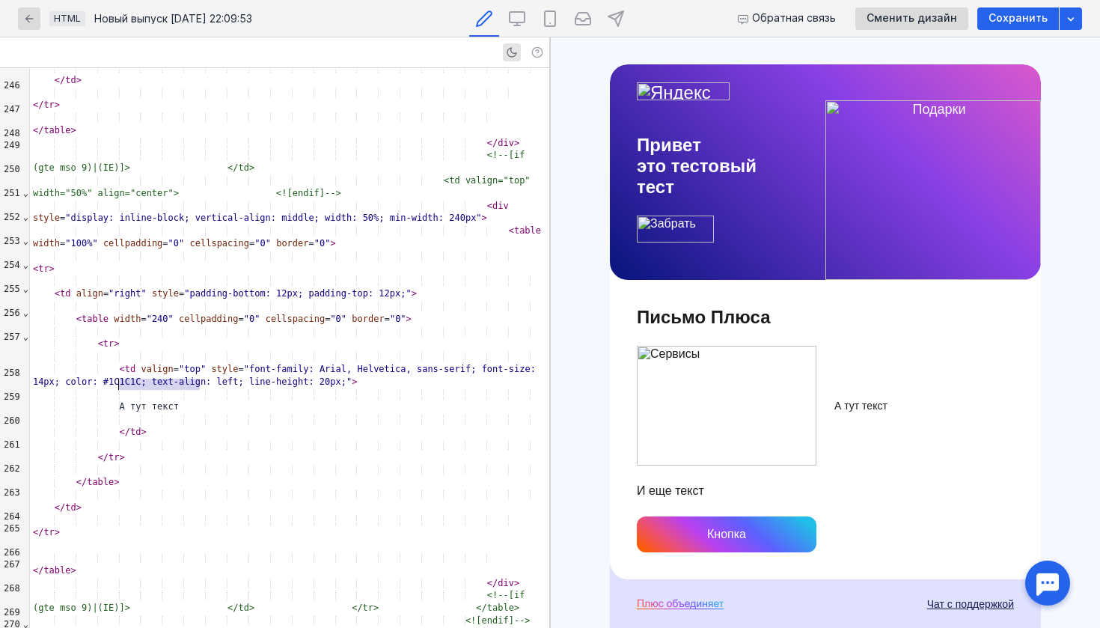
drag, startPoint x: 213, startPoint y: 387, endPoint x: 120, endPoint y: 385, distance: 92.8
click at [119, 388] on div "А тут текст" at bounding box center [289, 400] width 519 height 25
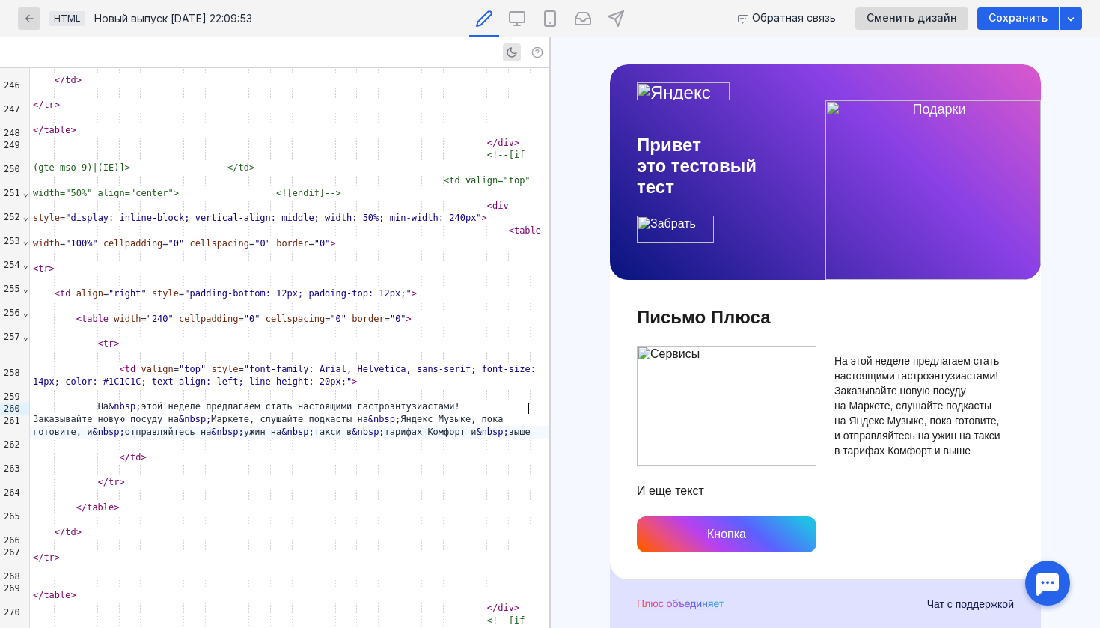
click at [682, 495] on td "И еще текст" at bounding box center [825, 499] width 377 height 33
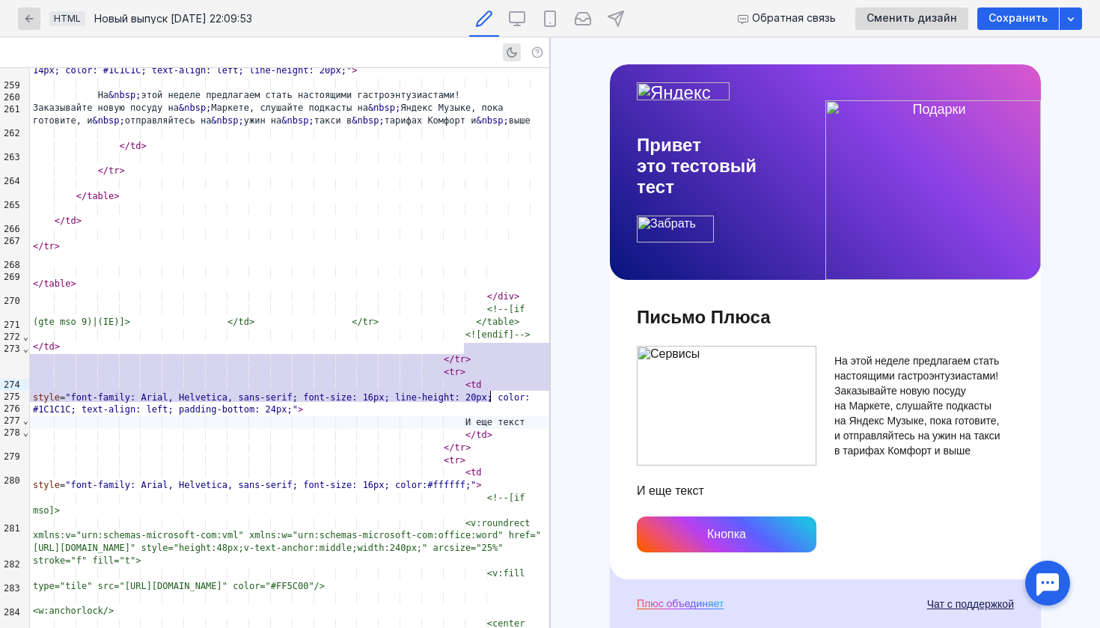
click at [489, 416] on div "И еще текст" at bounding box center [289, 422] width 519 height 13
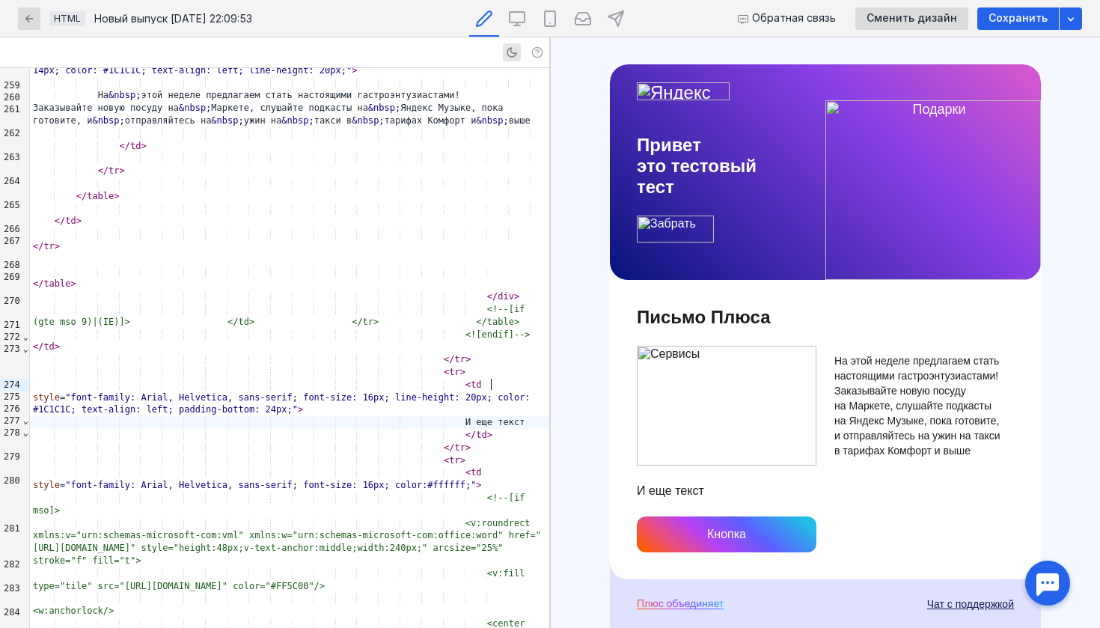
scroll to position [239, 0]
drag, startPoint x: 480, startPoint y: 383, endPoint x: 548, endPoint y: 383, distance: 68.1
click at [548, 416] on div "И еще текст" at bounding box center [289, 422] width 519 height 13
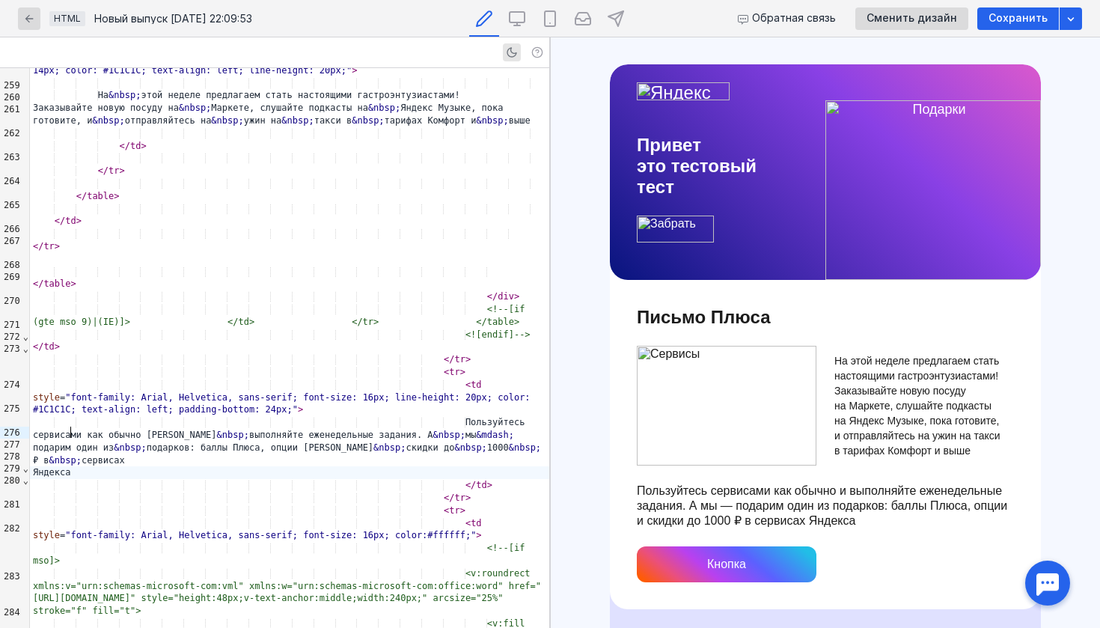
click at [739, 573] on link "Кнопка" at bounding box center [727, 564] width 180 height 36
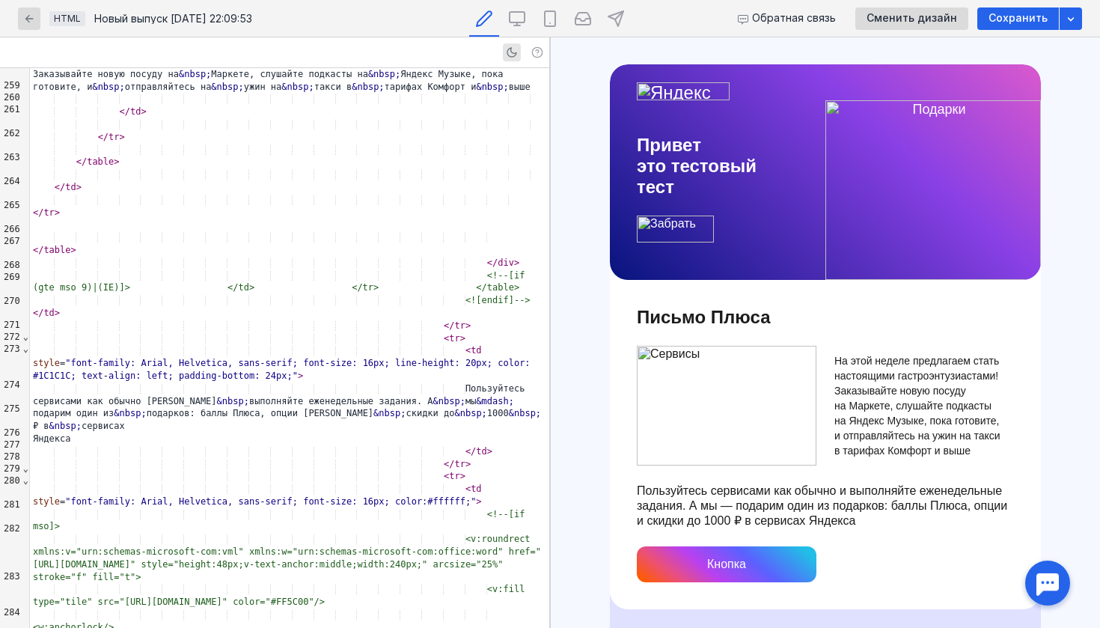
scroll to position [4757, 0]
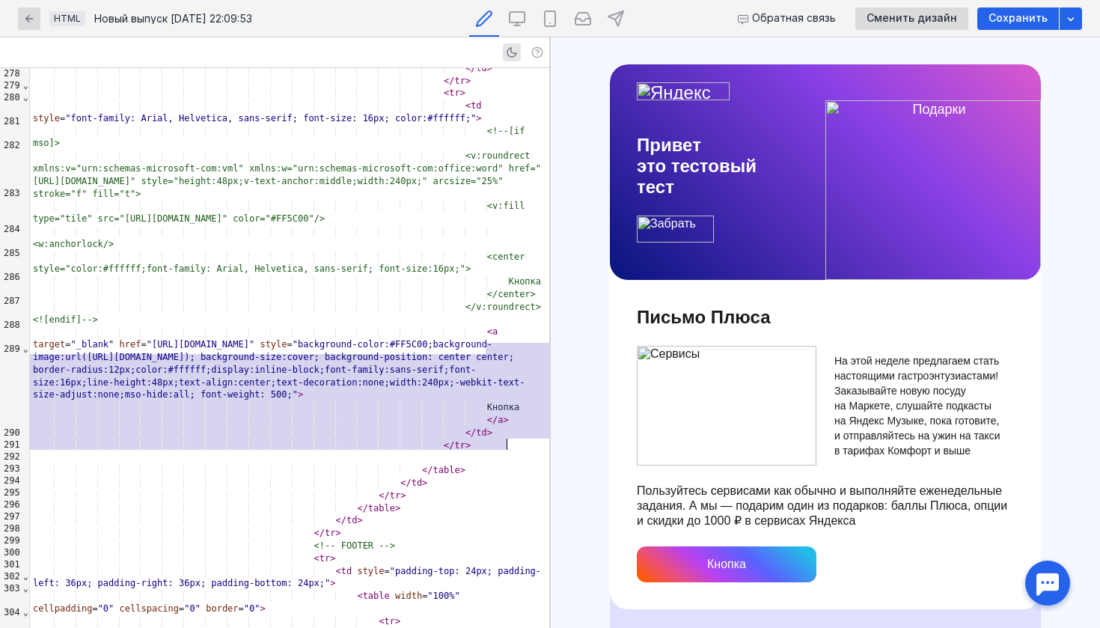
click at [516, 414] on div "Кнопка" at bounding box center [289, 407] width 519 height 13
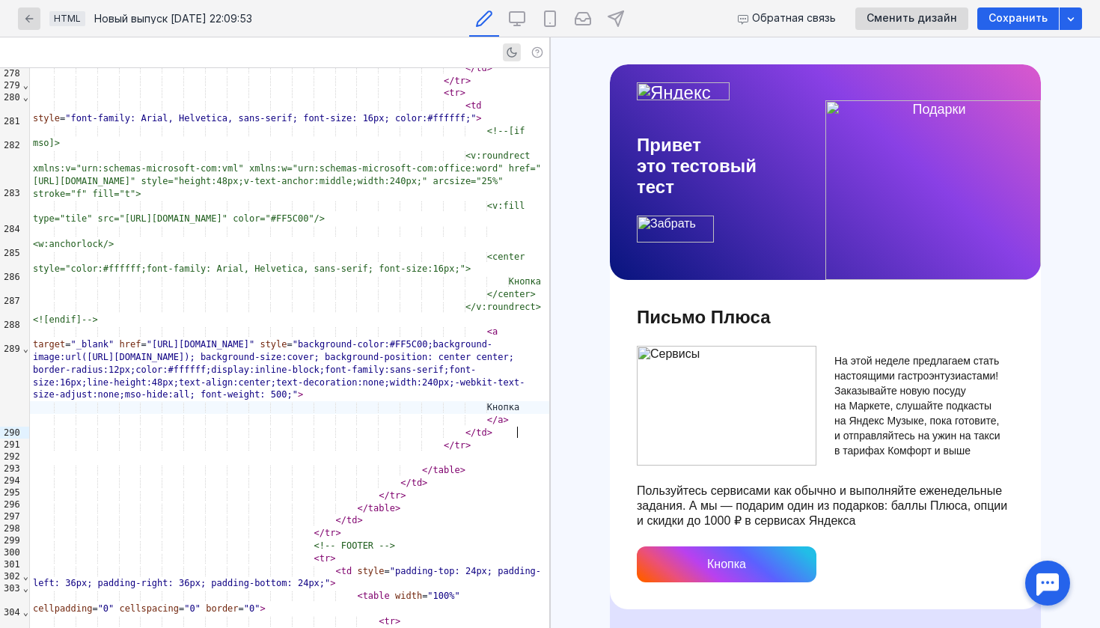
click at [516, 414] on div "Кнопка" at bounding box center [289, 407] width 519 height 13
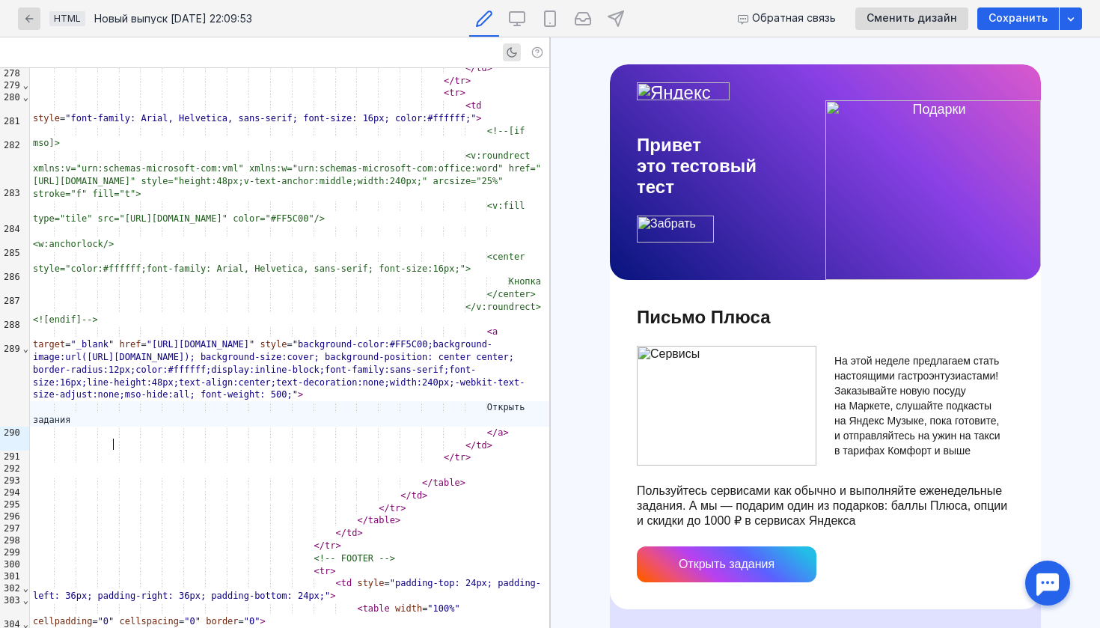
click at [724, 317] on link "Письмо Плюса" at bounding box center [704, 317] width 134 height 20
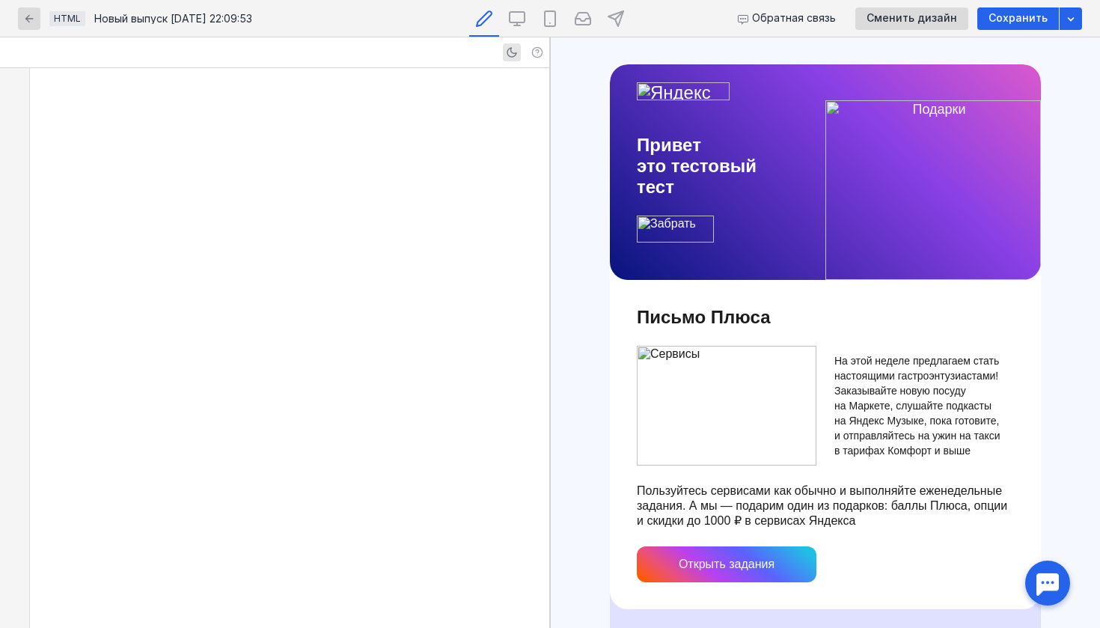
scroll to position [3656, 0]
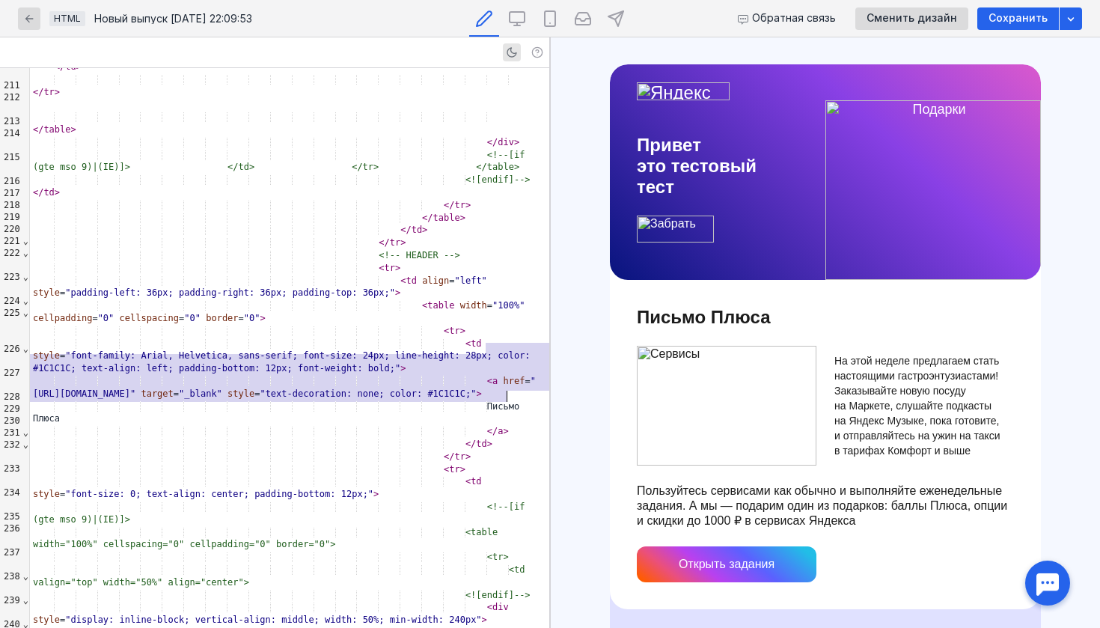
click at [508, 400] on div "Письмо Плюса" at bounding box center [289, 412] width 519 height 25
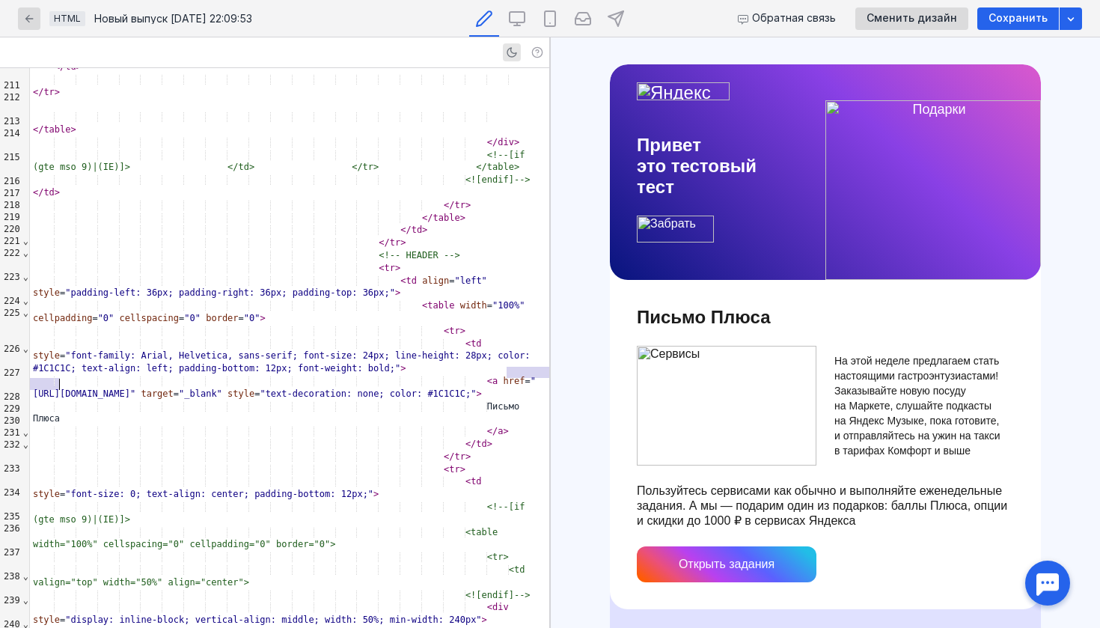
drag, startPoint x: 504, startPoint y: 371, endPoint x: 516, endPoint y: 384, distance: 17.5
click at [516, 400] on div "Письмо Плюса" at bounding box center [289, 412] width 519 height 25
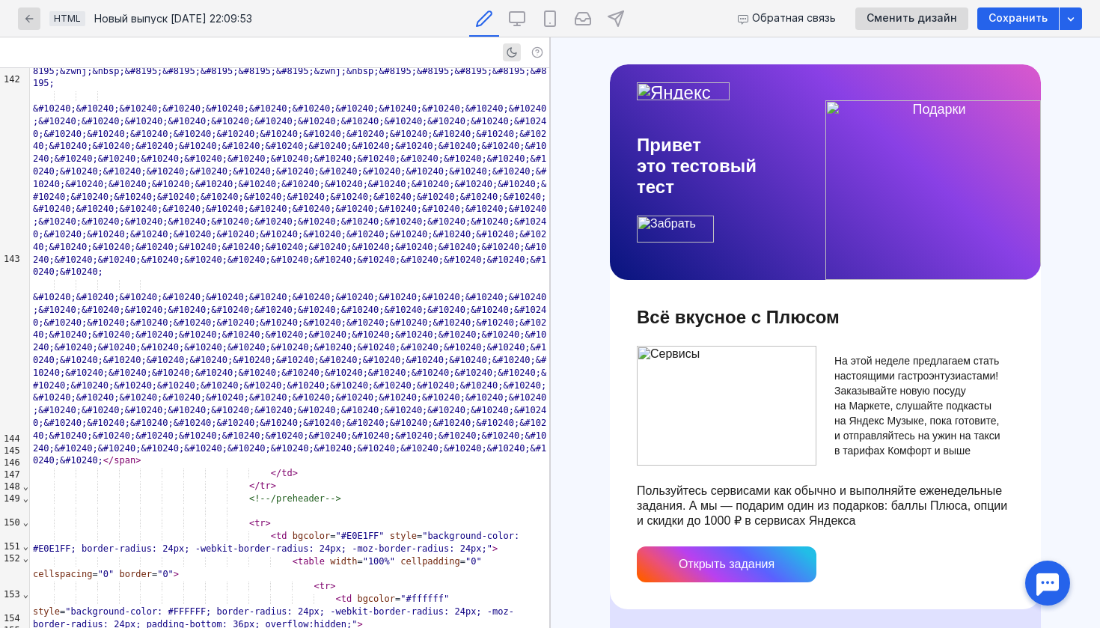
scroll to position [2948, 0]
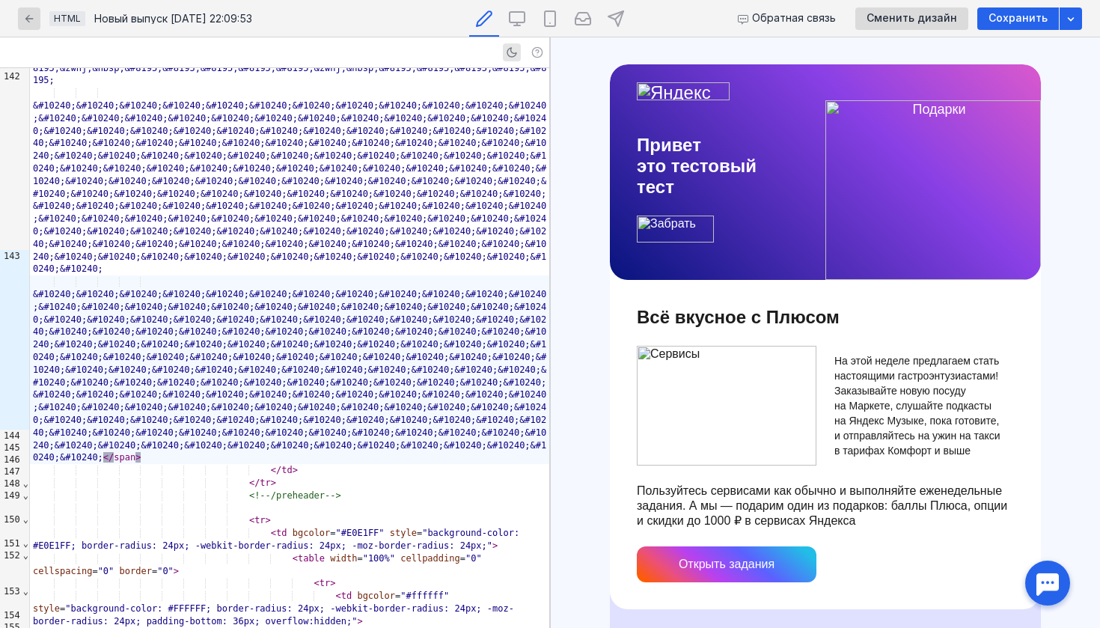
click at [102, 452] on span "&#10240;" at bounding box center [81, 457] width 43 height 10
click at [103, 452] on span "</" at bounding box center [108, 457] width 10 height 10
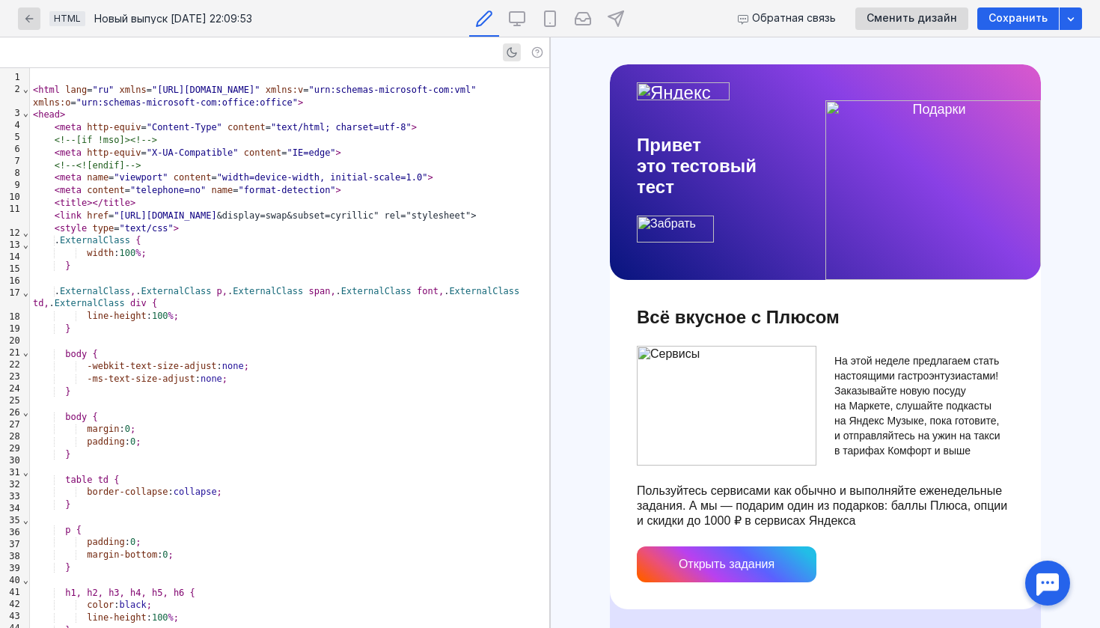
scroll to position [169, 0]
click at [482, 17] on icon at bounding box center [484, 18] width 15 height 15
click at [700, 403] on img at bounding box center [727, 406] width 180 height 120
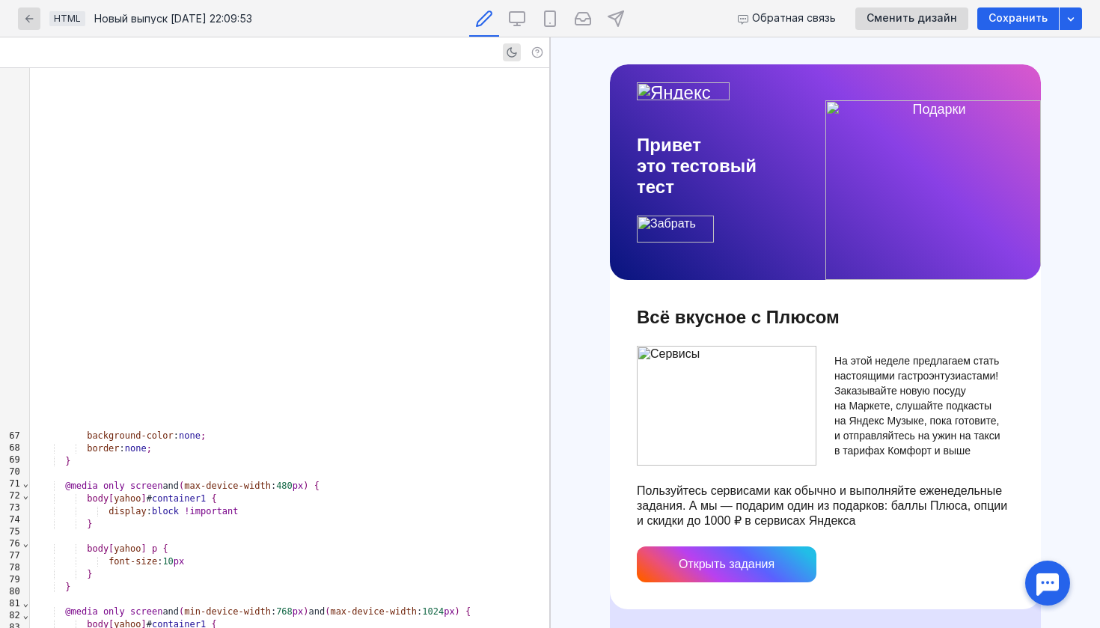
scroll to position [128, 0]
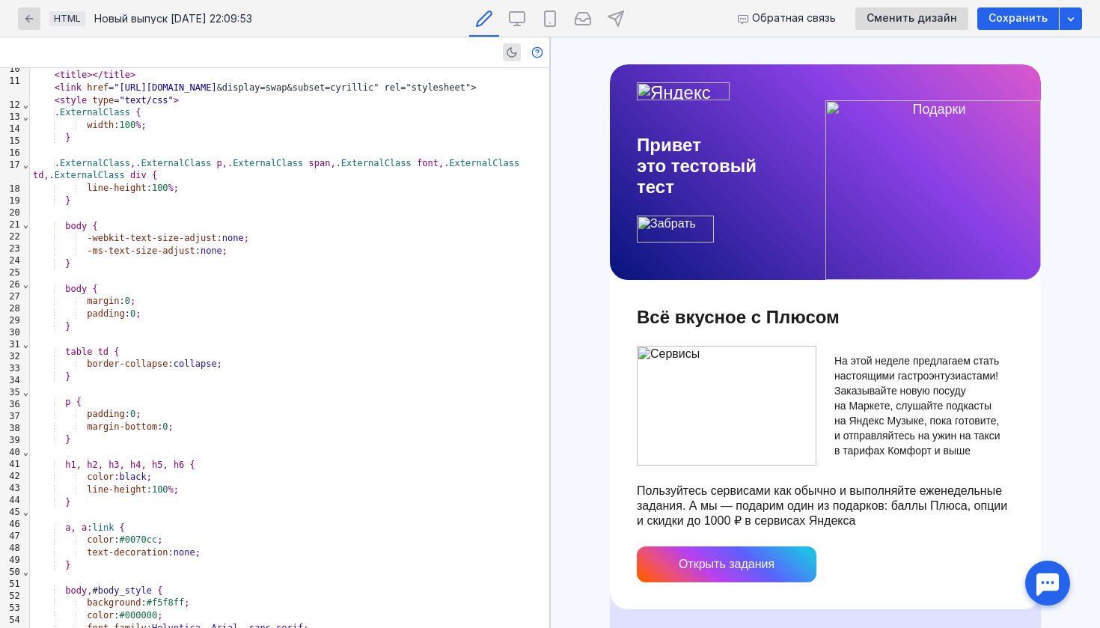
click at [537, 57] on div at bounding box center [537, 57] width 21 height 1
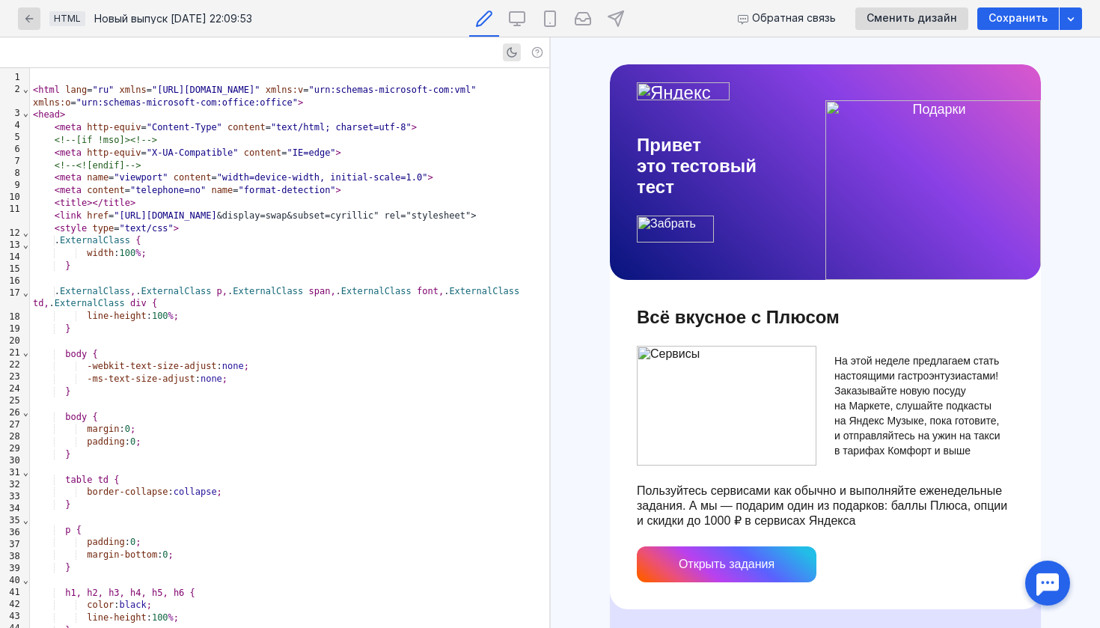
scroll to position [0, 0]
click at [924, 12] on div "Сменить дизайн" at bounding box center [911, 18] width 113 height 22
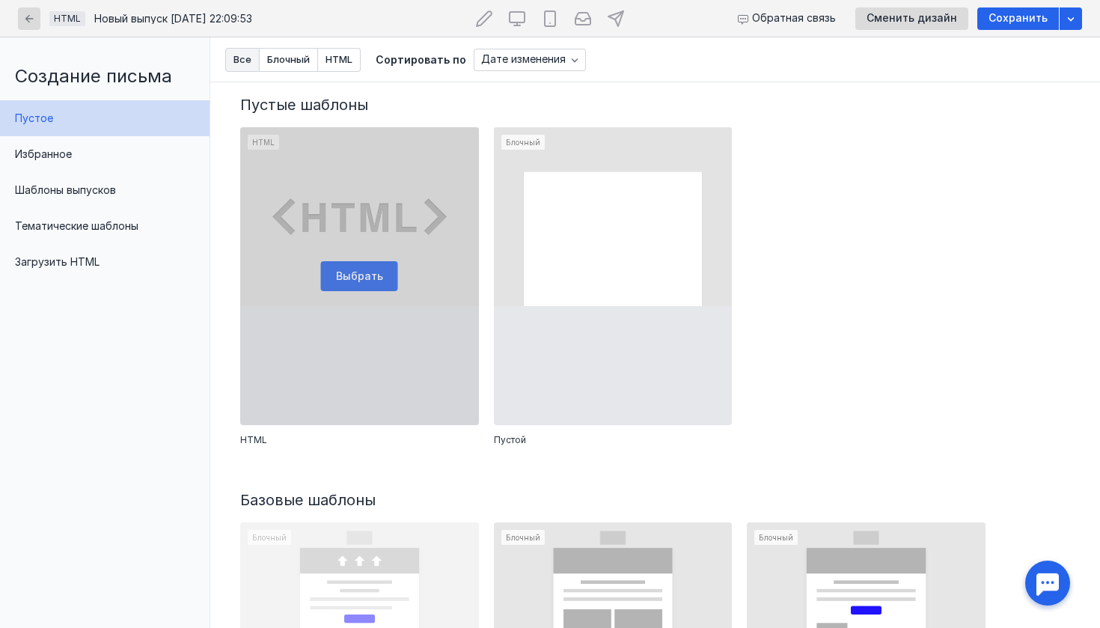
click at [369, 268] on div at bounding box center [359, 276] width 239 height 298
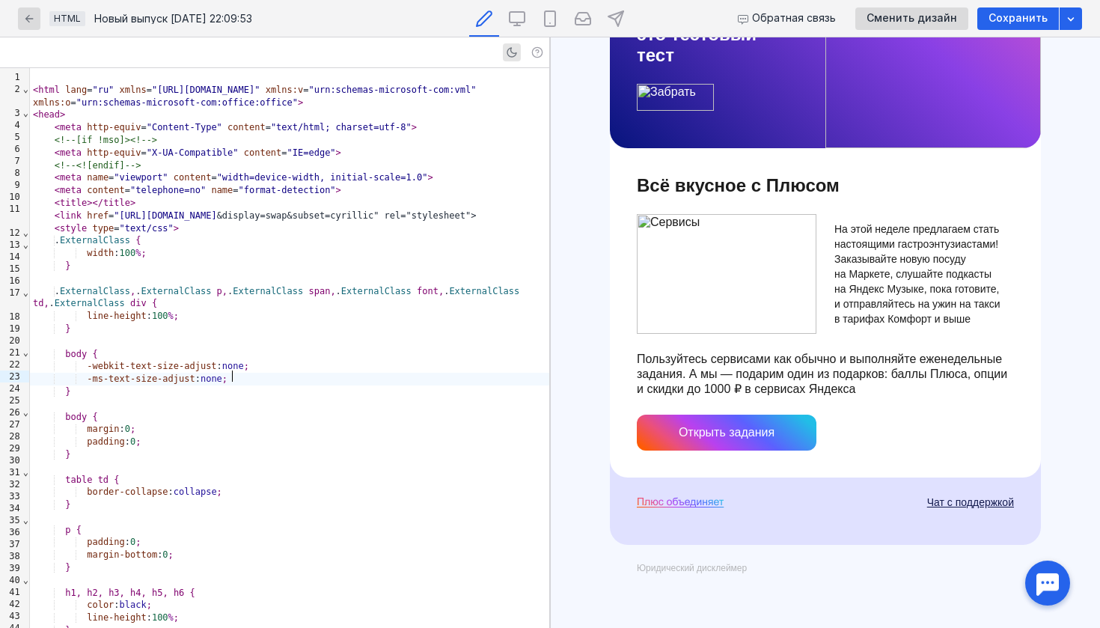
click at [294, 376] on div "-ms-text-size-adjust : none ;" at bounding box center [289, 379] width 519 height 13
click at [917, 16] on span "Сменить дизайн" at bounding box center [912, 18] width 91 height 13
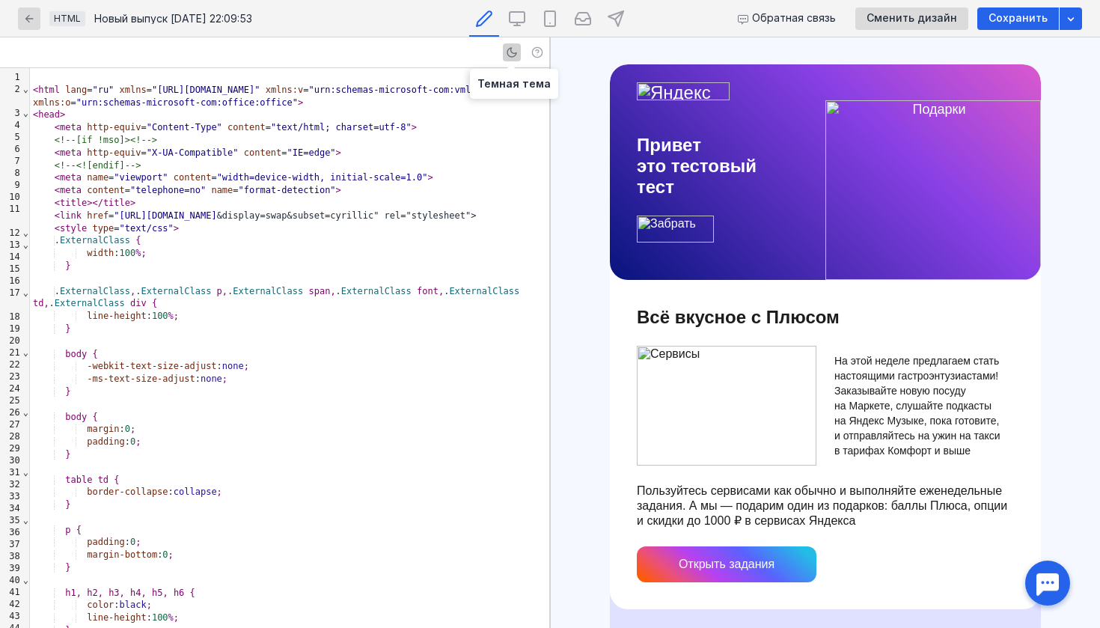
click at [507, 55] on icon "button" at bounding box center [512, 52] width 12 height 12
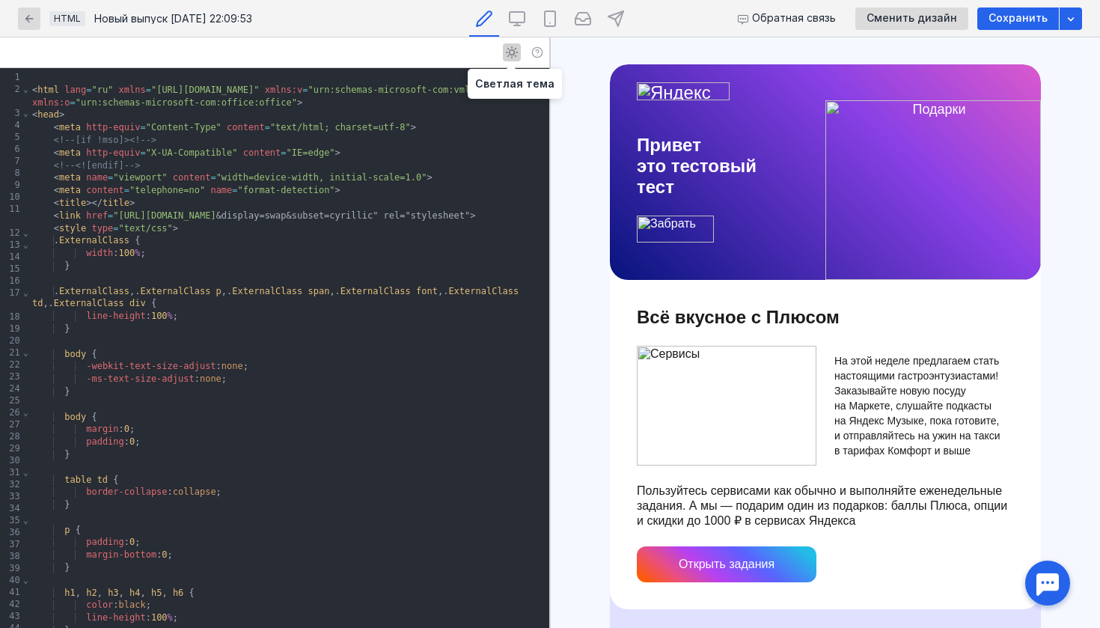
click at [507, 55] on icon "button" at bounding box center [512, 52] width 12 height 12
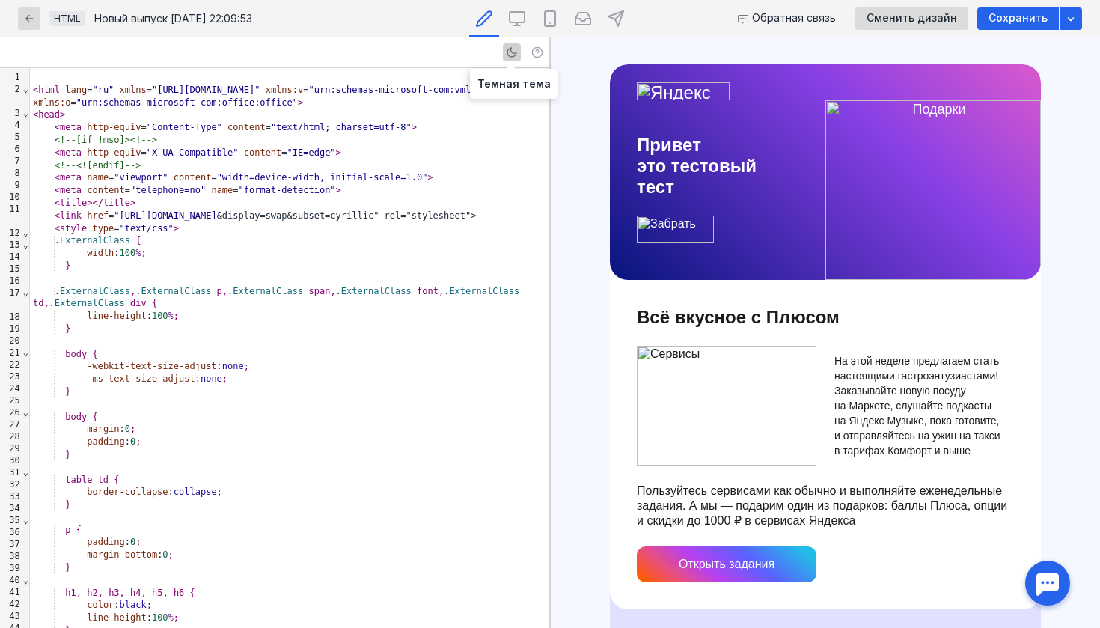
click at [507, 55] on icon "button" at bounding box center [512, 52] width 12 height 12
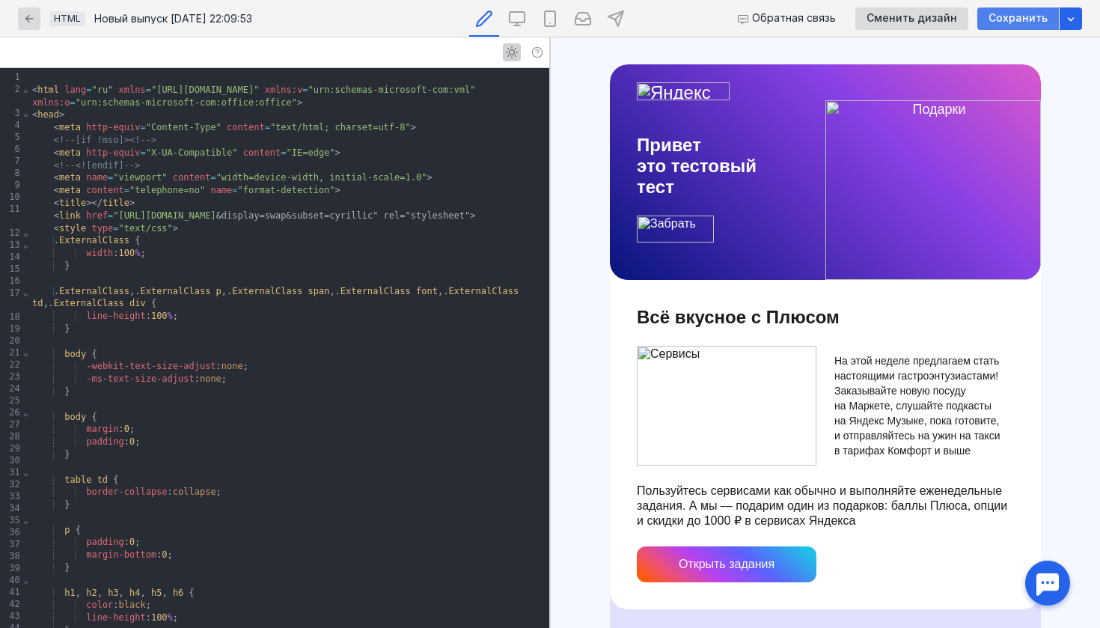
click at [1016, 14] on span "Сохранить" at bounding box center [1018, 18] width 59 height 13
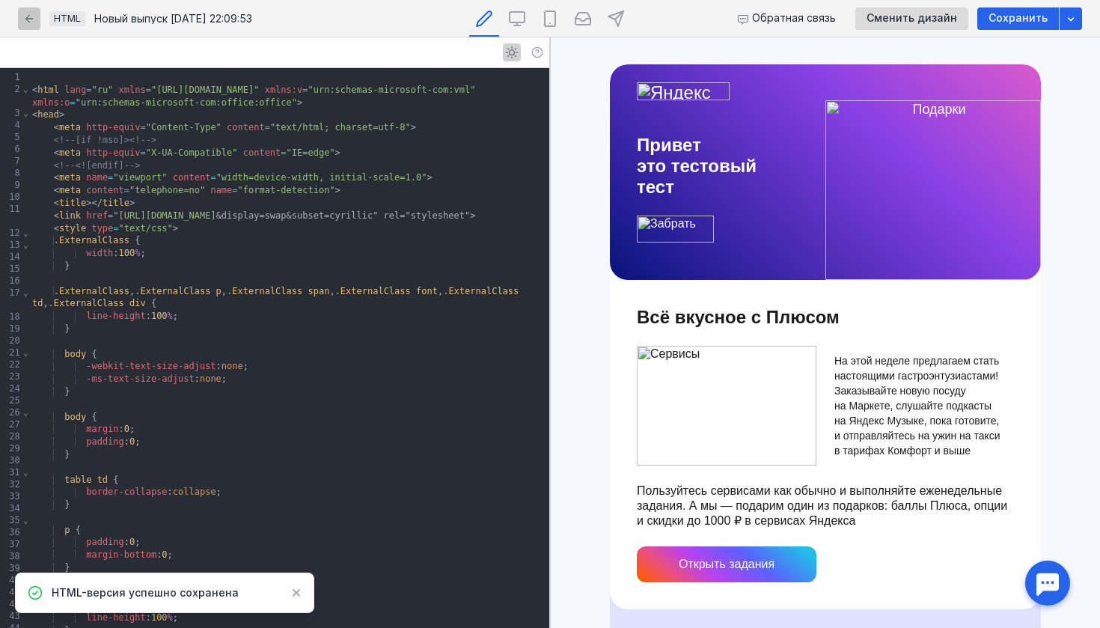
click at [28, 19] on icon "button" at bounding box center [29, 18] width 8 height 8
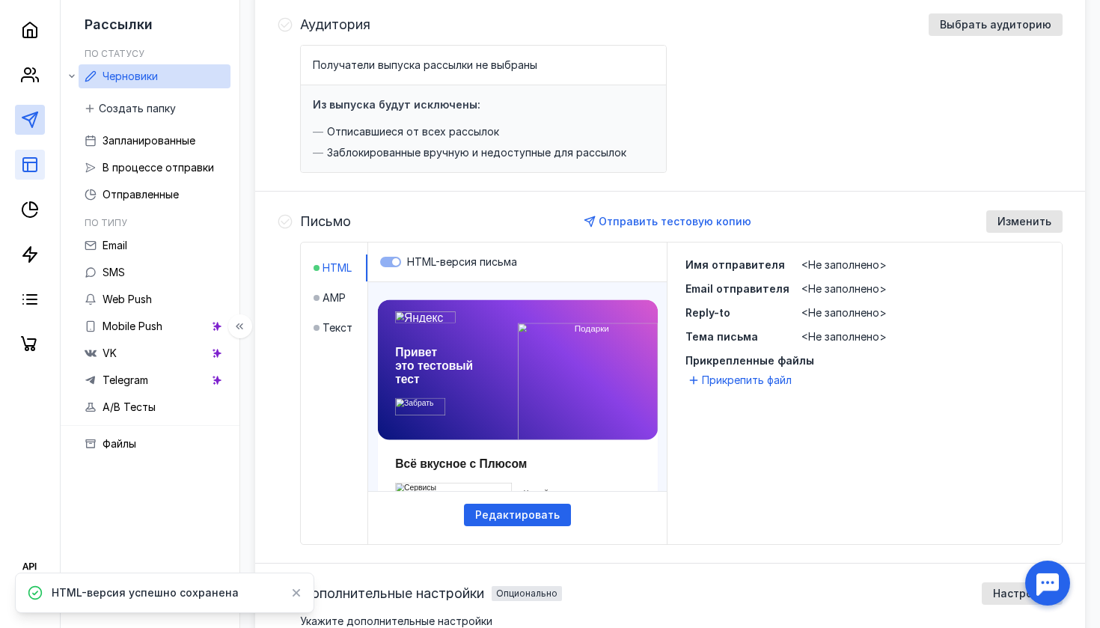
click at [25, 174] on link at bounding box center [30, 165] width 30 height 30
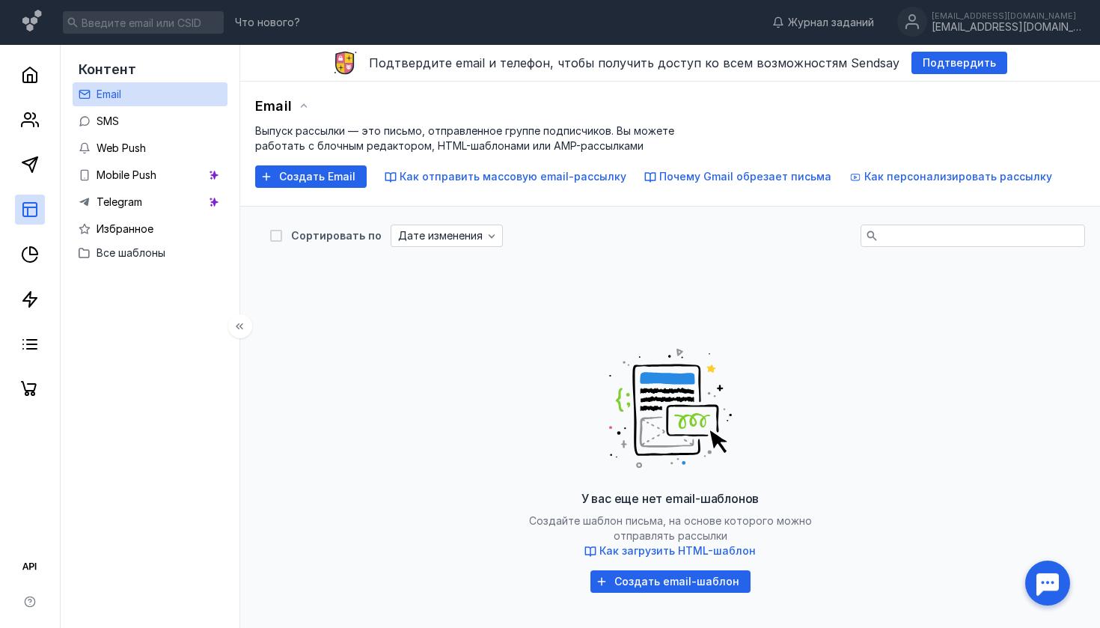
click at [147, 96] on link "Email" at bounding box center [150, 94] width 155 height 24
click at [34, 213] on icon at bounding box center [30, 210] width 18 height 18
click at [317, 183] on div "Создать Email" at bounding box center [311, 176] width 112 height 22
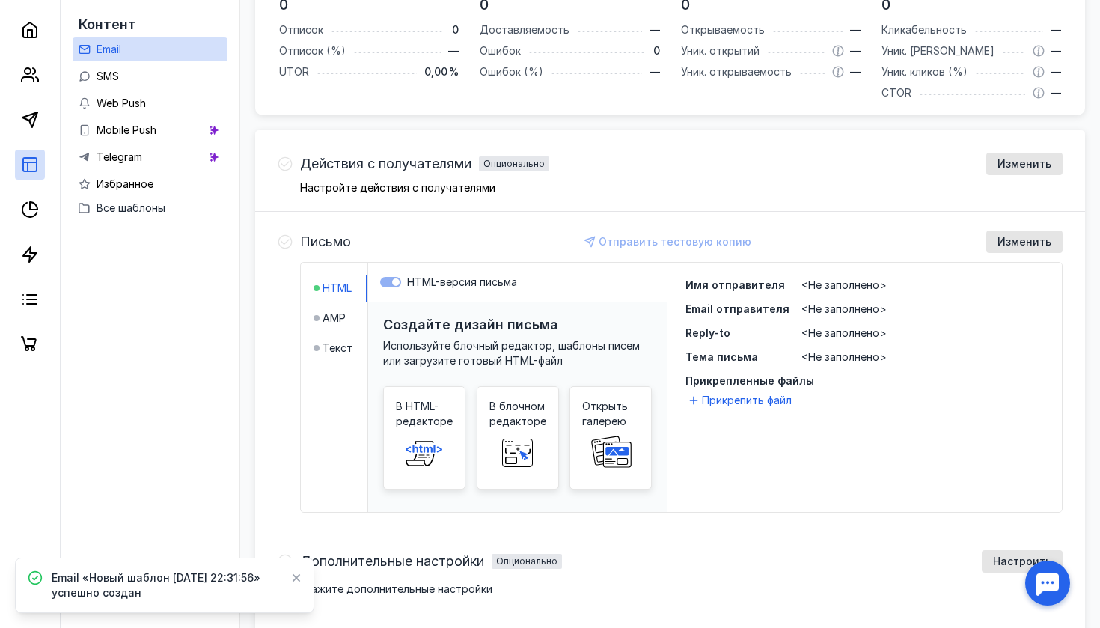
scroll to position [335, 0]
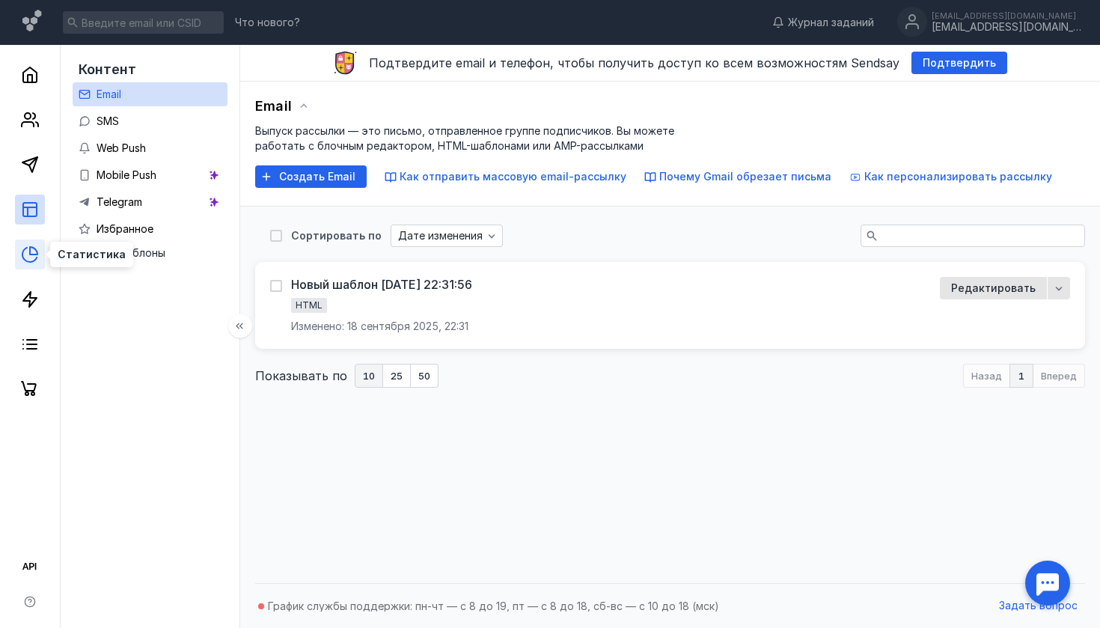
click at [25, 248] on icon at bounding box center [29, 255] width 14 height 14
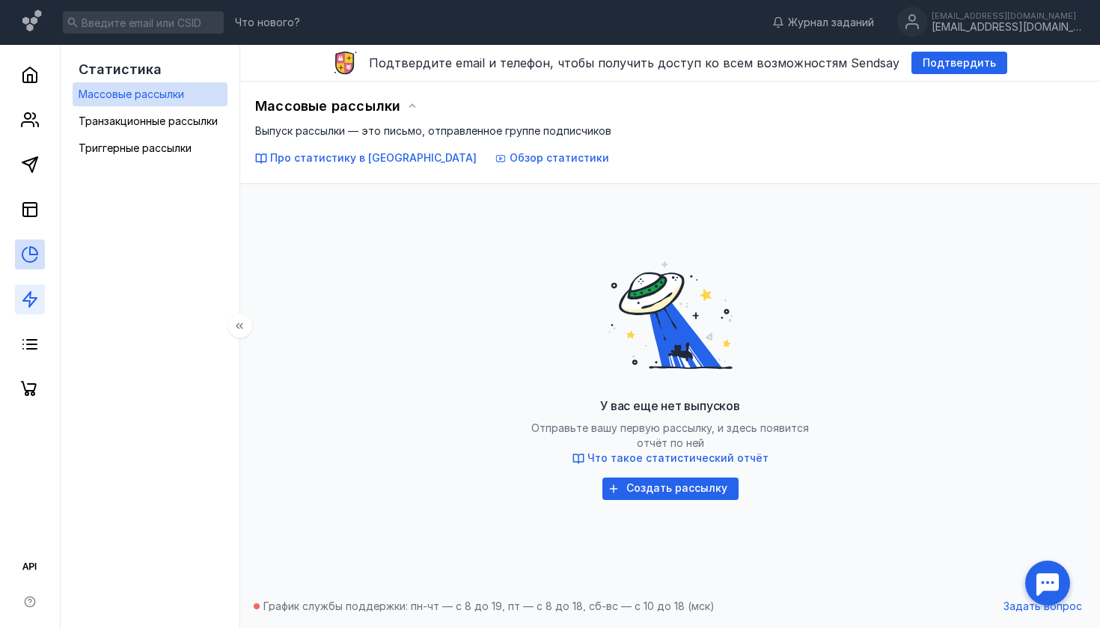
click at [28, 286] on link at bounding box center [30, 299] width 30 height 30
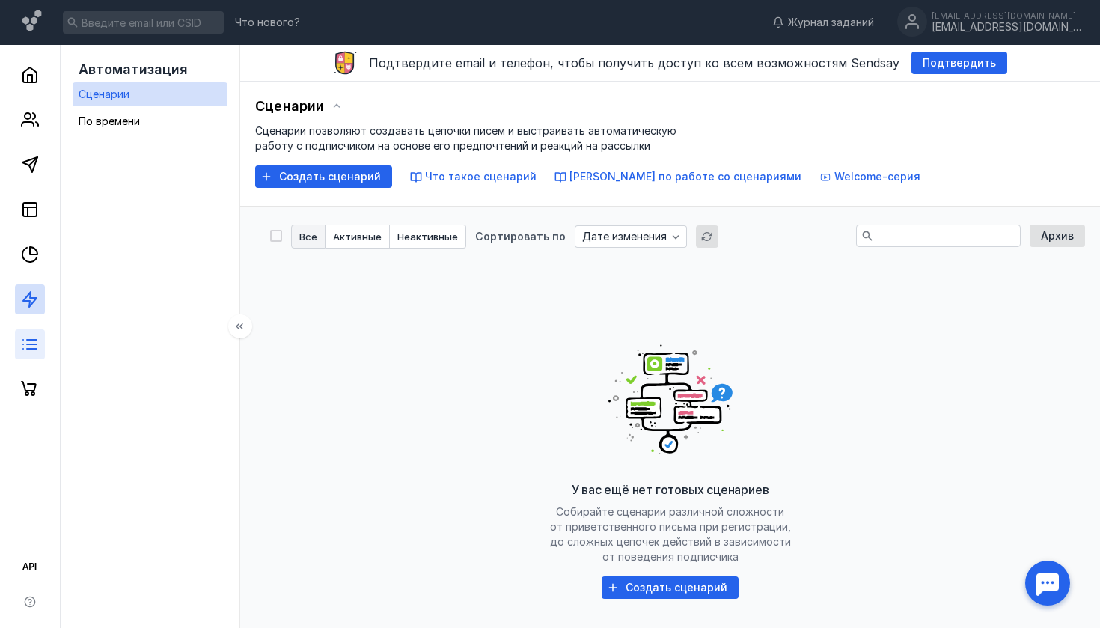
click at [32, 332] on link at bounding box center [30, 344] width 30 height 30
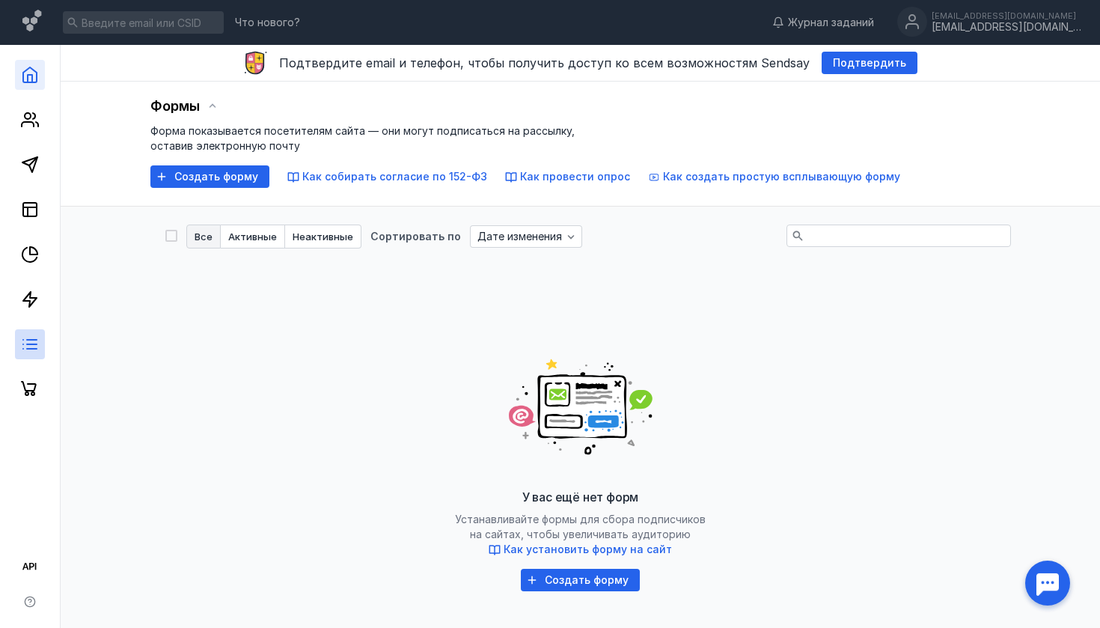
click at [19, 83] on link at bounding box center [30, 75] width 30 height 30
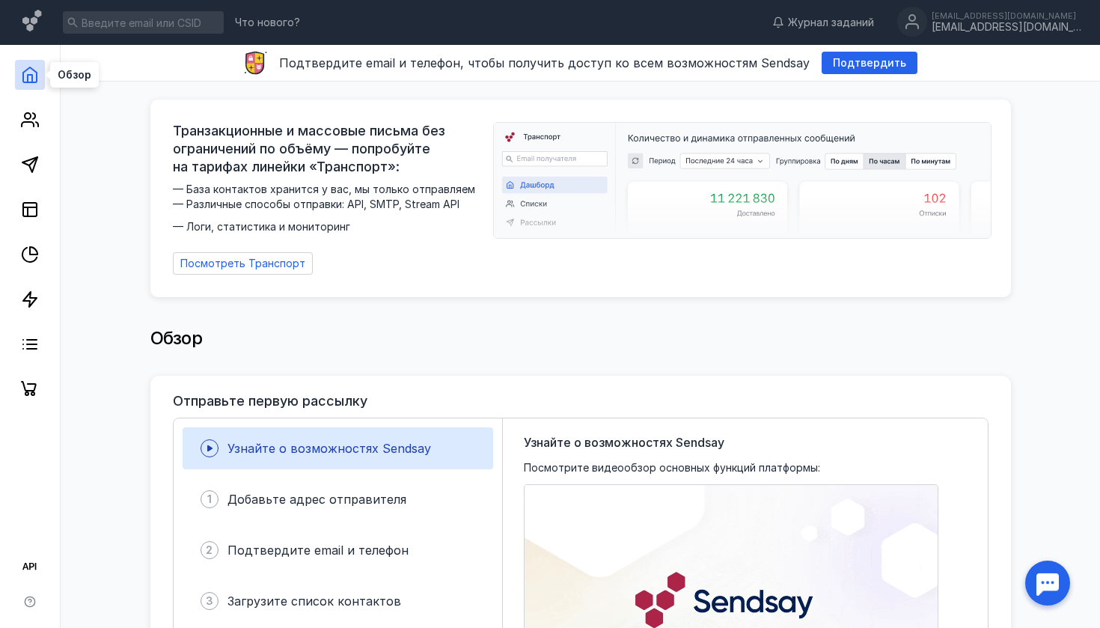
click at [28, 77] on polyline at bounding box center [30, 78] width 4 height 7
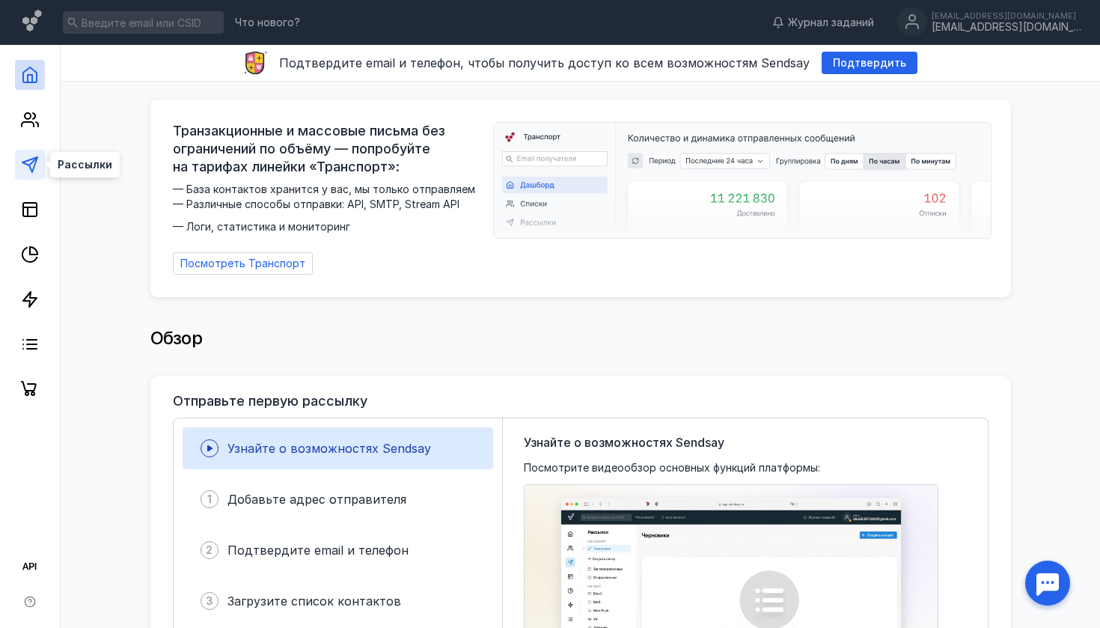
click at [26, 171] on icon at bounding box center [30, 165] width 18 height 18
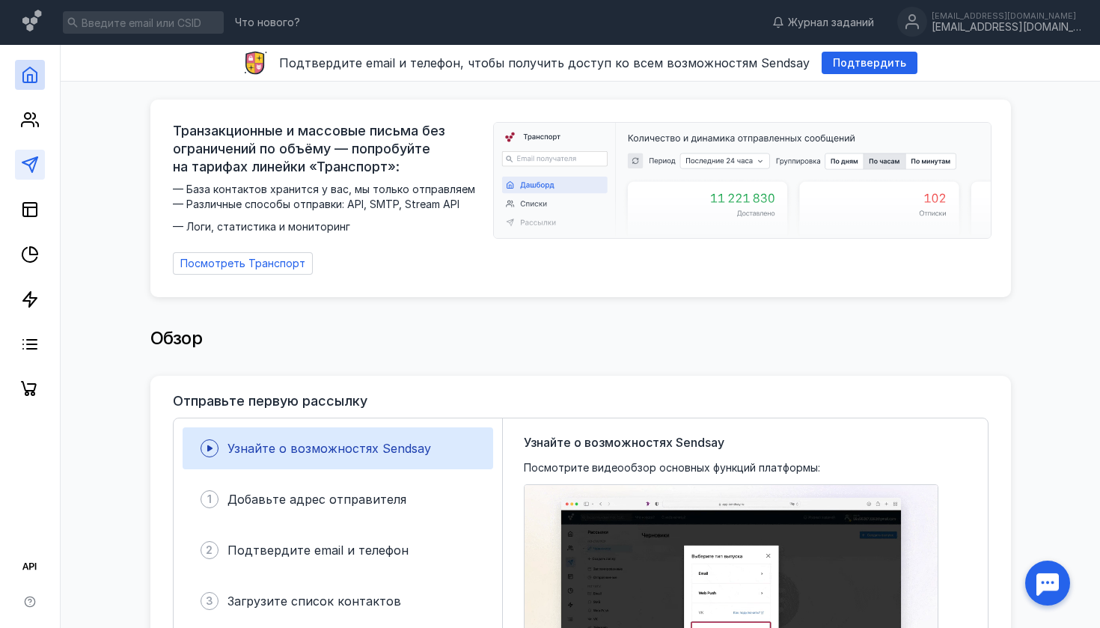
click at [34, 157] on icon at bounding box center [30, 165] width 18 height 18
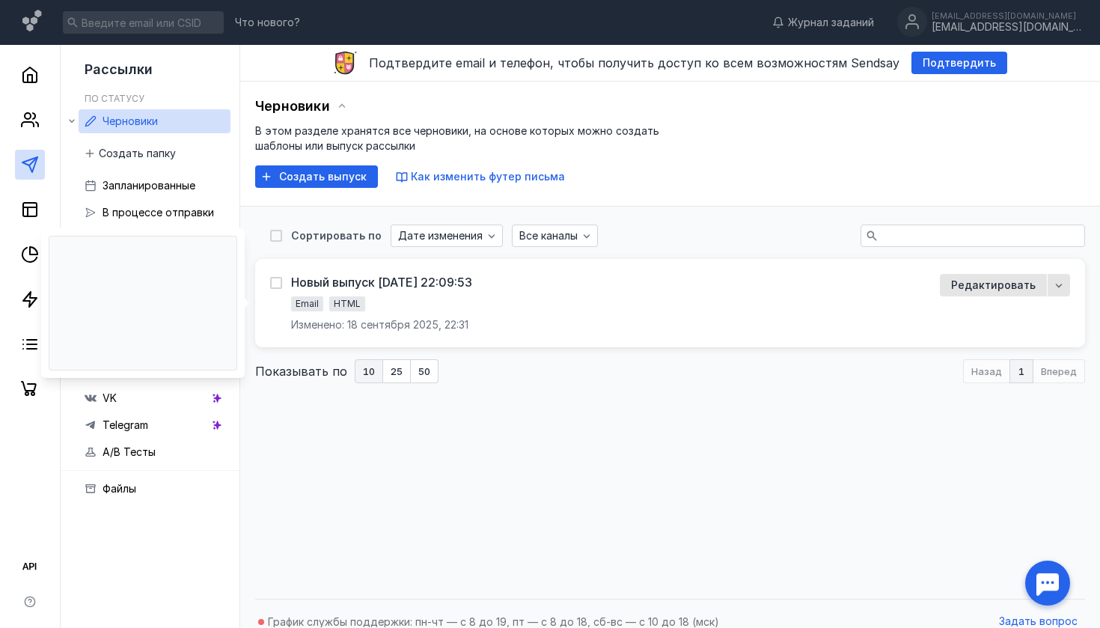
click at [424, 309] on div "Email HTML" at bounding box center [379, 305] width 177 height 18
click at [963, 283] on span "Редактировать" at bounding box center [993, 285] width 85 height 15
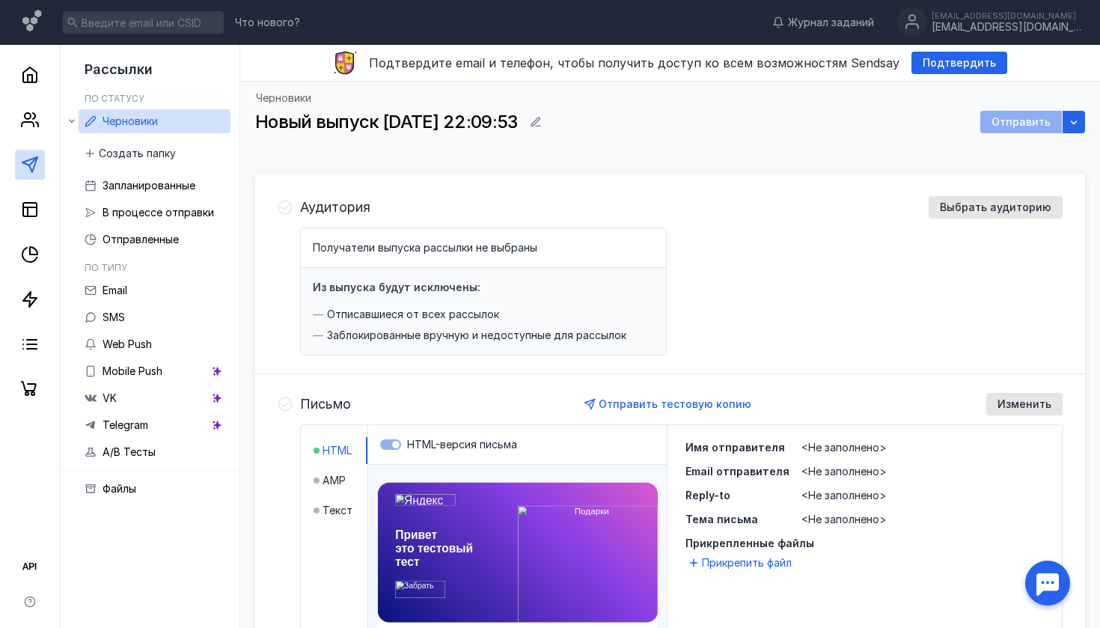
click at [460, 303] on div "Из выпуска будут исключены: Отписавшиеся от всех рассылок Заблокированные вручн…" at bounding box center [483, 311] width 365 height 87
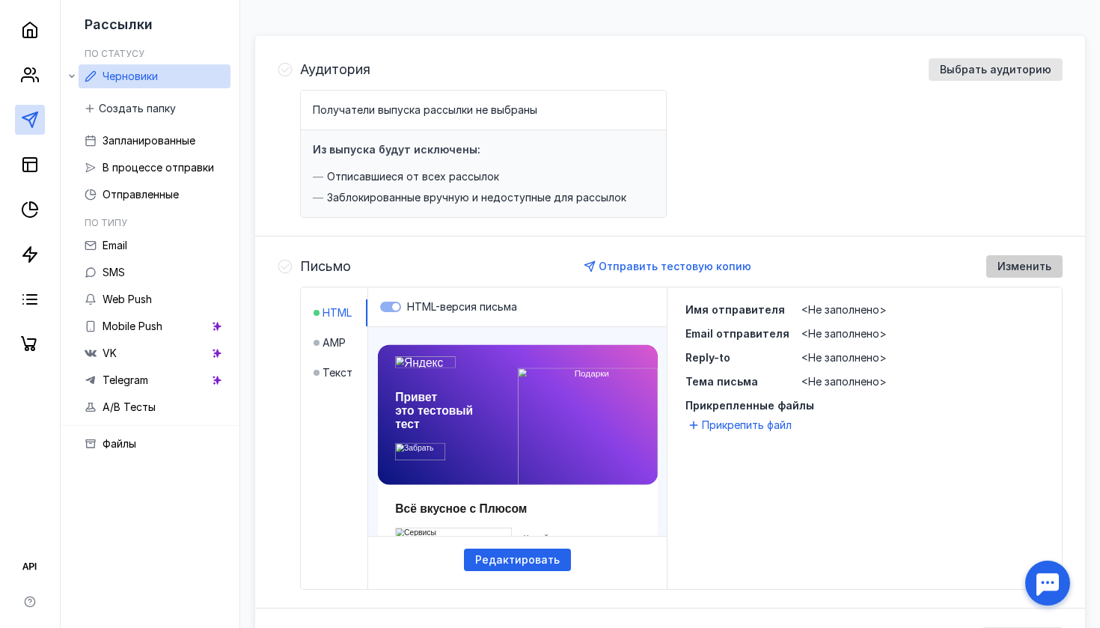
click at [1014, 264] on span "Изменить" at bounding box center [1025, 266] width 54 height 13
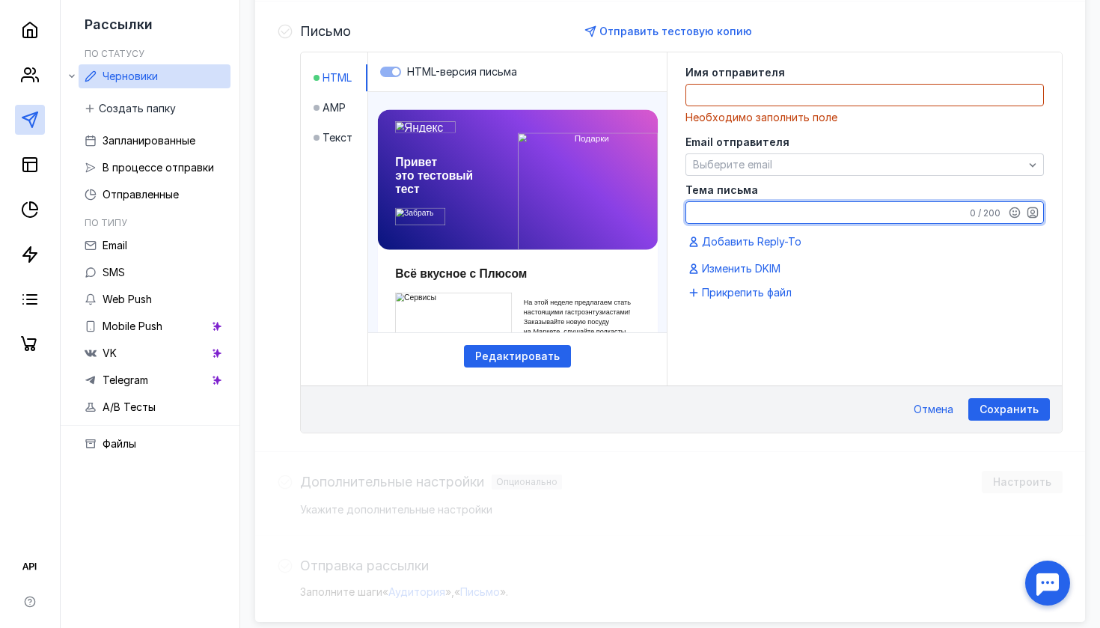
scroll to position [373, 0]
click at [546, 92] on html "Это тест Привет это тестовый" at bounding box center [517, 91] width 321 height 1
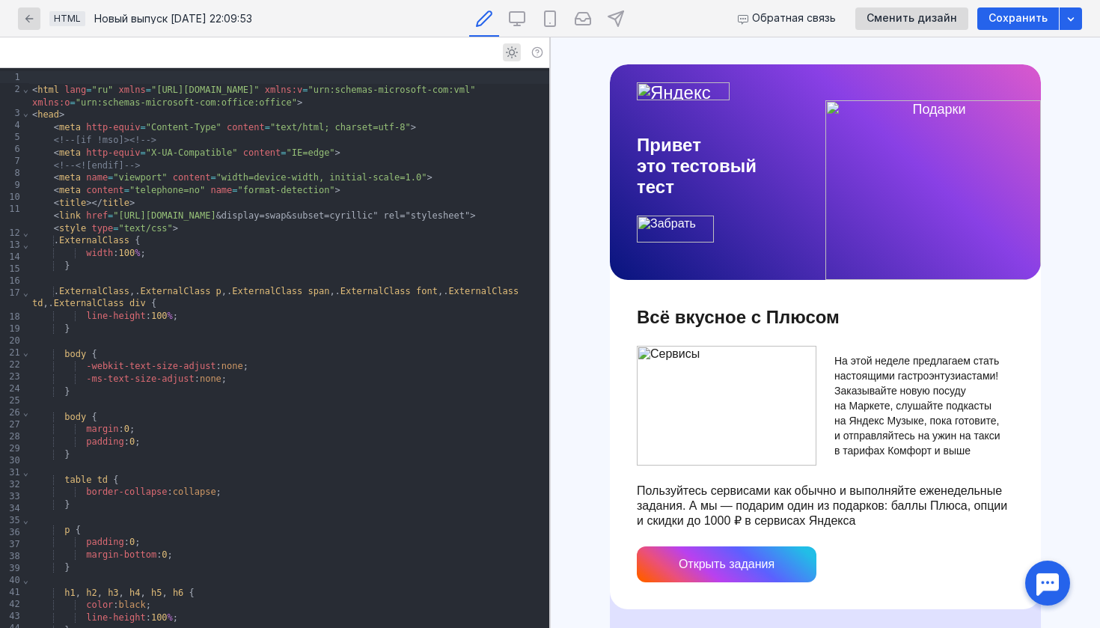
click at [879, 161] on img at bounding box center [933, 190] width 216 height 180
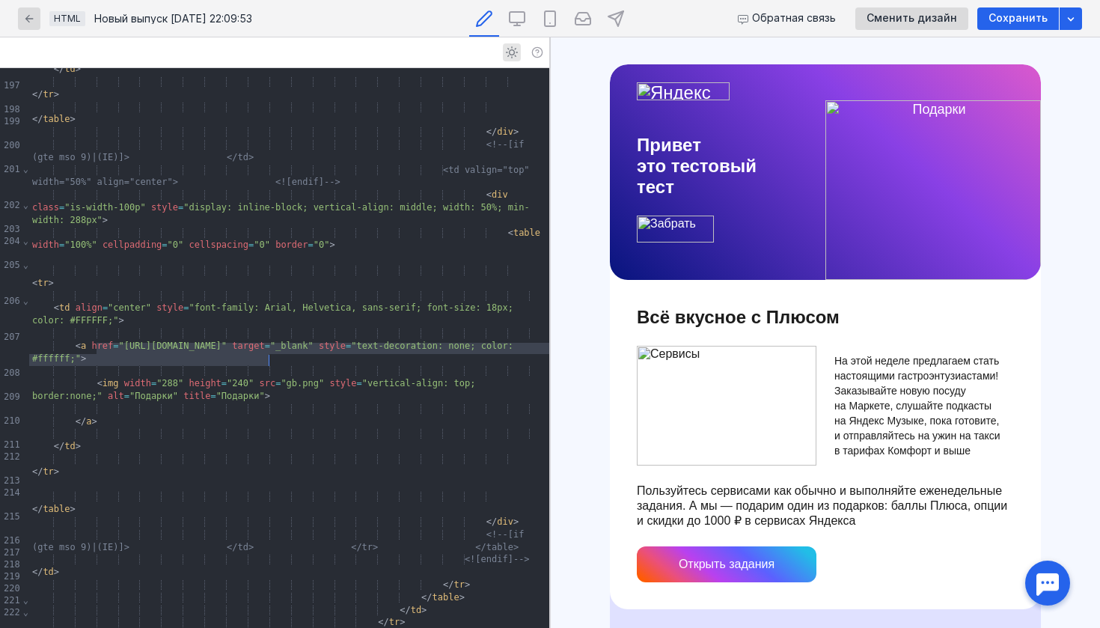
click at [121, 364] on div "< img width = "288" height = "240" src = "gb.png" style = "vertical-align: top;…" at bounding box center [289, 382] width 520 height 37
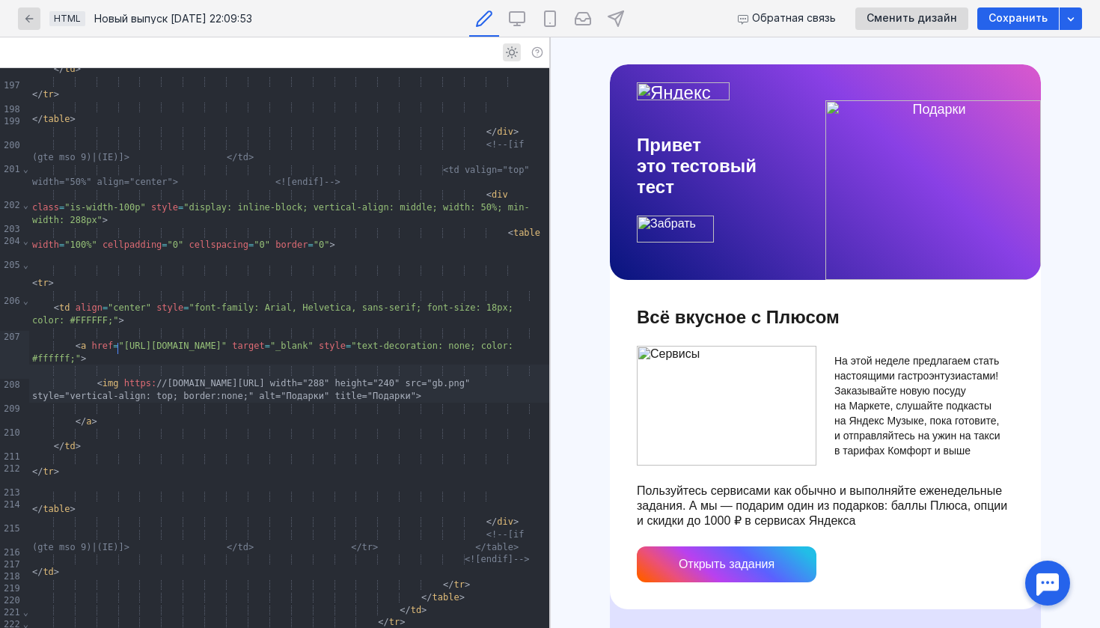
click at [120, 364] on div "< img https: //[DOMAIN_NAME][URL] width="288" height="240" src="gb.png" style="…" at bounding box center [289, 382] width 520 height 37
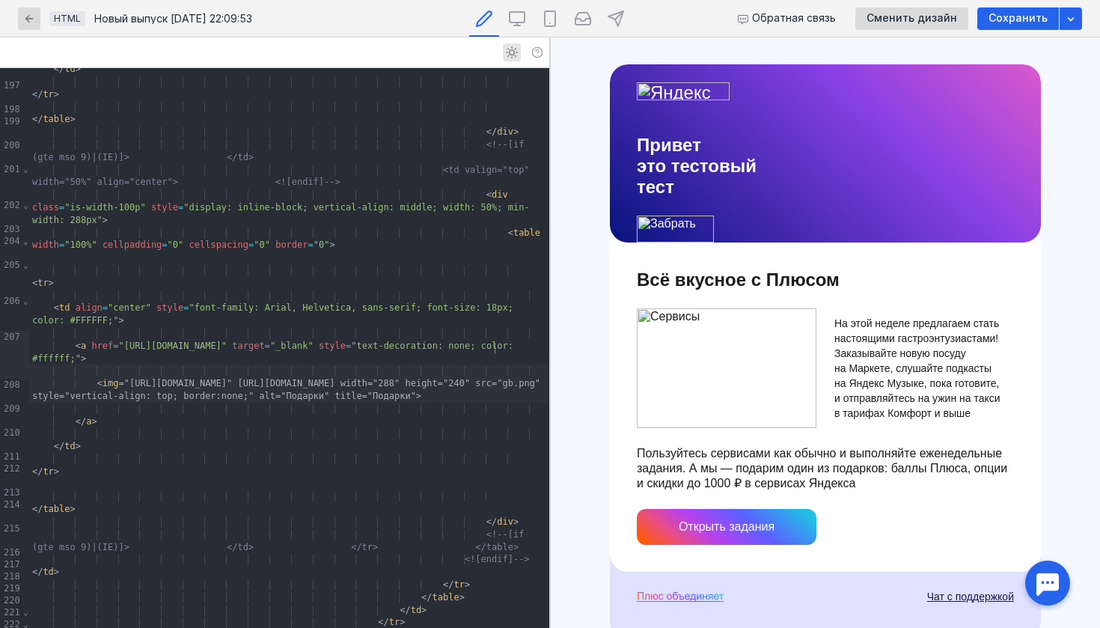
click at [308, 378] on div "< img ="[URL][DOMAIN_NAME]" [URL][DOMAIN_NAME] width="288" height="240" src="gb…" at bounding box center [289, 382] width 520 height 37
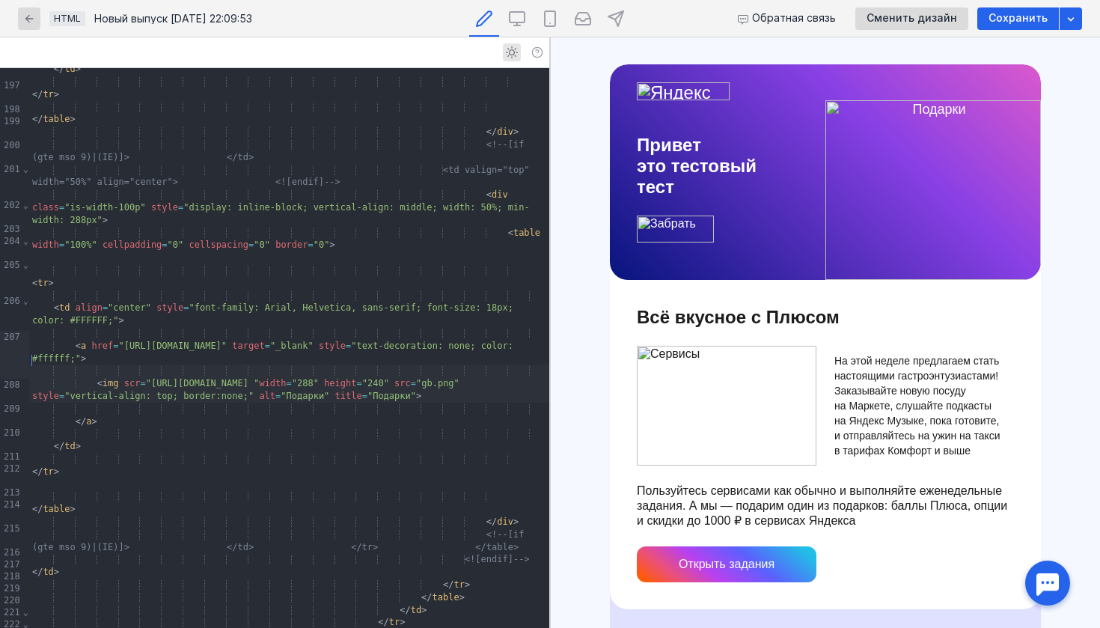
scroll to position [0, 0]
click at [259, 378] on span "width" at bounding box center [272, 383] width 27 height 10
click at [260, 378] on span ""[URL][DOMAIN_NAME] "" at bounding box center [203, 383] width 114 height 10
click at [750, 394] on img at bounding box center [727, 406] width 180 height 120
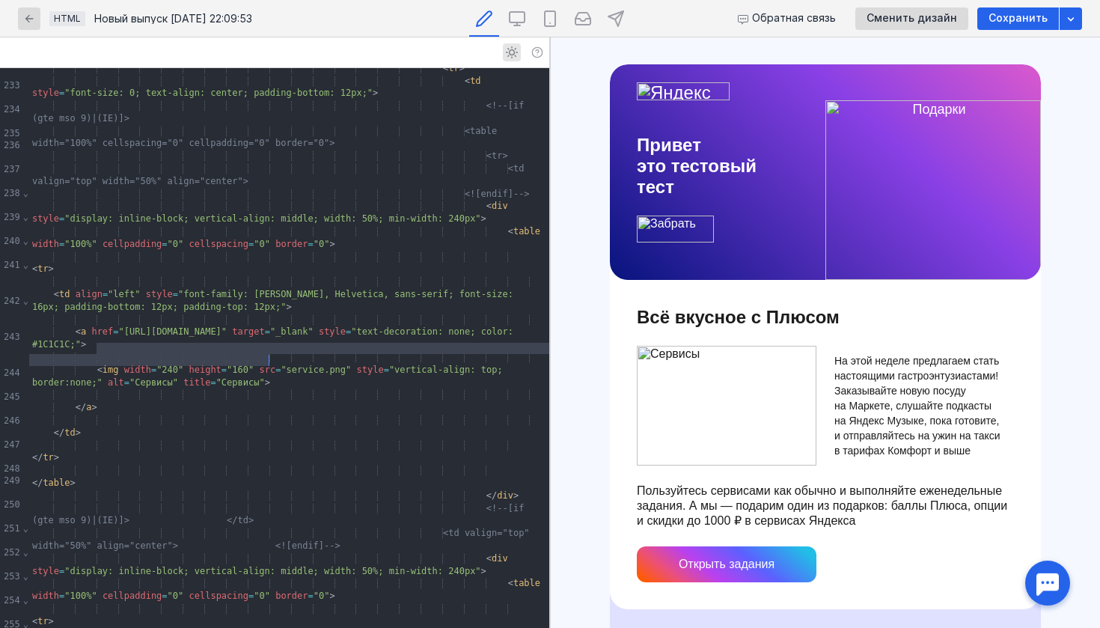
click at [333, 364] on span ""service.png"" at bounding box center [316, 369] width 70 height 10
drag, startPoint x: 347, startPoint y: 348, endPoint x: 287, endPoint y: 347, distance: 59.9
click at [287, 364] on span ""service.png"" at bounding box center [316, 369] width 70 height 10
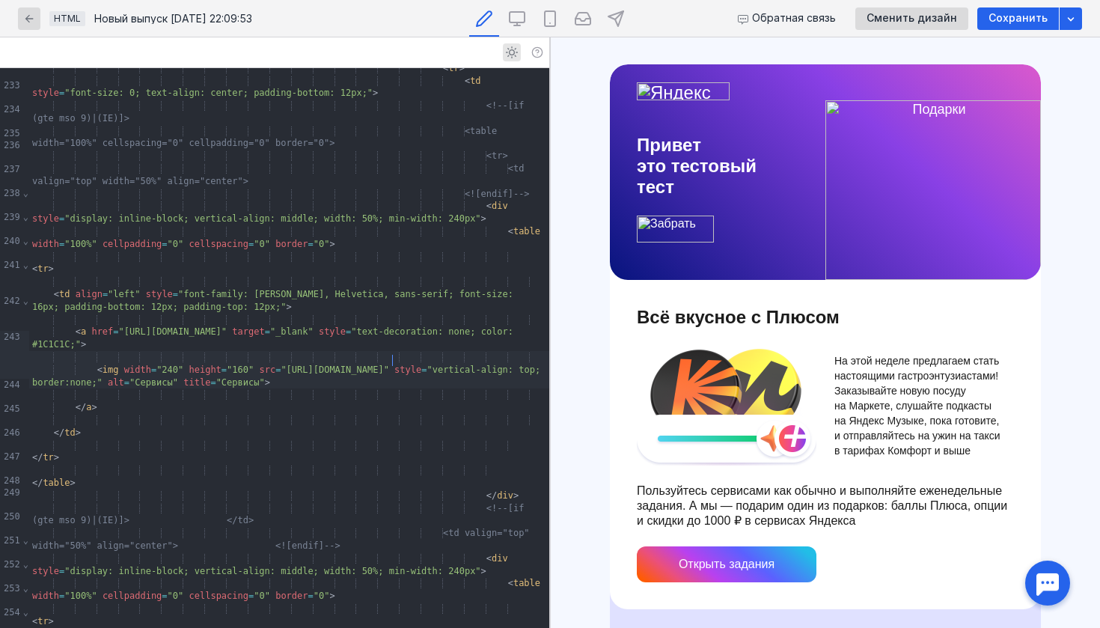
click at [664, 231] on img at bounding box center [675, 229] width 77 height 27
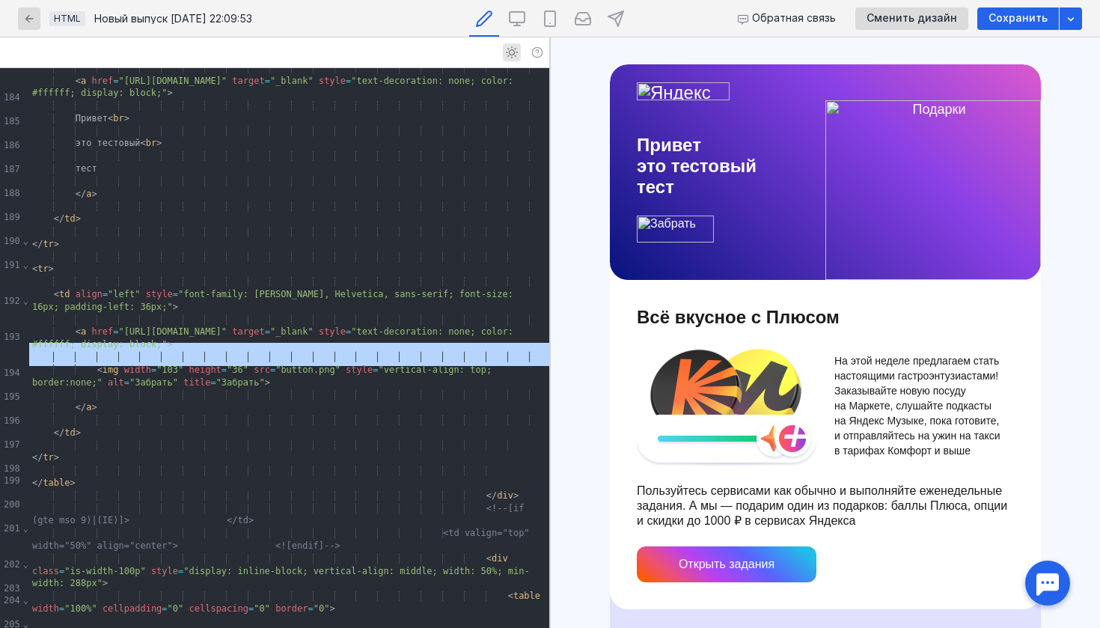
click at [692, 91] on img at bounding box center [683, 91] width 93 height 18
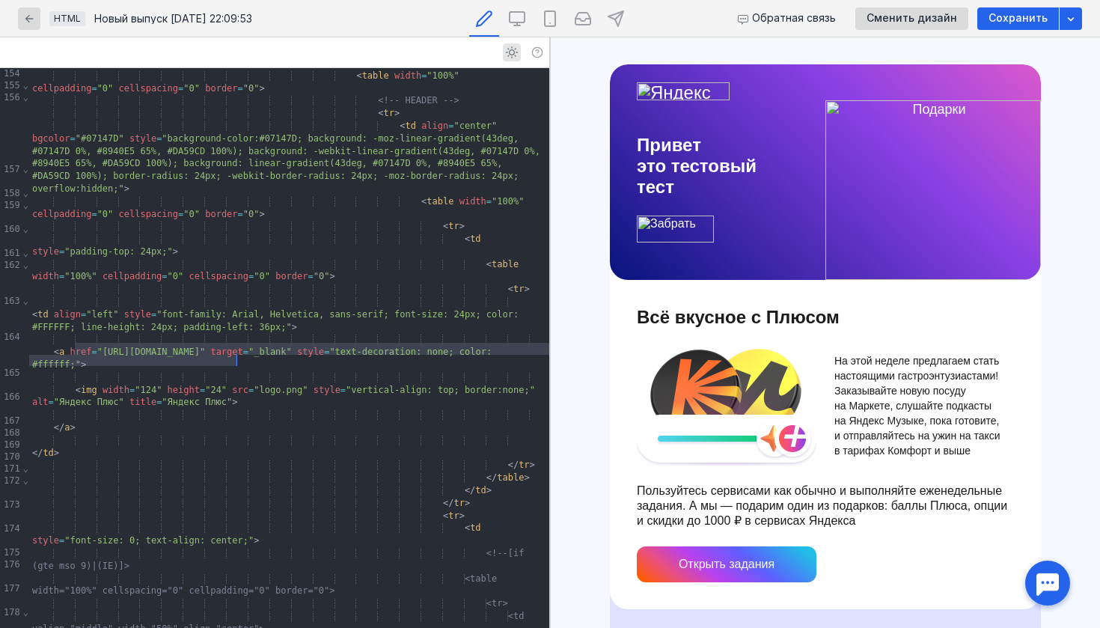
click at [296, 385] on span ""logo.png"" at bounding box center [281, 390] width 54 height 10
drag, startPoint x: 302, startPoint y: 349, endPoint x: 260, endPoint y: 345, distance: 42.1
click at [260, 385] on span ""logo.png"" at bounding box center [281, 390] width 54 height 10
click at [855, 174] on img at bounding box center [933, 190] width 216 height 180
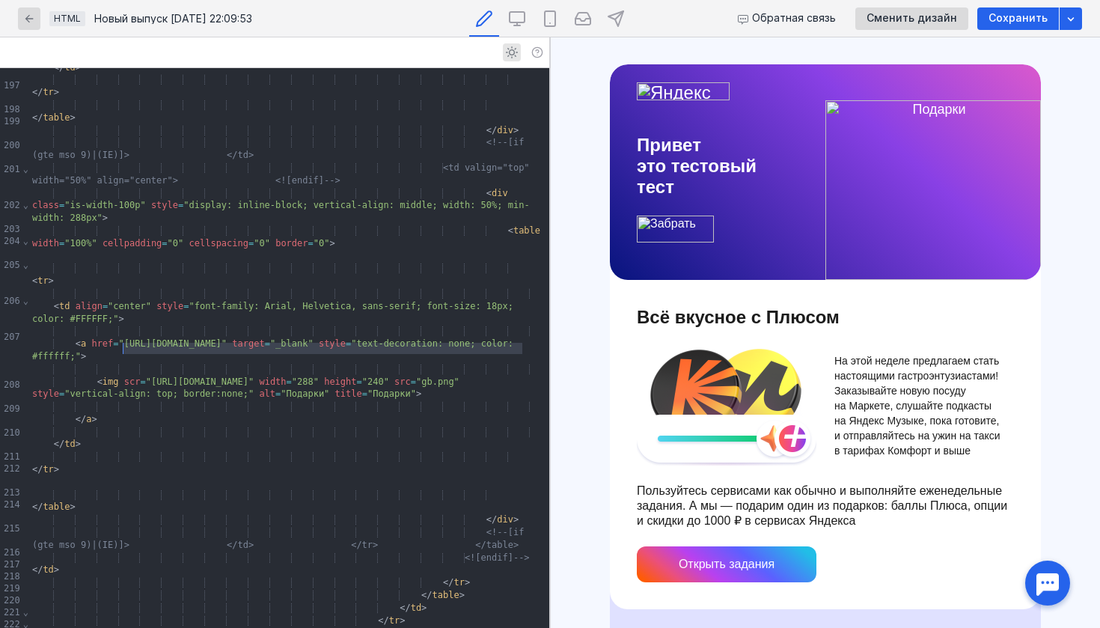
drag, startPoint x: 525, startPoint y: 349, endPoint x: 124, endPoint y: 346, distance: 400.4
click at [124, 363] on div "< img scr = "[URL][DOMAIN_NAME]" width = "288" height = "240" src = "gb.png" st…" at bounding box center [289, 381] width 520 height 37
drag, startPoint x: 526, startPoint y: 347, endPoint x: 123, endPoint y: 344, distance: 403.4
click at [123, 363] on div "< img scr = "[URL][DOMAIN_NAME]" width = "288" height = "240" src = "gb.png" st…" at bounding box center [289, 381] width 520 height 37
drag, startPoint x: 320, startPoint y: 350, endPoint x: 287, endPoint y: 345, distance: 32.6
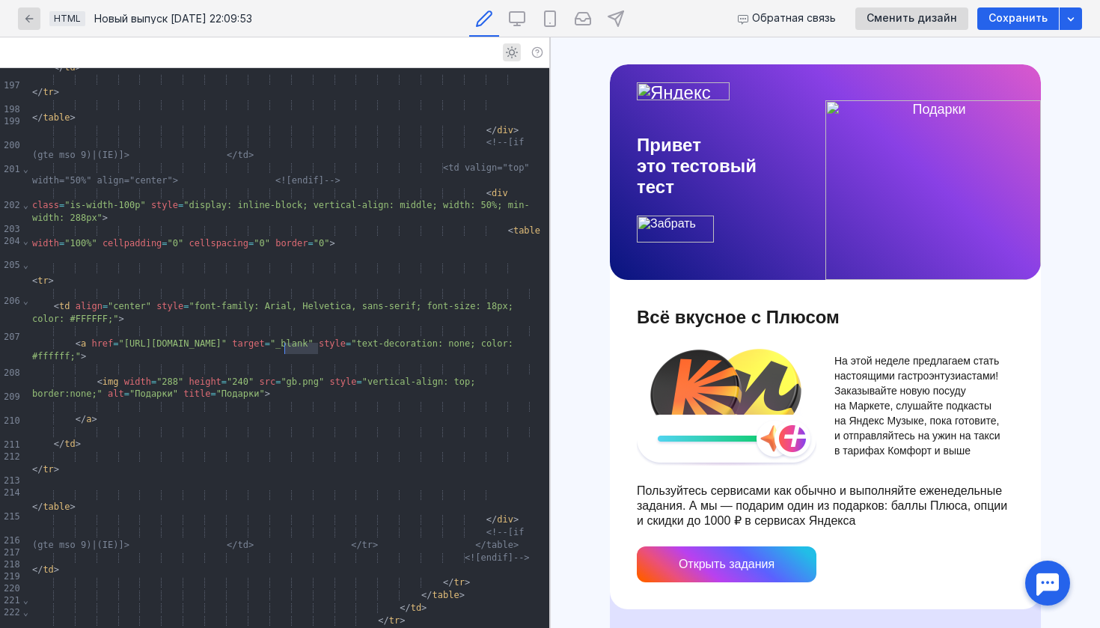
click at [287, 376] on span ""gb.png"" at bounding box center [302, 381] width 43 height 10
